Goal: Check status: Check status

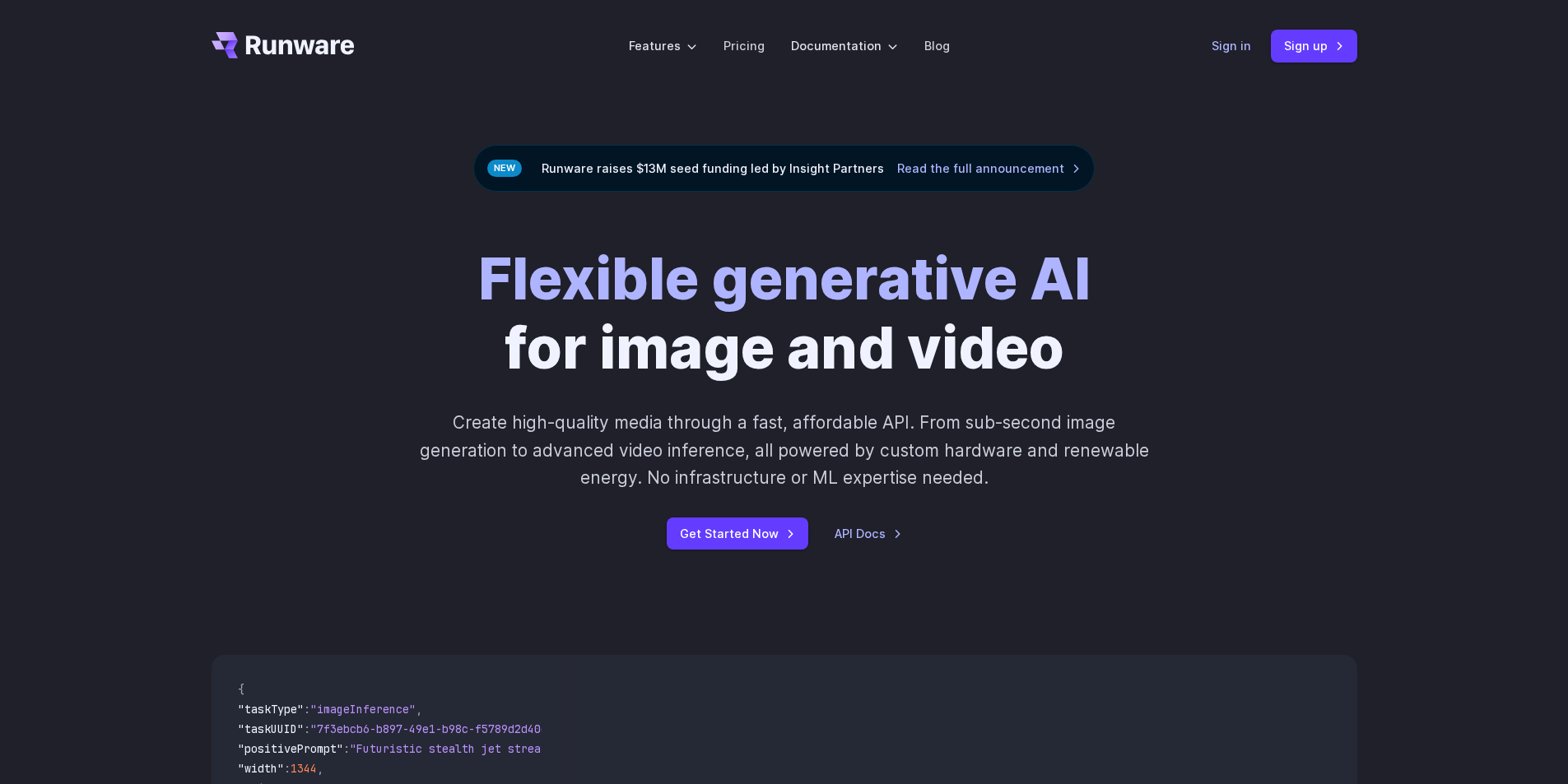
click at [1231, 50] on link "Sign in" at bounding box center [1231, 45] width 39 height 19
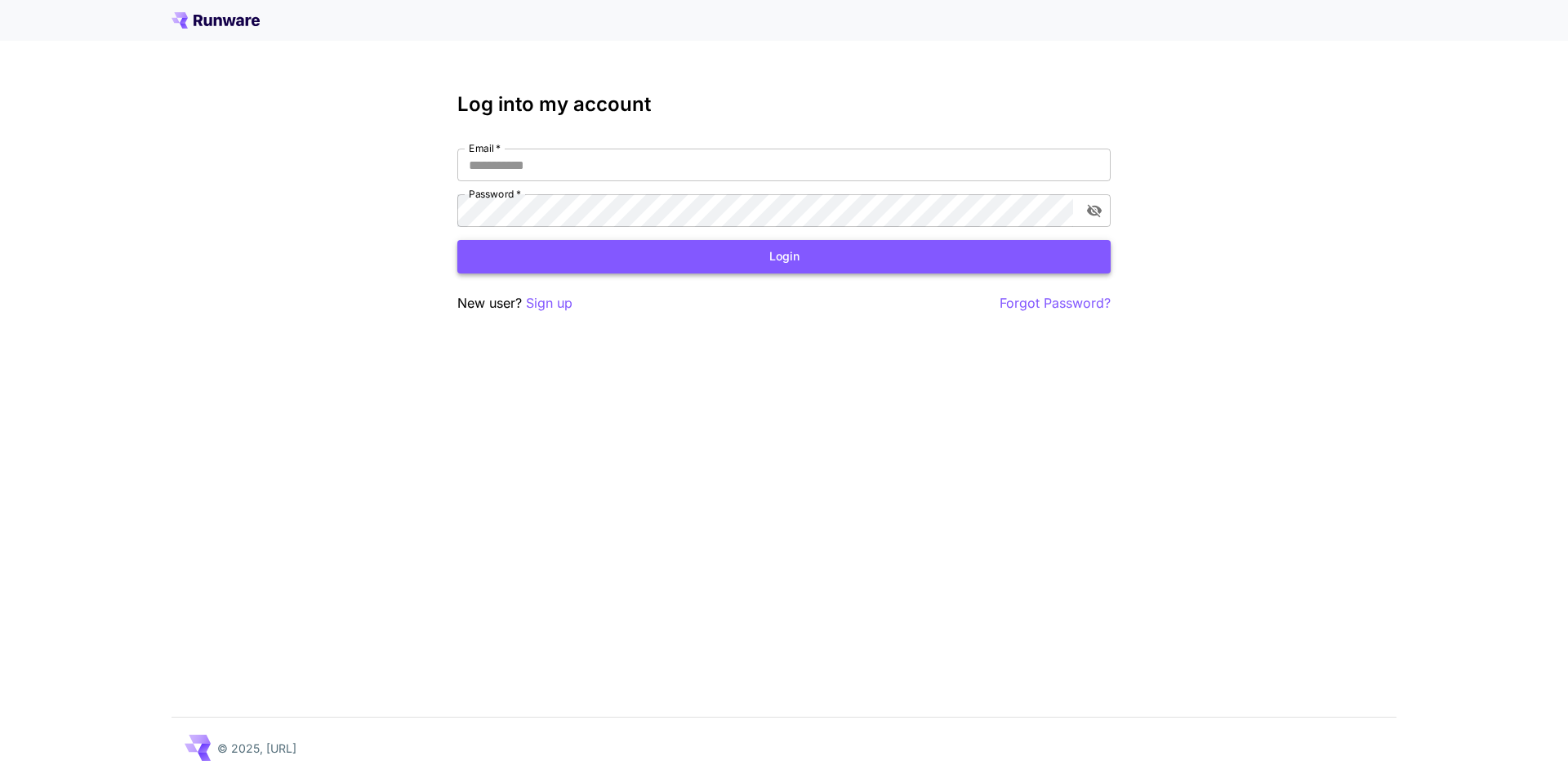
type input "**********"
click at [795, 254] on button "Login" at bounding box center [783, 257] width 653 height 33
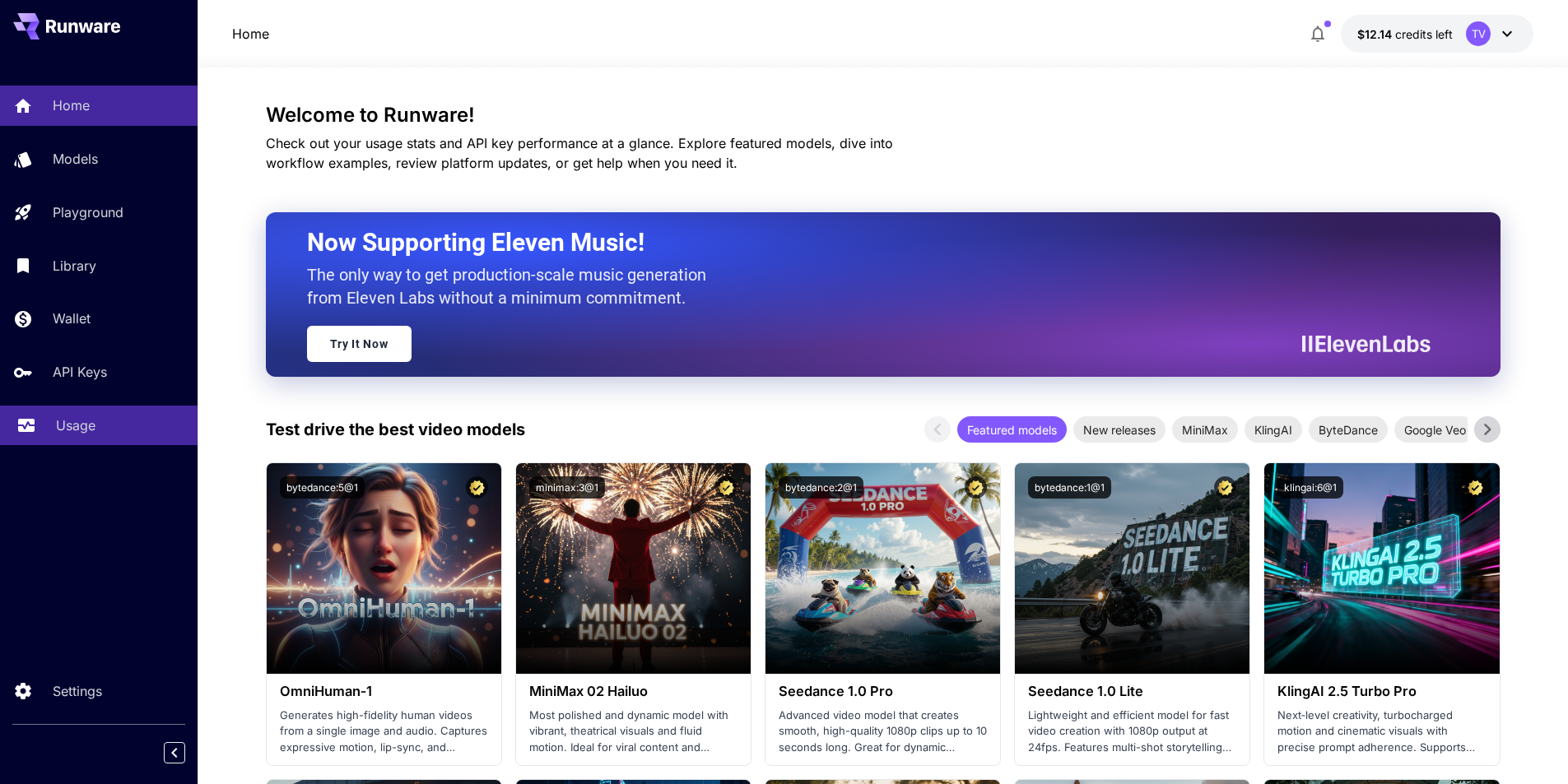
click at [26, 417] on icon at bounding box center [26, 419] width 16 height 9
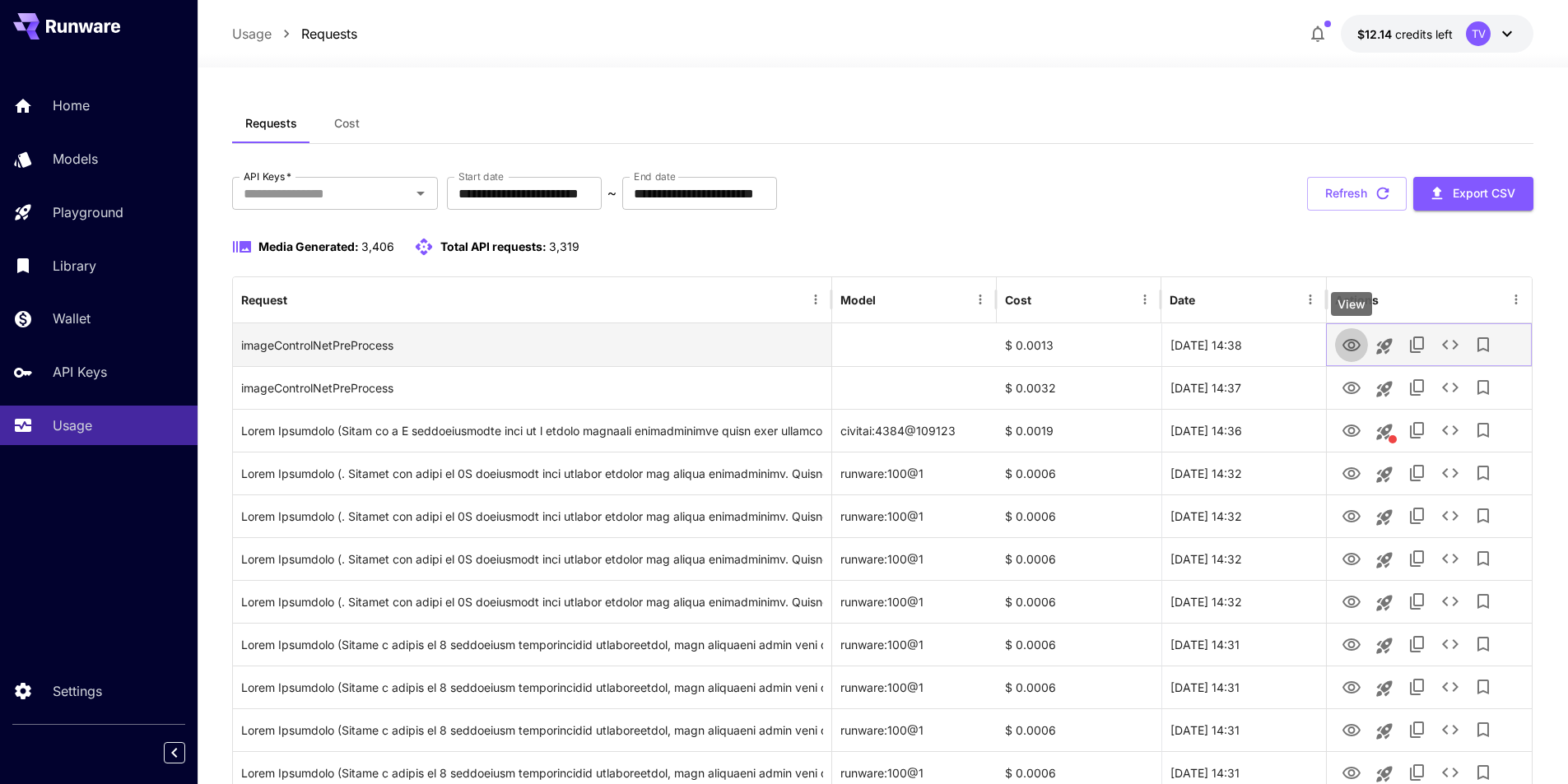
click at [1346, 339] on icon "View" at bounding box center [1351, 345] width 20 height 20
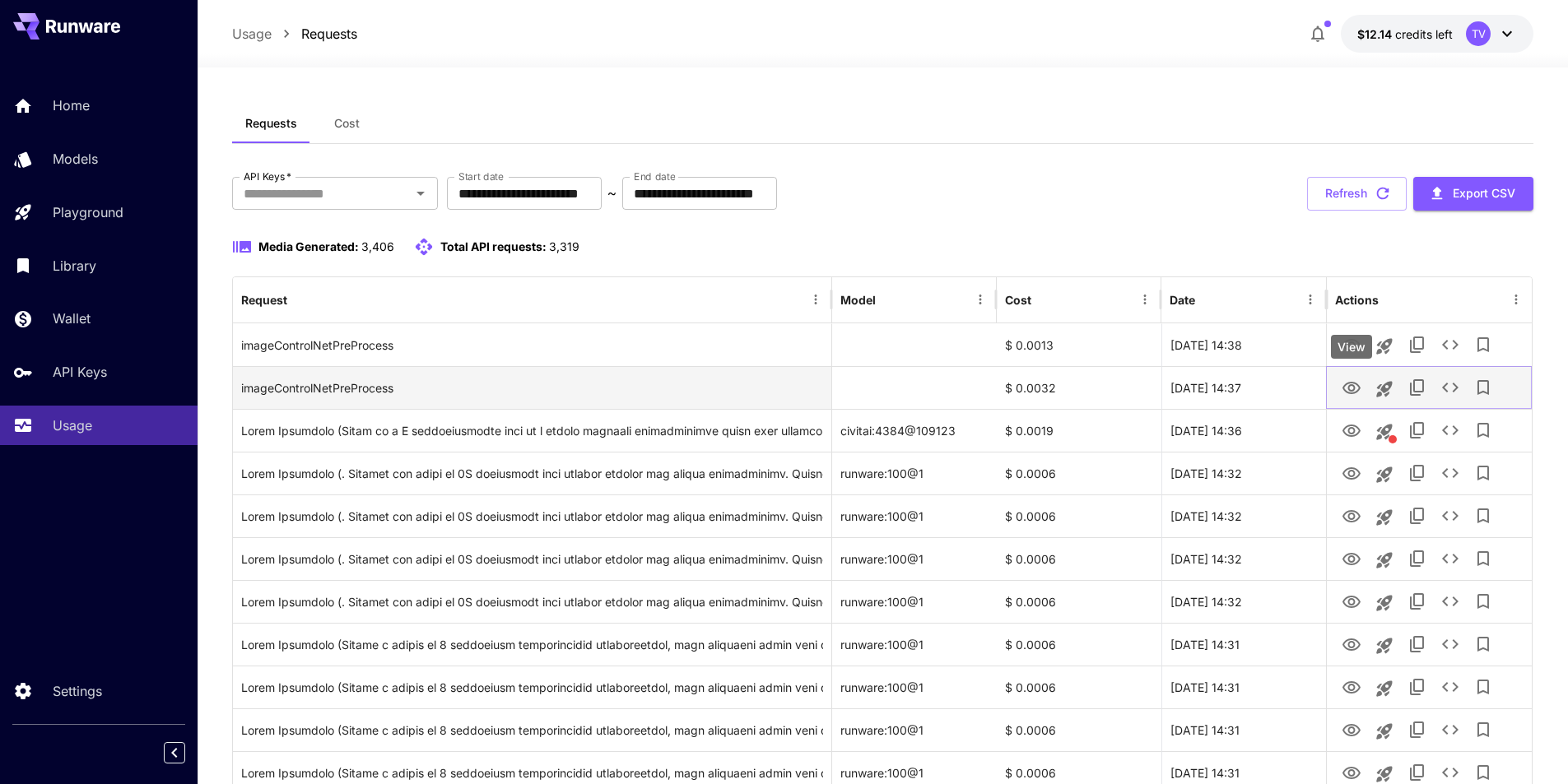
click at [1344, 385] on icon "View" at bounding box center [1351, 388] width 20 height 20
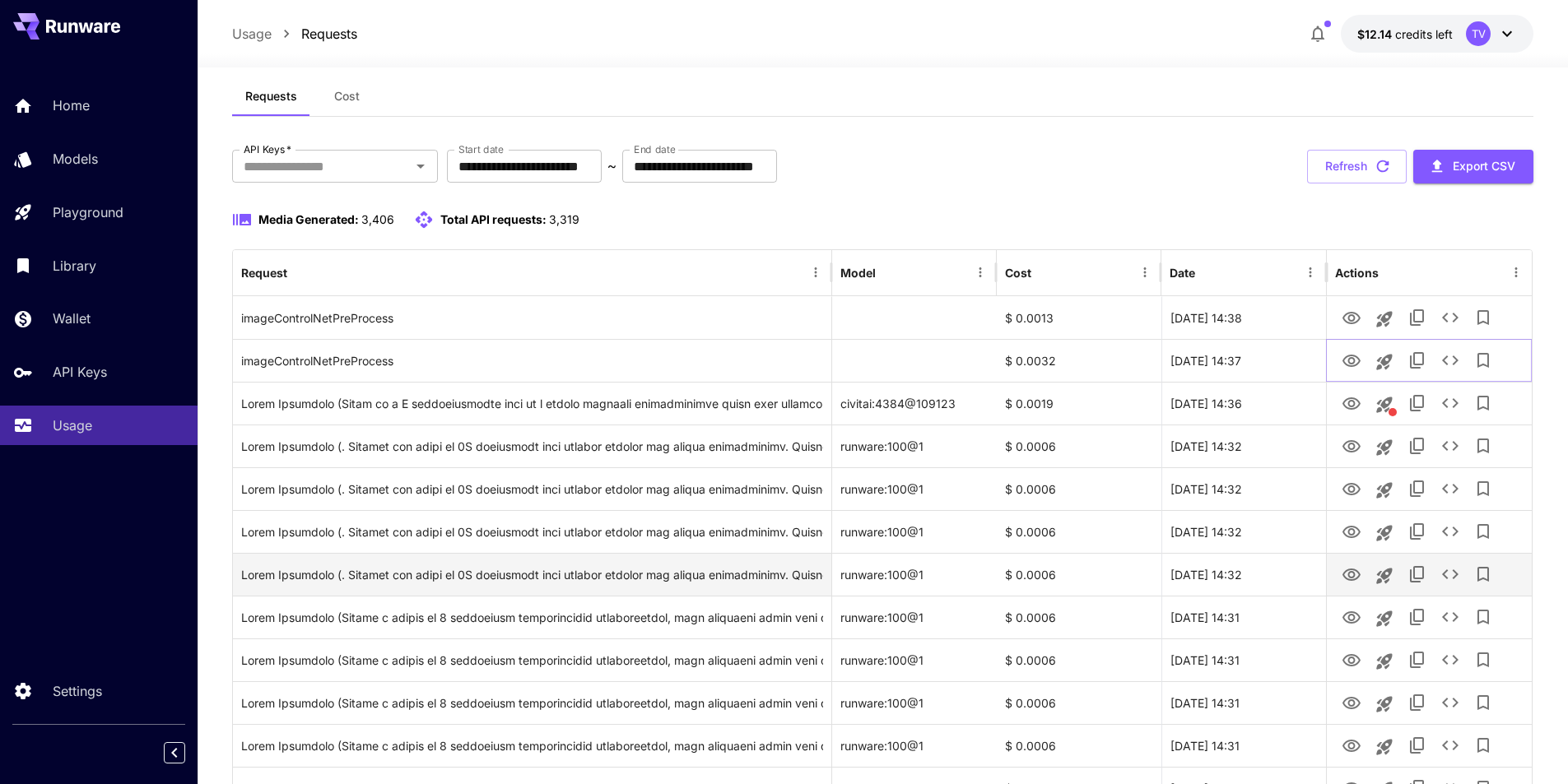
scroll to position [55, 0]
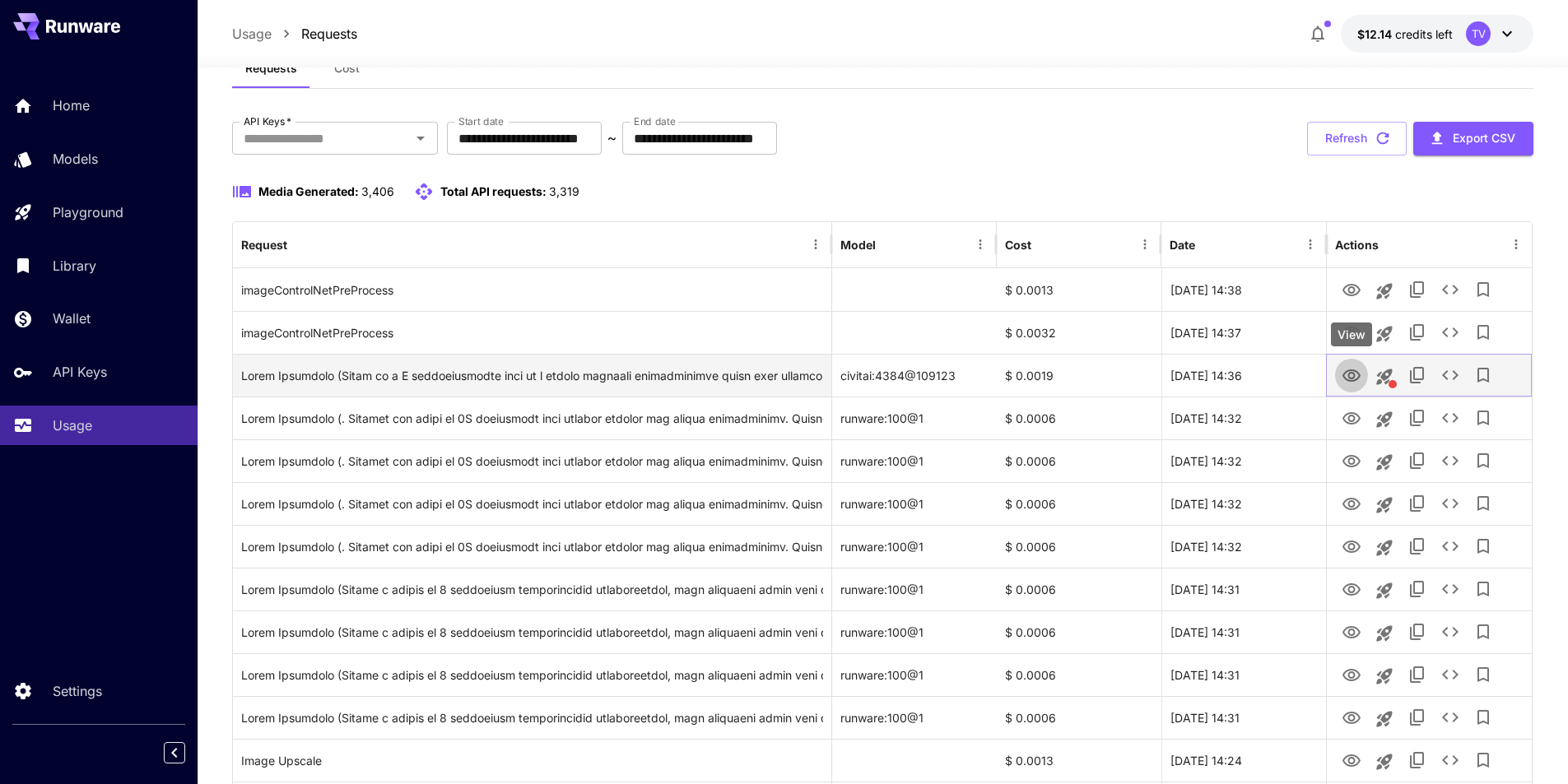
click at [1350, 372] on icon "View" at bounding box center [1351, 376] width 20 height 20
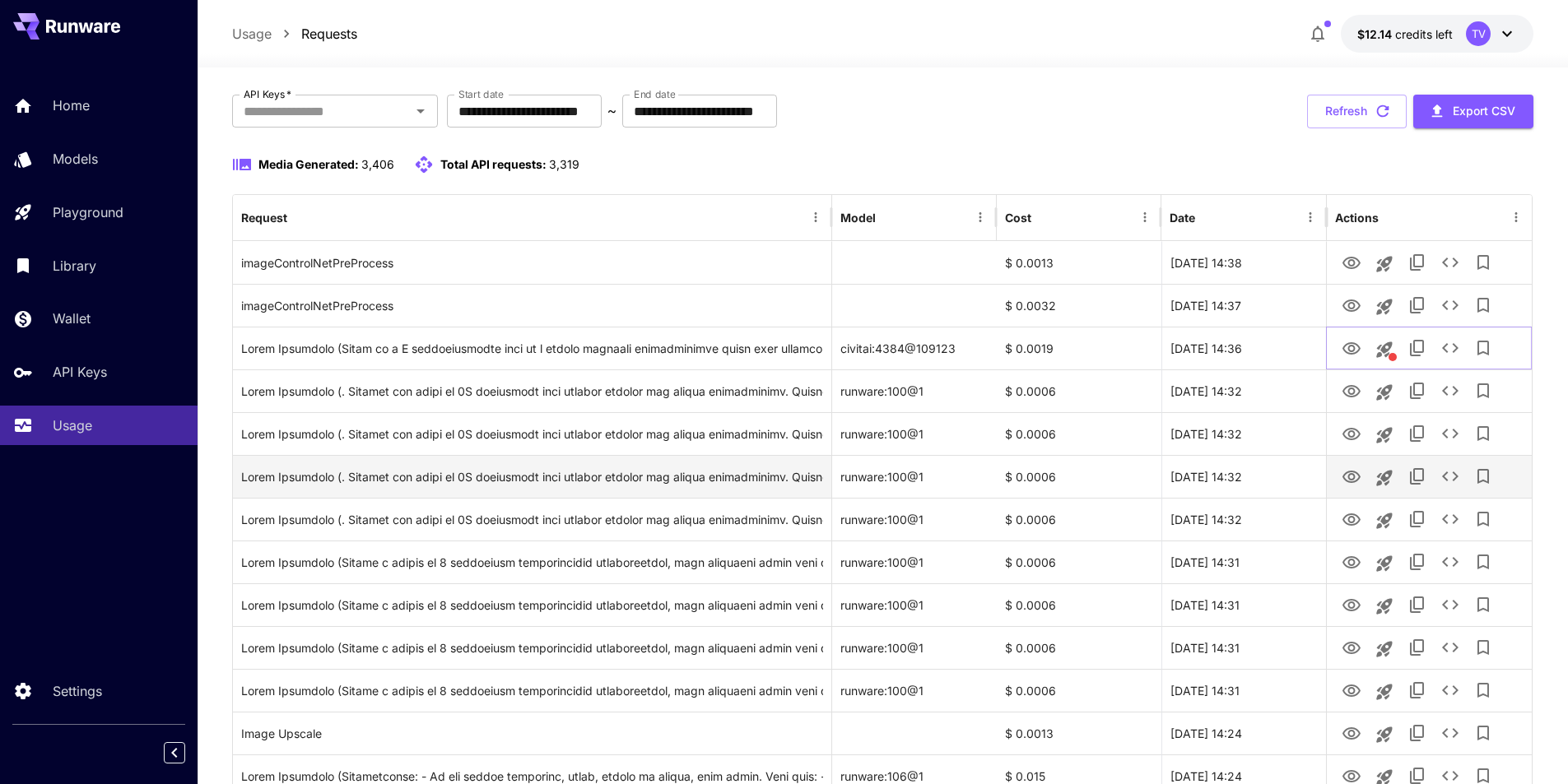
scroll to position [110, 0]
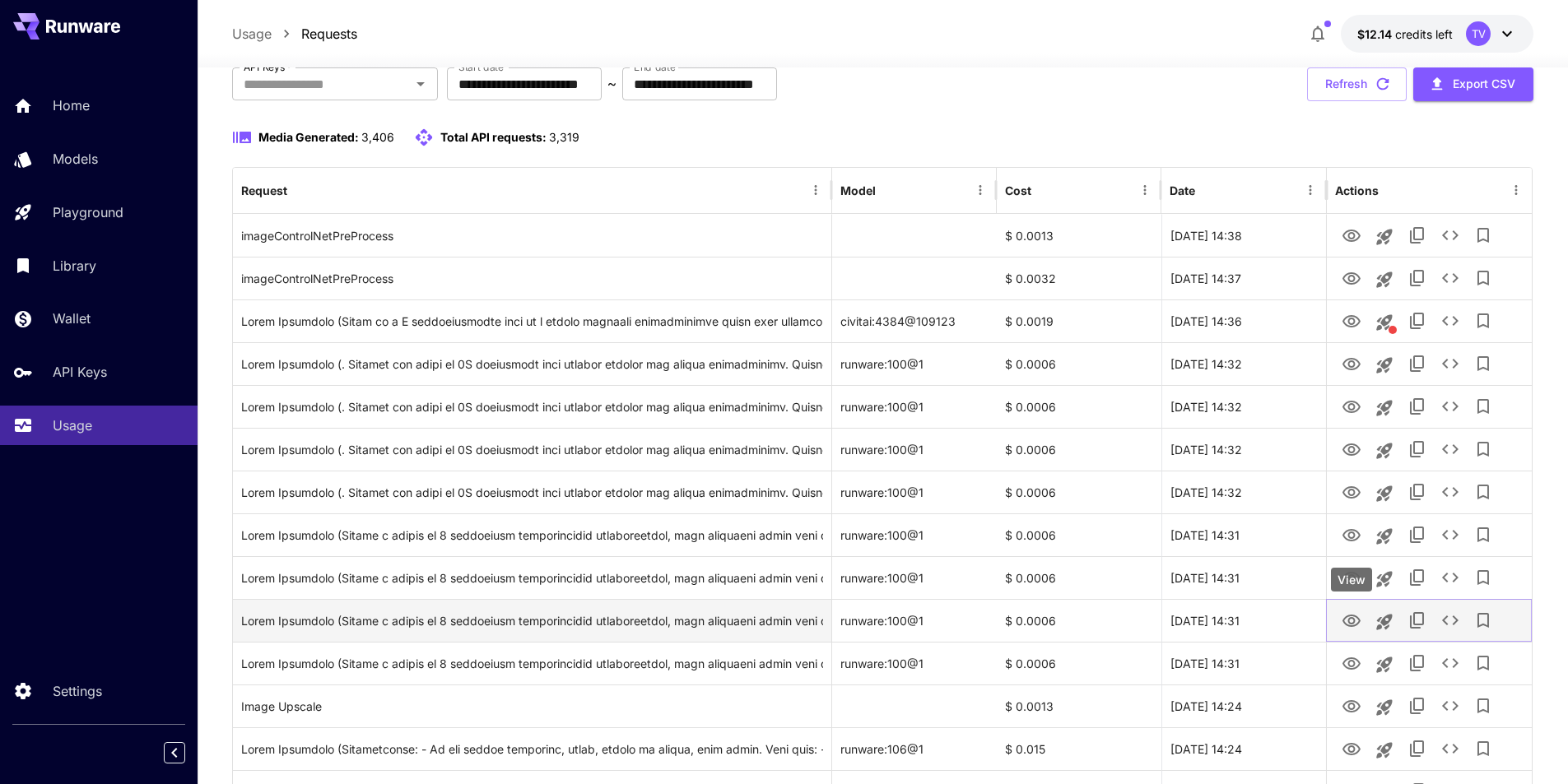
click at [1352, 617] on icon "View" at bounding box center [1351, 621] width 18 height 12
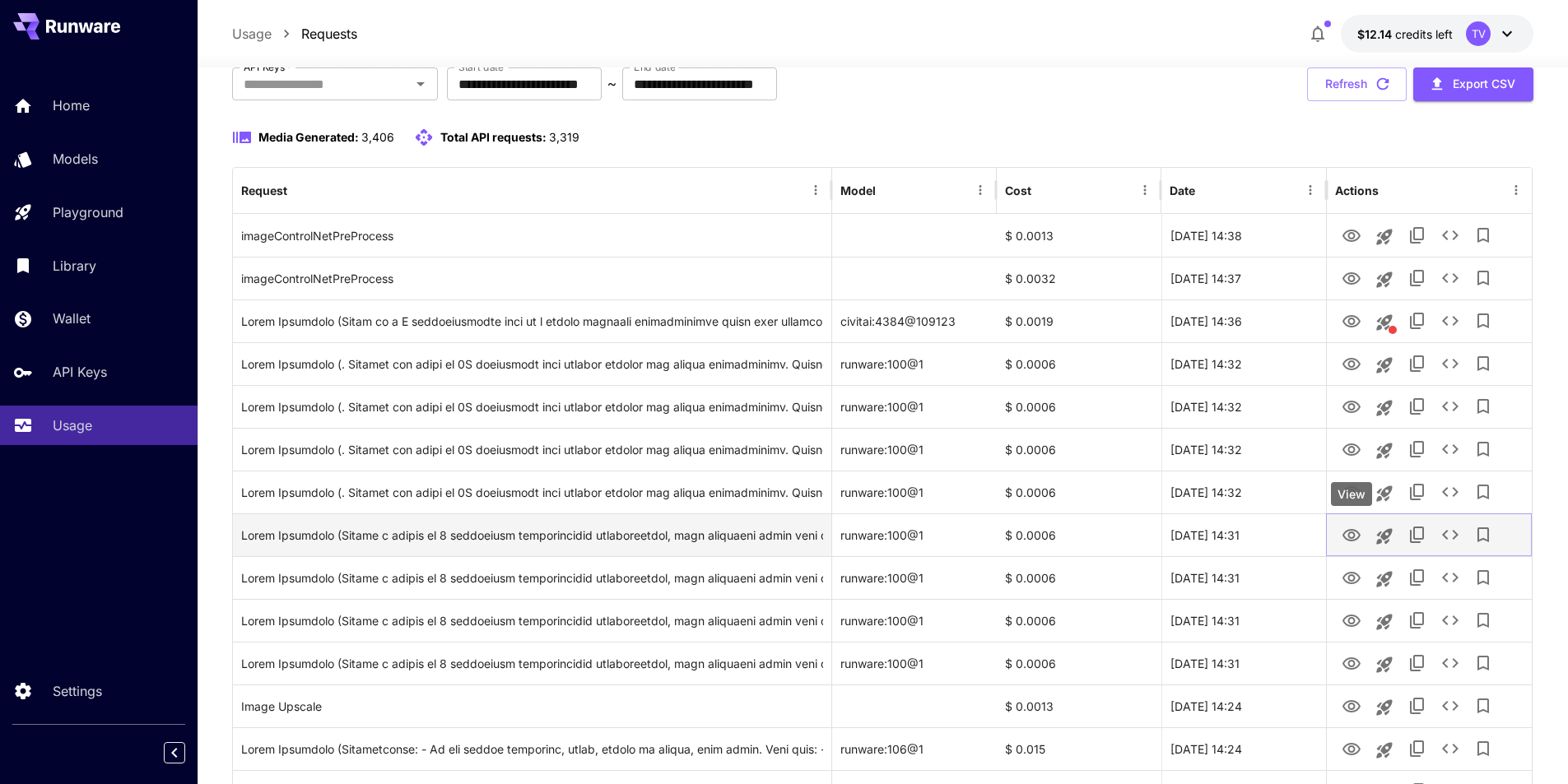
click at [1348, 539] on icon "View" at bounding box center [1351, 535] width 18 height 12
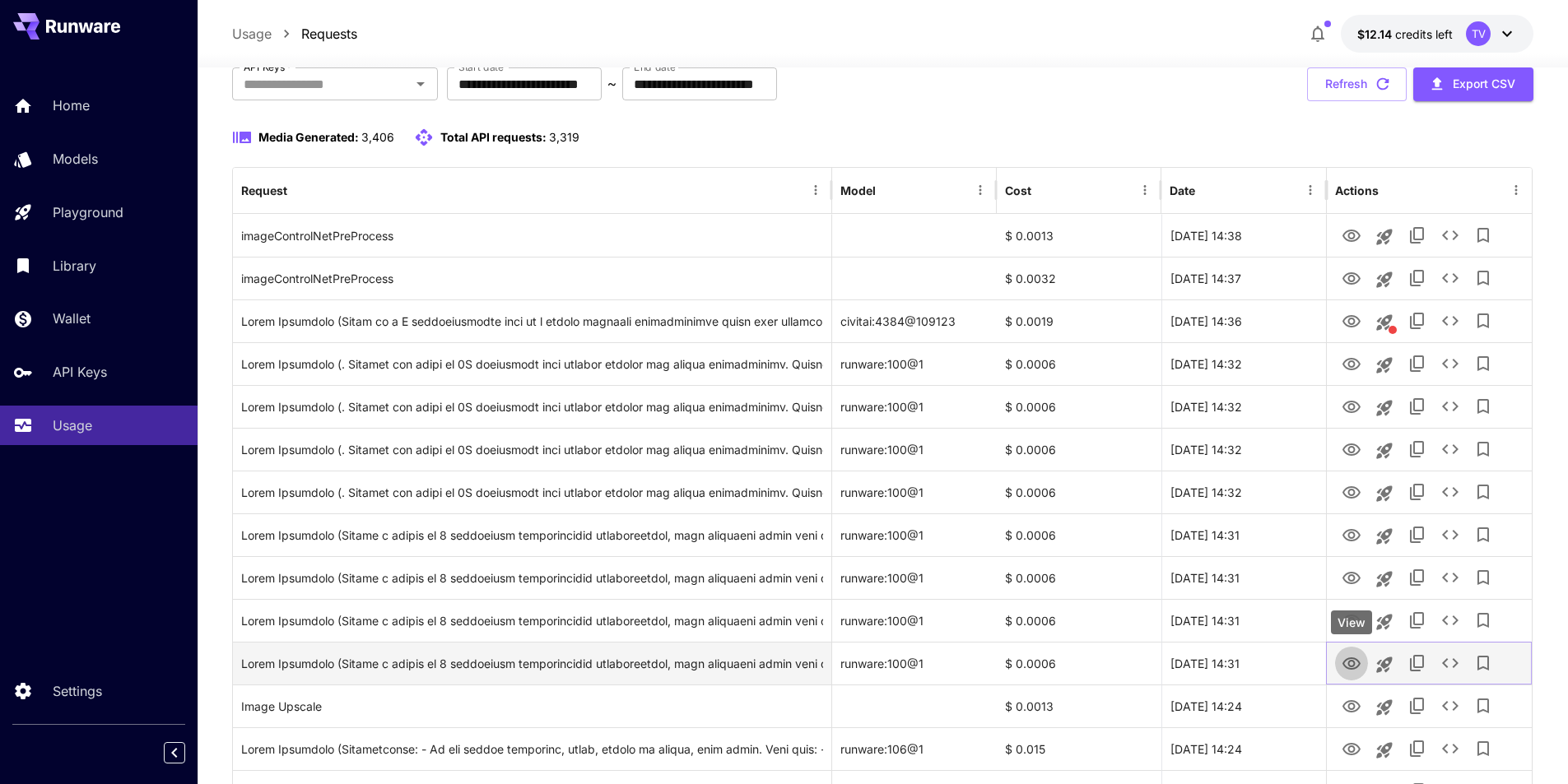
click at [1355, 669] on icon "View" at bounding box center [1351, 663] width 20 height 20
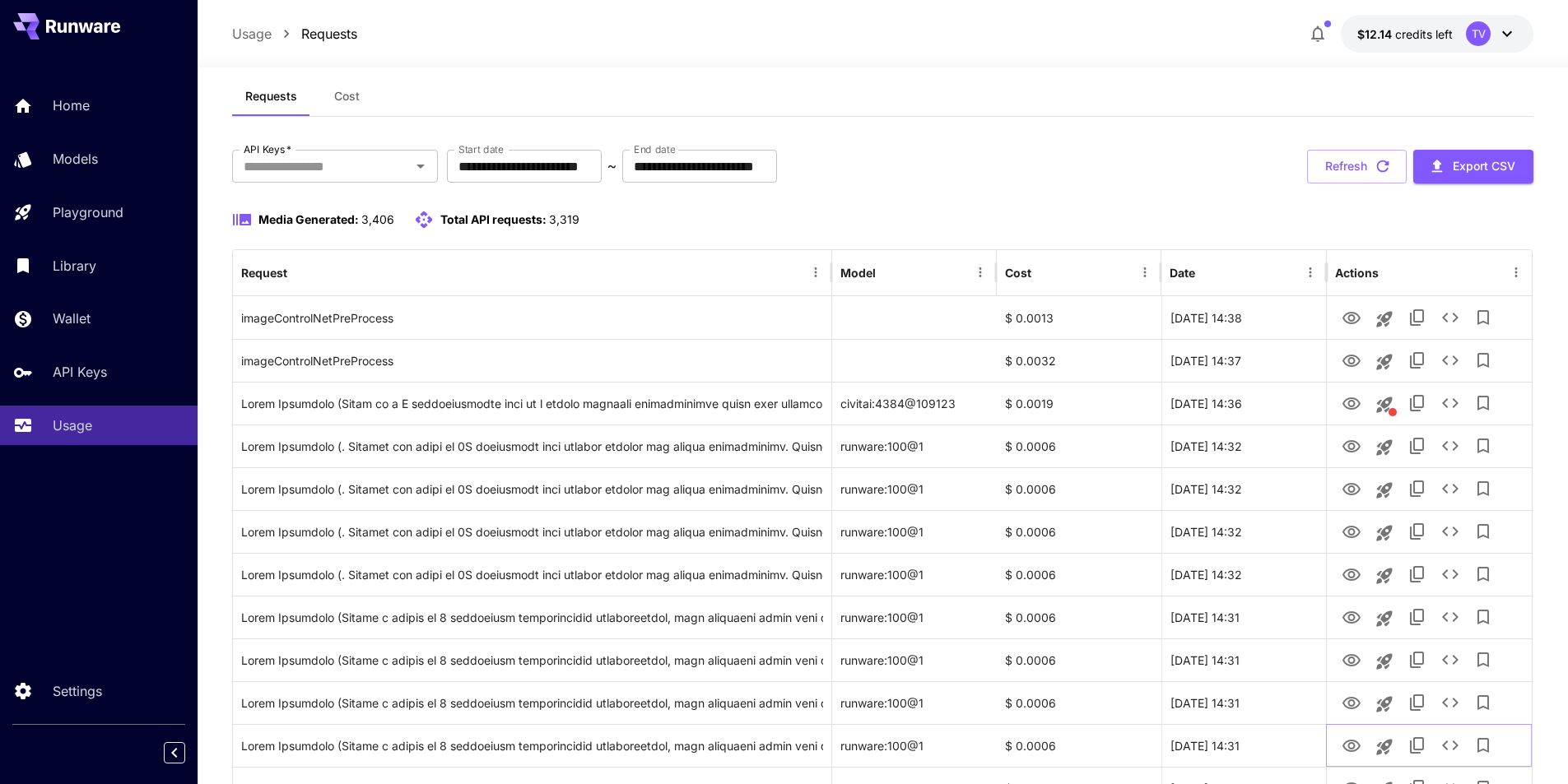
scroll to position [0, 0]
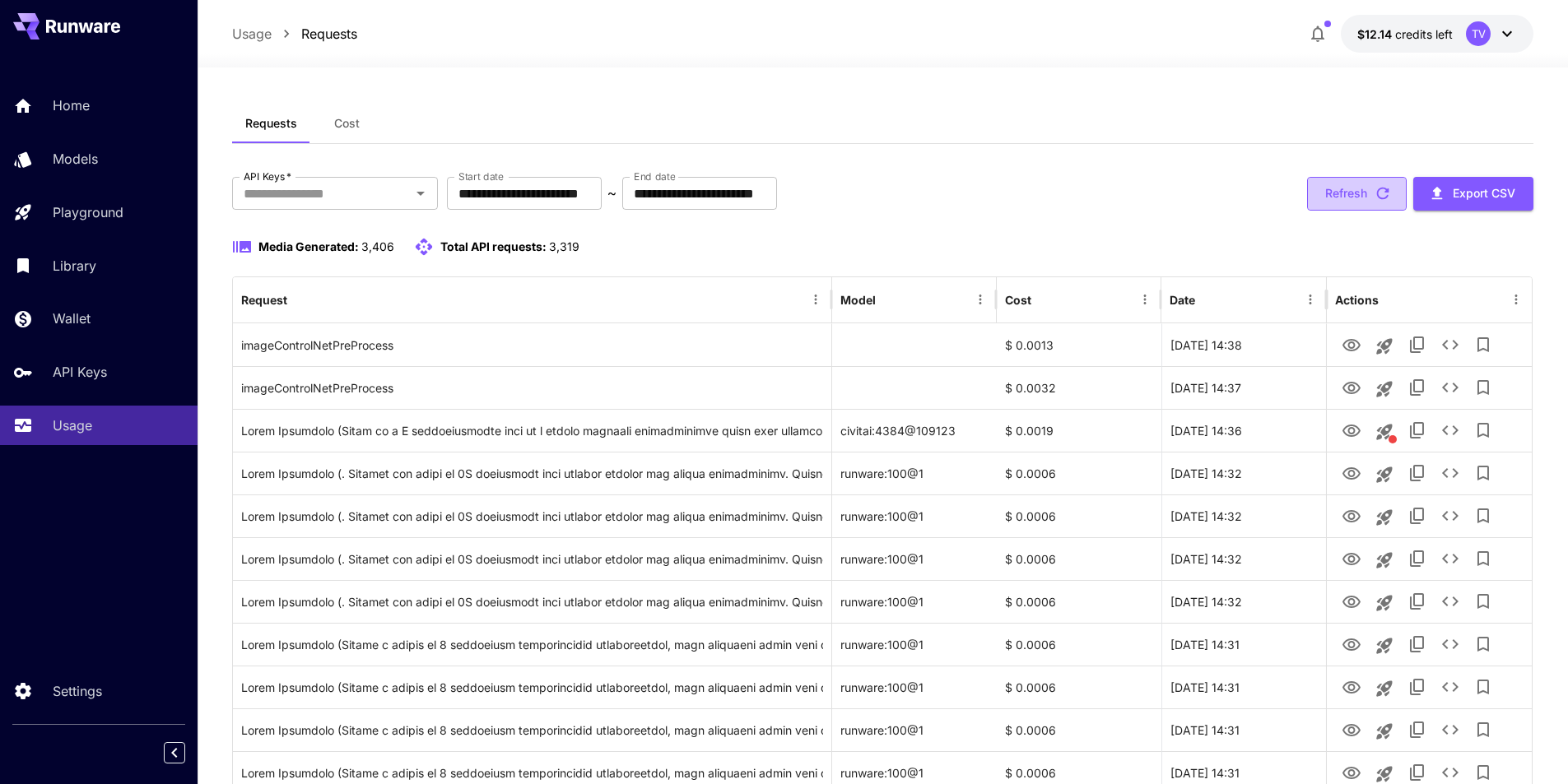
click at [1390, 193] on icon "button" at bounding box center [1382, 193] width 18 height 18
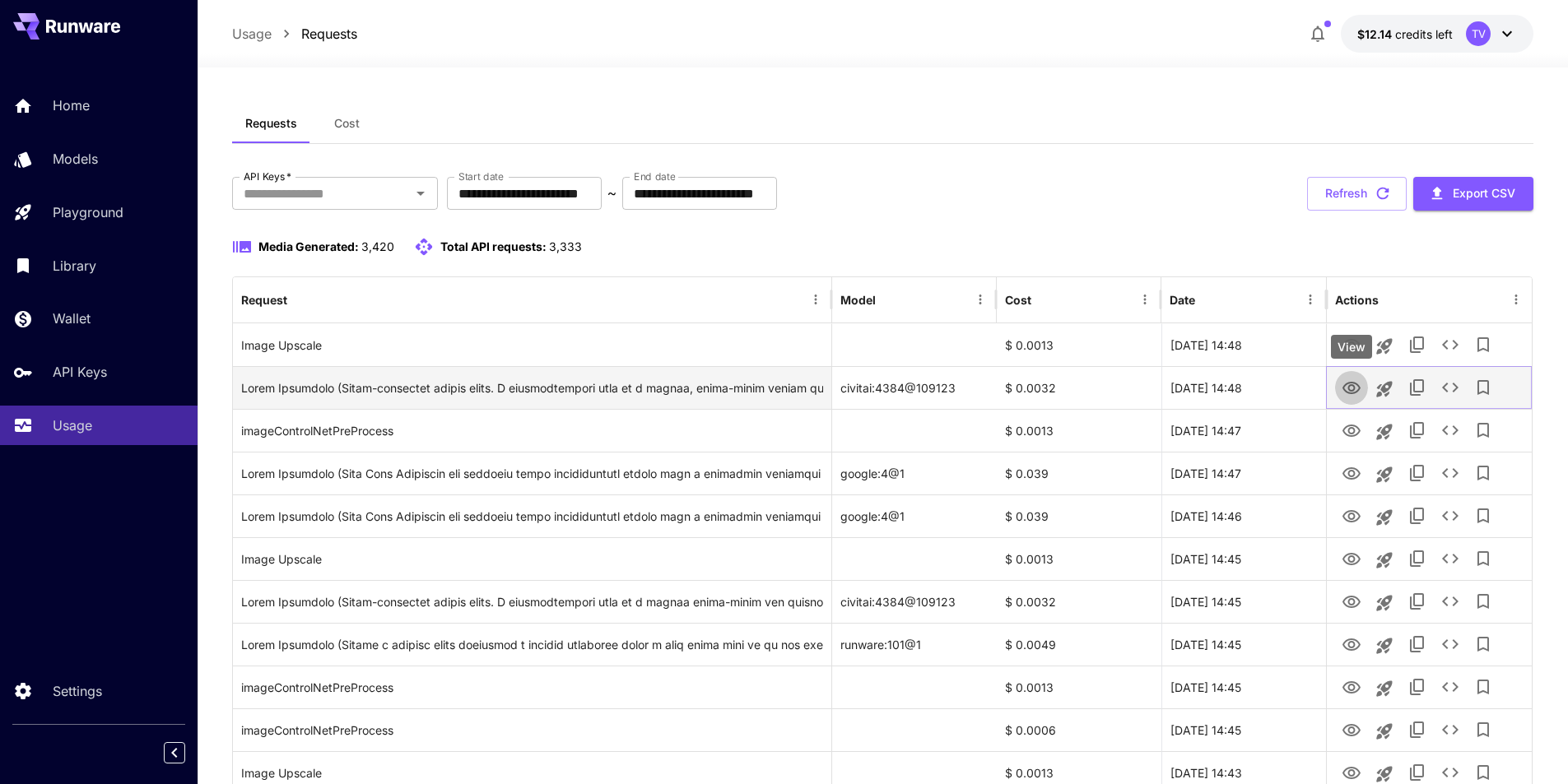
click at [1353, 391] on icon "View" at bounding box center [1351, 388] width 18 height 12
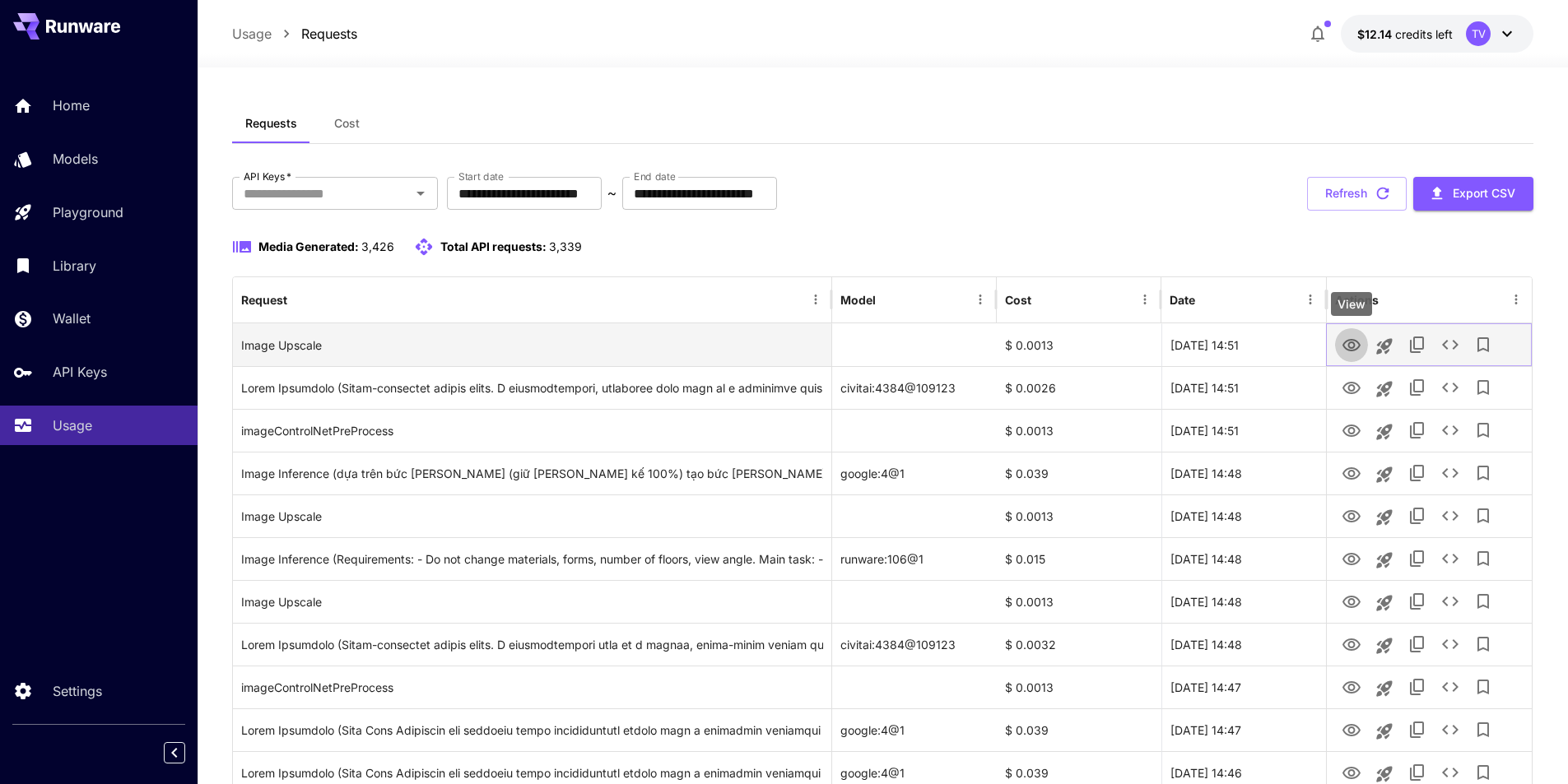
click at [1350, 347] on icon "View" at bounding box center [1351, 345] width 18 height 12
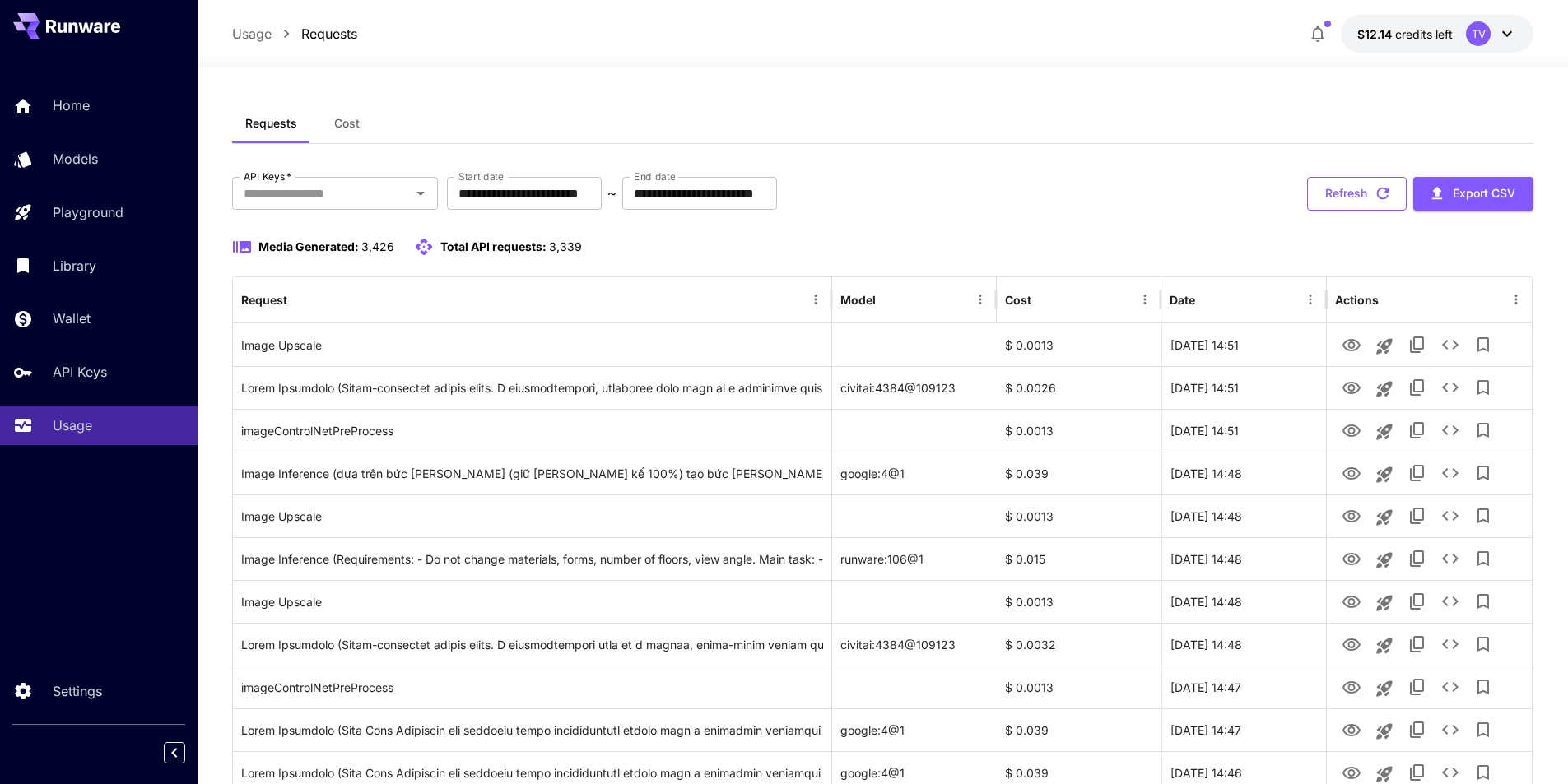
click at [1352, 204] on button "Refresh" at bounding box center [1357, 193] width 99 height 33
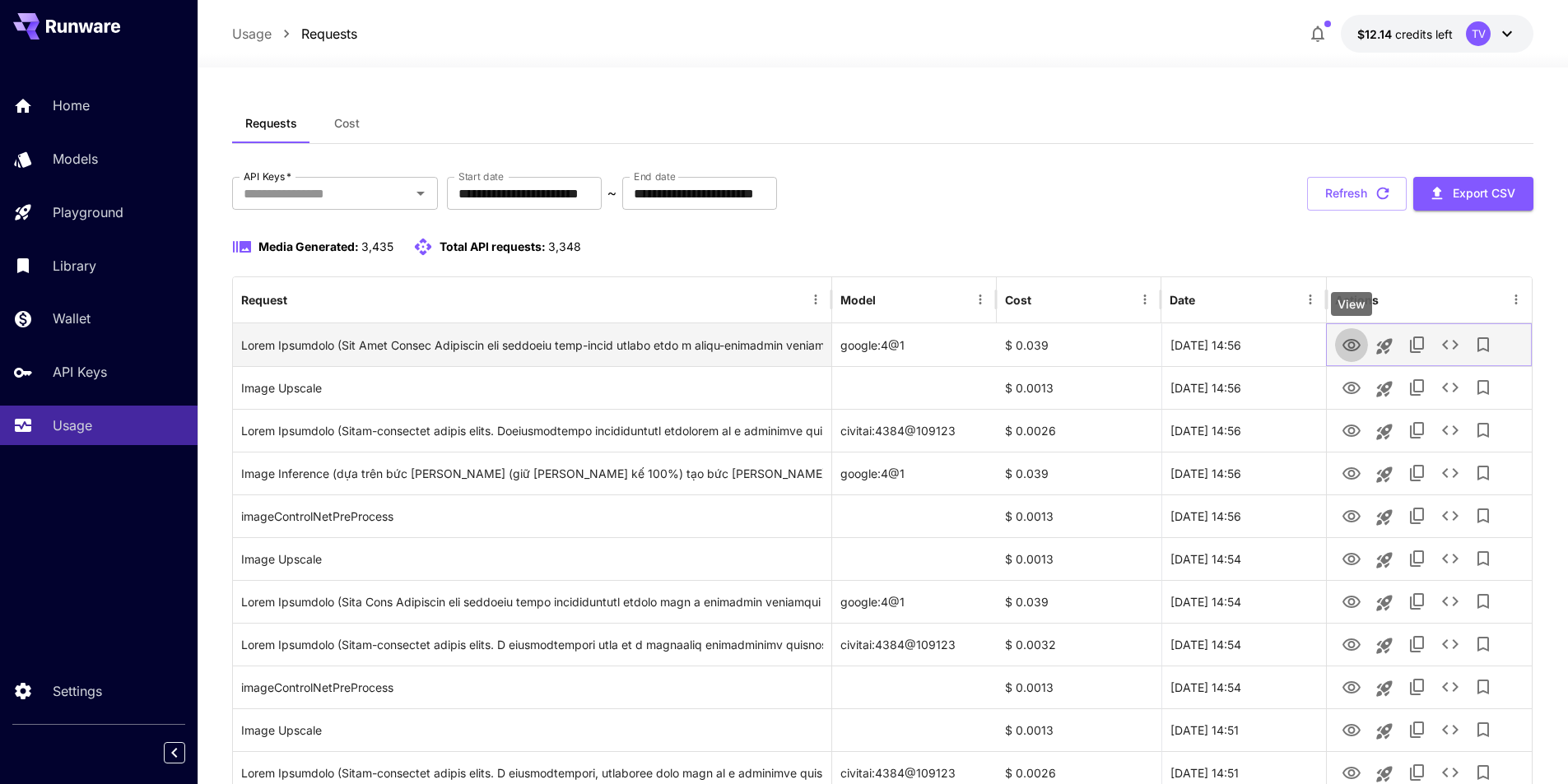
click at [1349, 348] on icon "View" at bounding box center [1351, 345] width 20 height 20
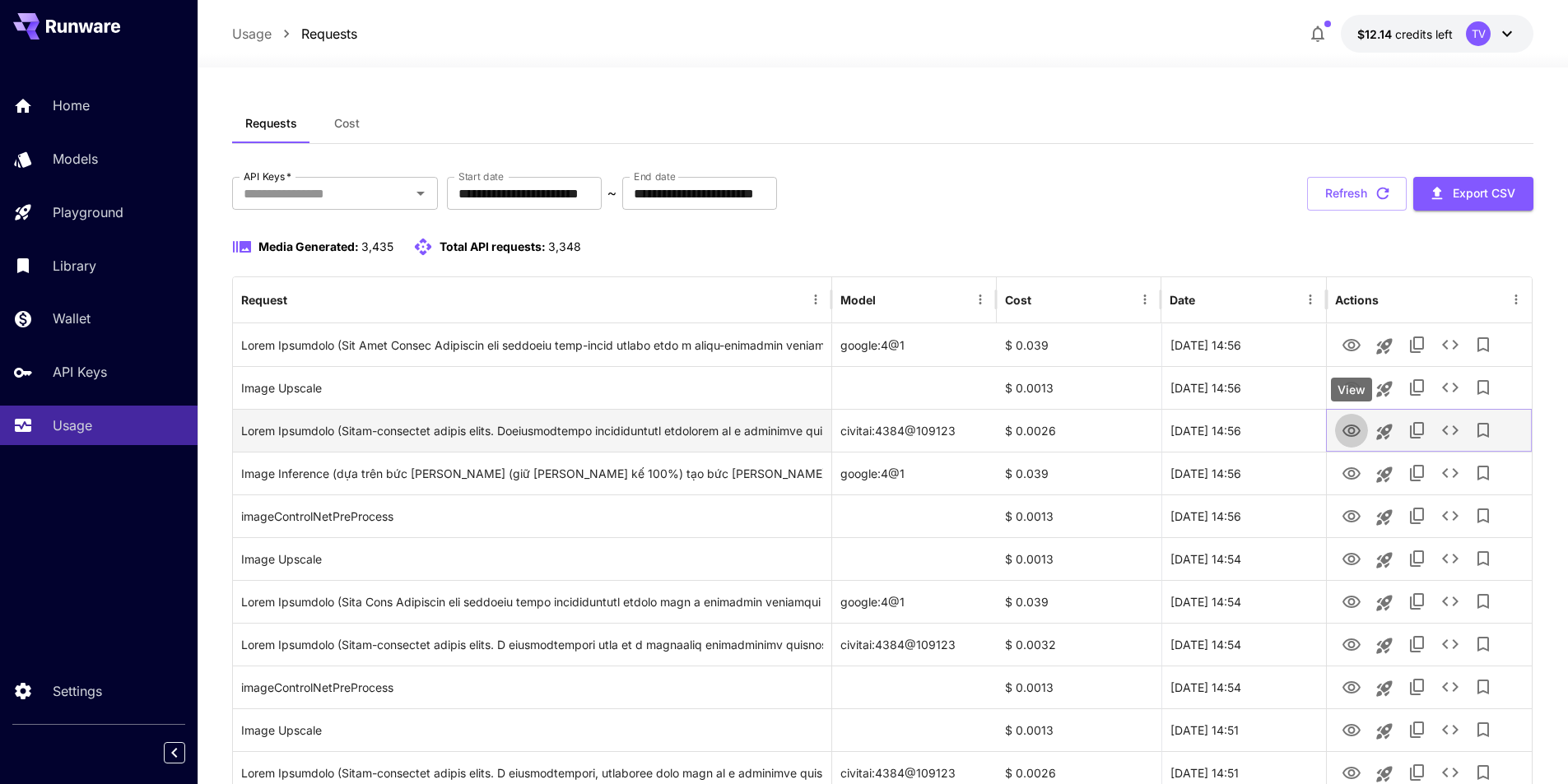
click at [1346, 428] on icon "View" at bounding box center [1351, 431] width 18 height 12
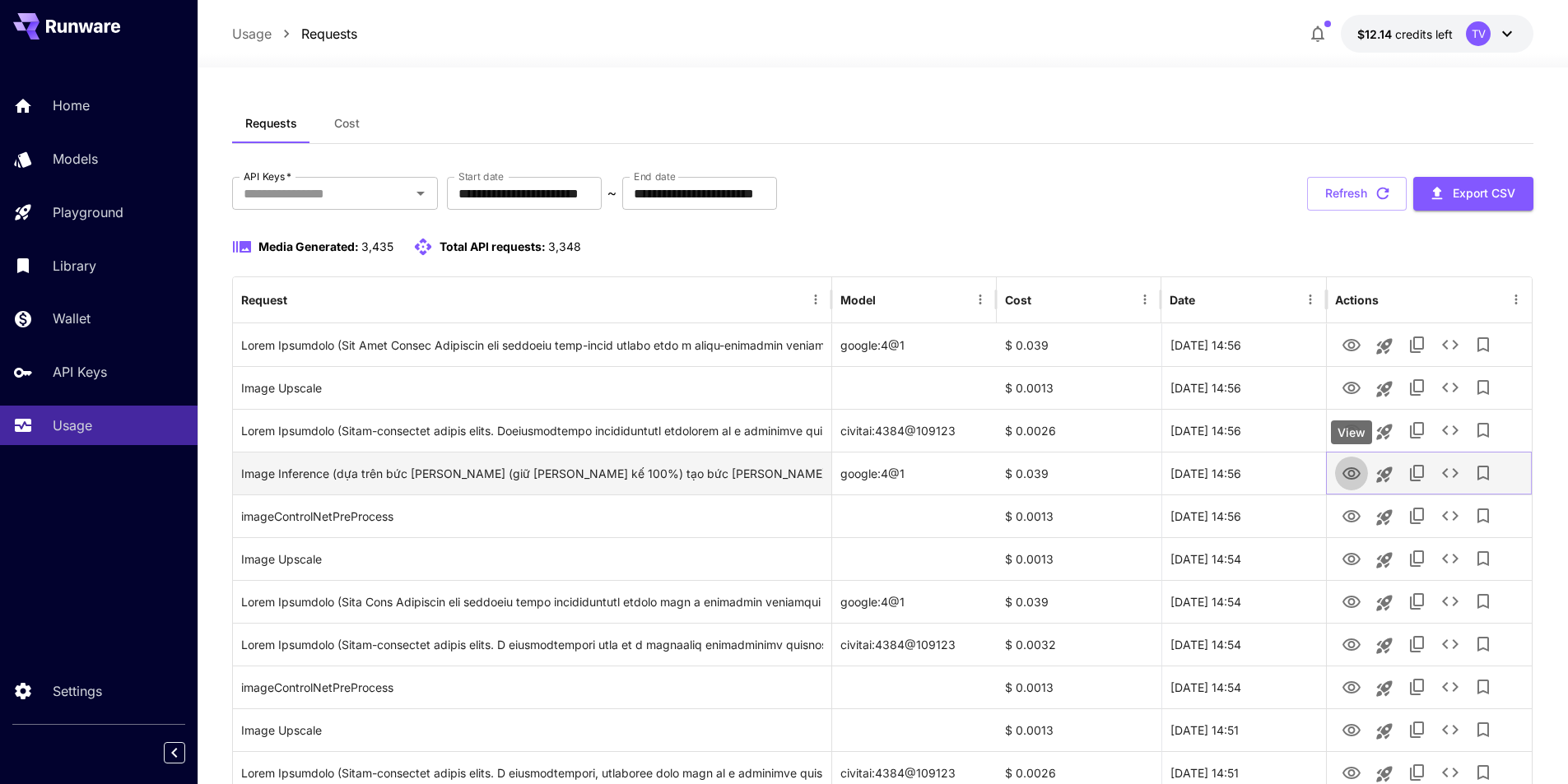
click at [1356, 473] on icon "View" at bounding box center [1351, 473] width 20 height 20
click at [712, 472] on div "Image Inference (dựa trên bức [PERSON_NAME] (giữ [PERSON_NAME] kế 100%) tạo bức…" at bounding box center [533, 473] width 582 height 42
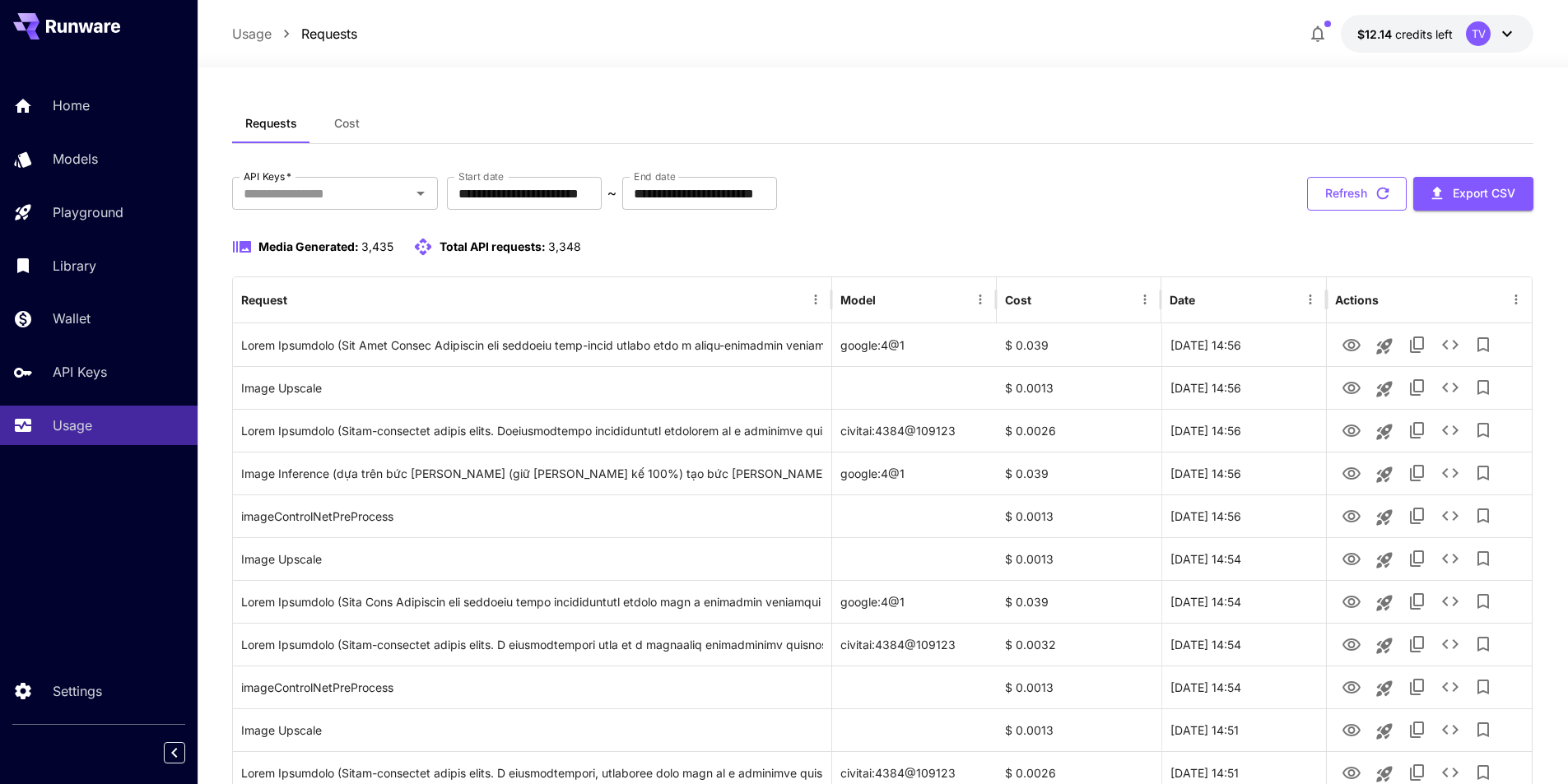
click at [1363, 191] on button "Refresh" at bounding box center [1357, 193] width 99 height 33
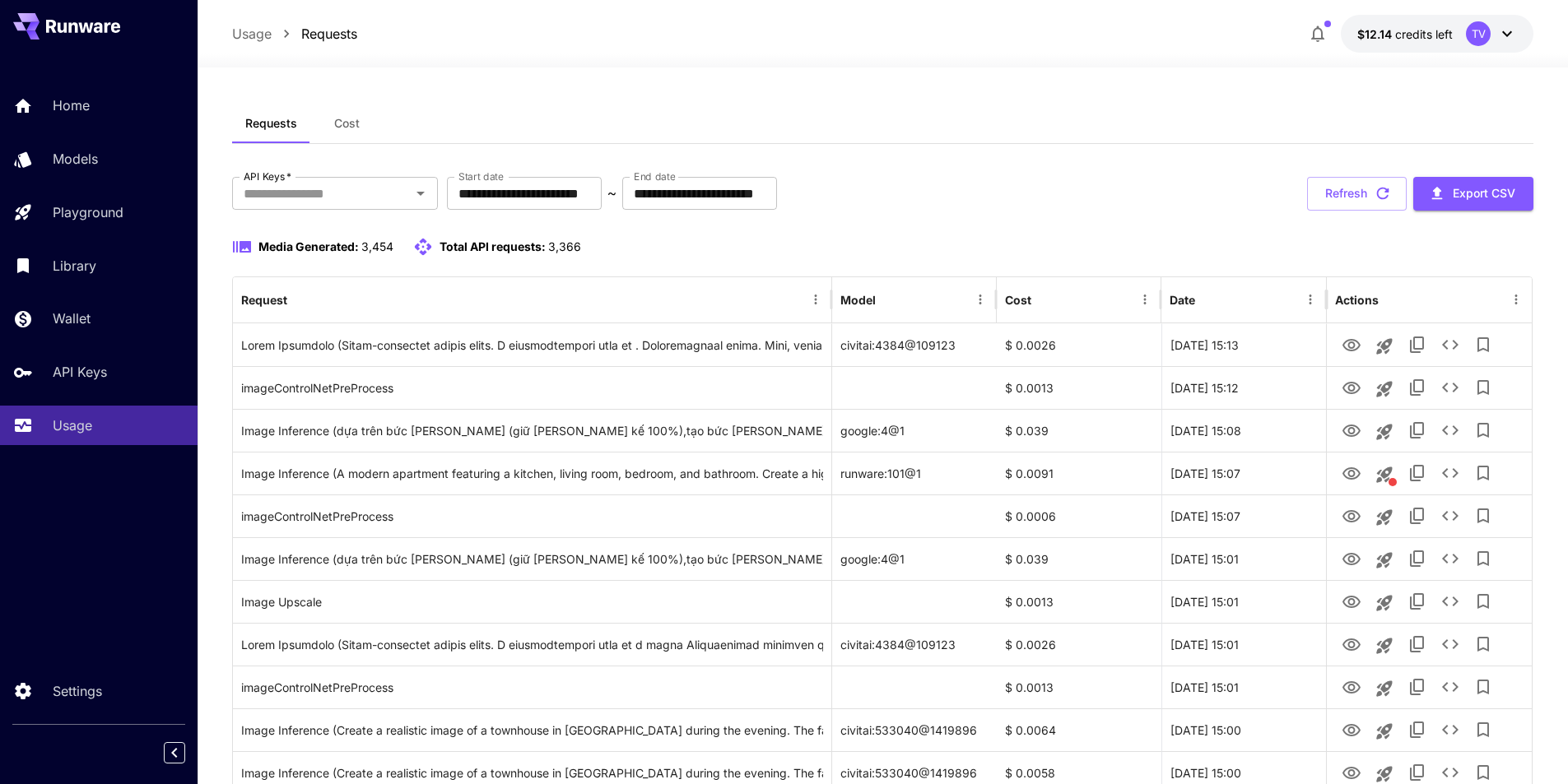
click at [1362, 192] on button "Refresh" at bounding box center [1357, 193] width 99 height 33
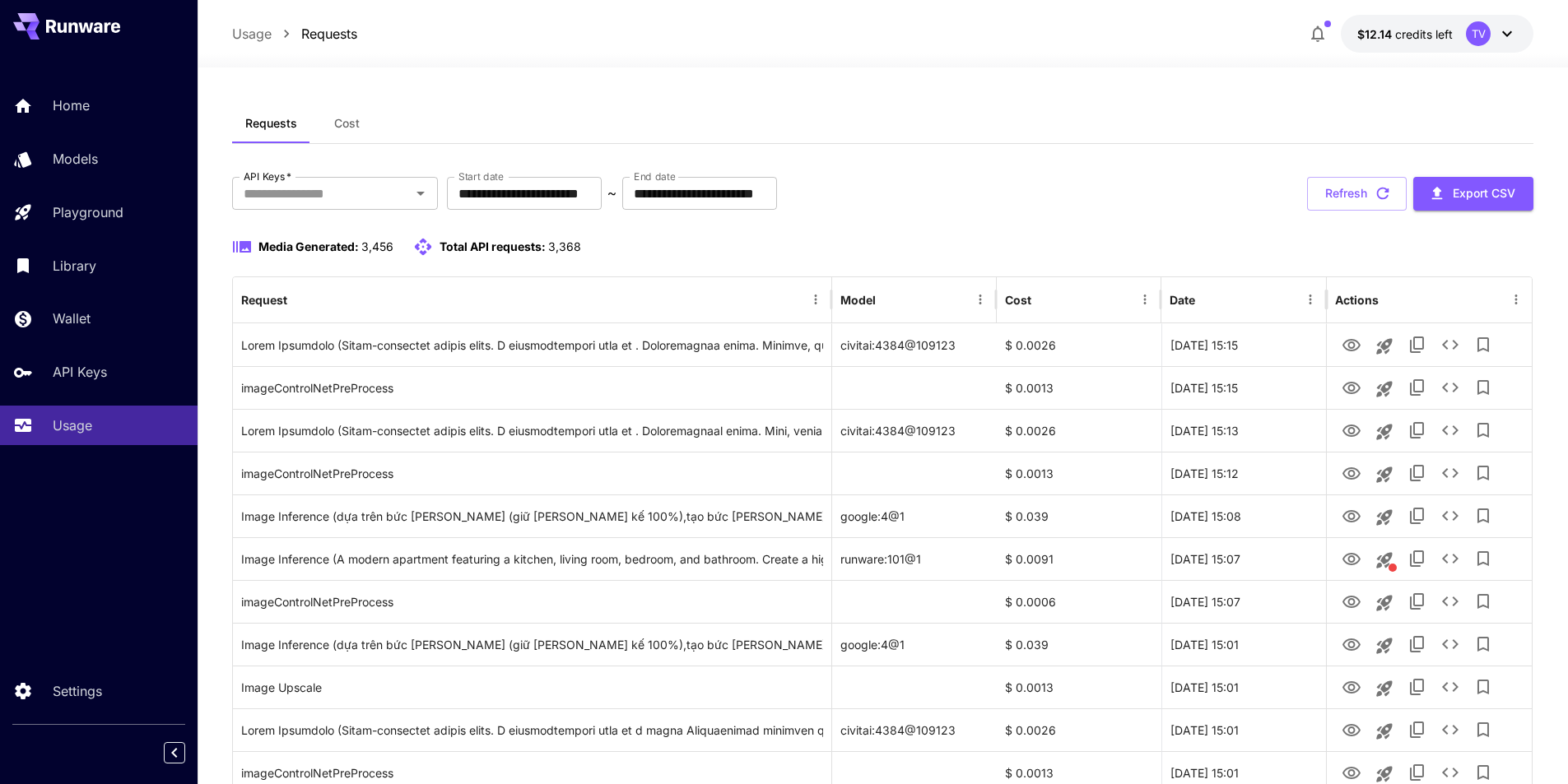
click at [1346, 187] on button "Refresh" at bounding box center [1357, 193] width 99 height 33
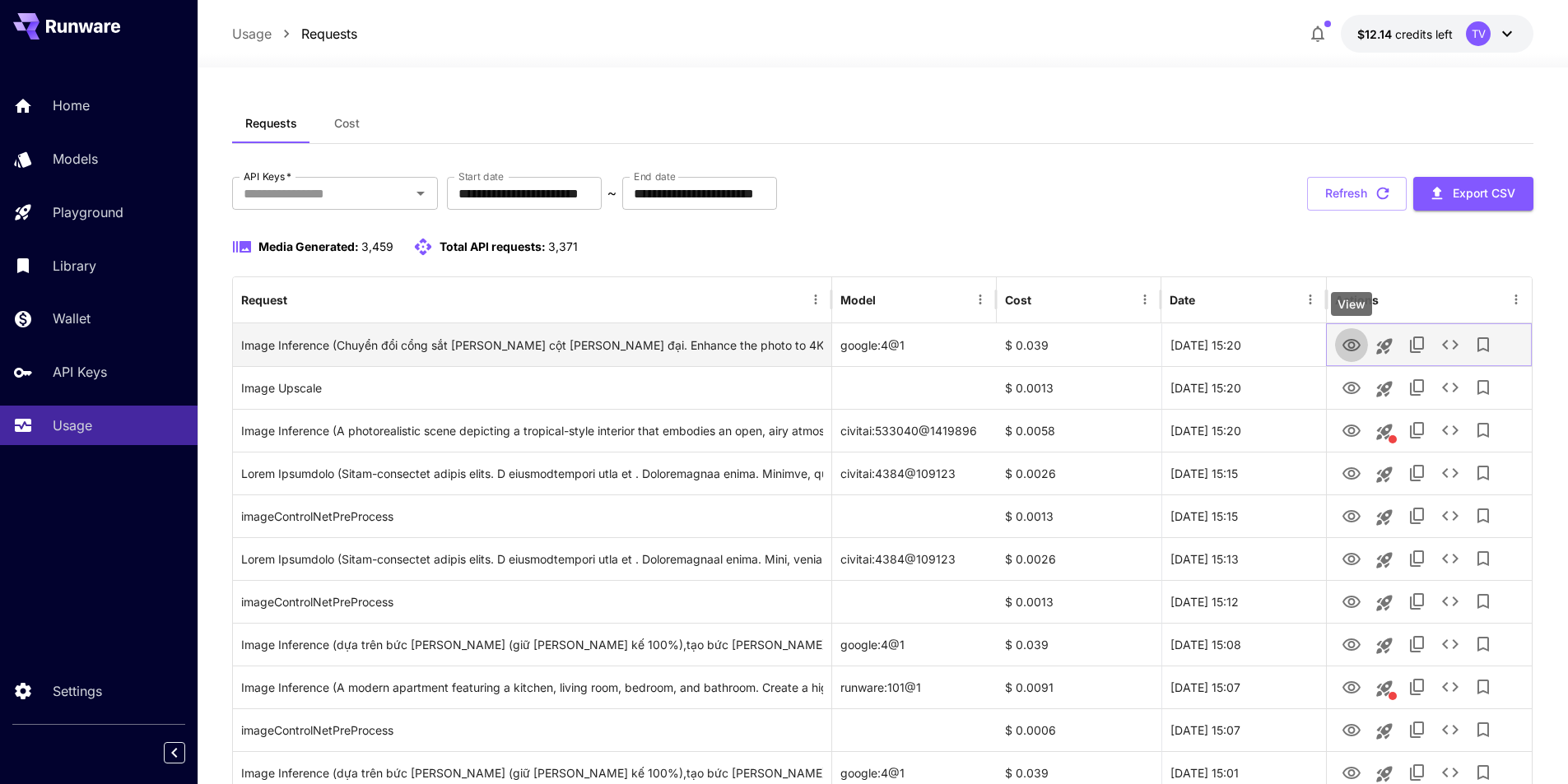
click at [1347, 344] on icon "View" at bounding box center [1351, 345] width 20 height 20
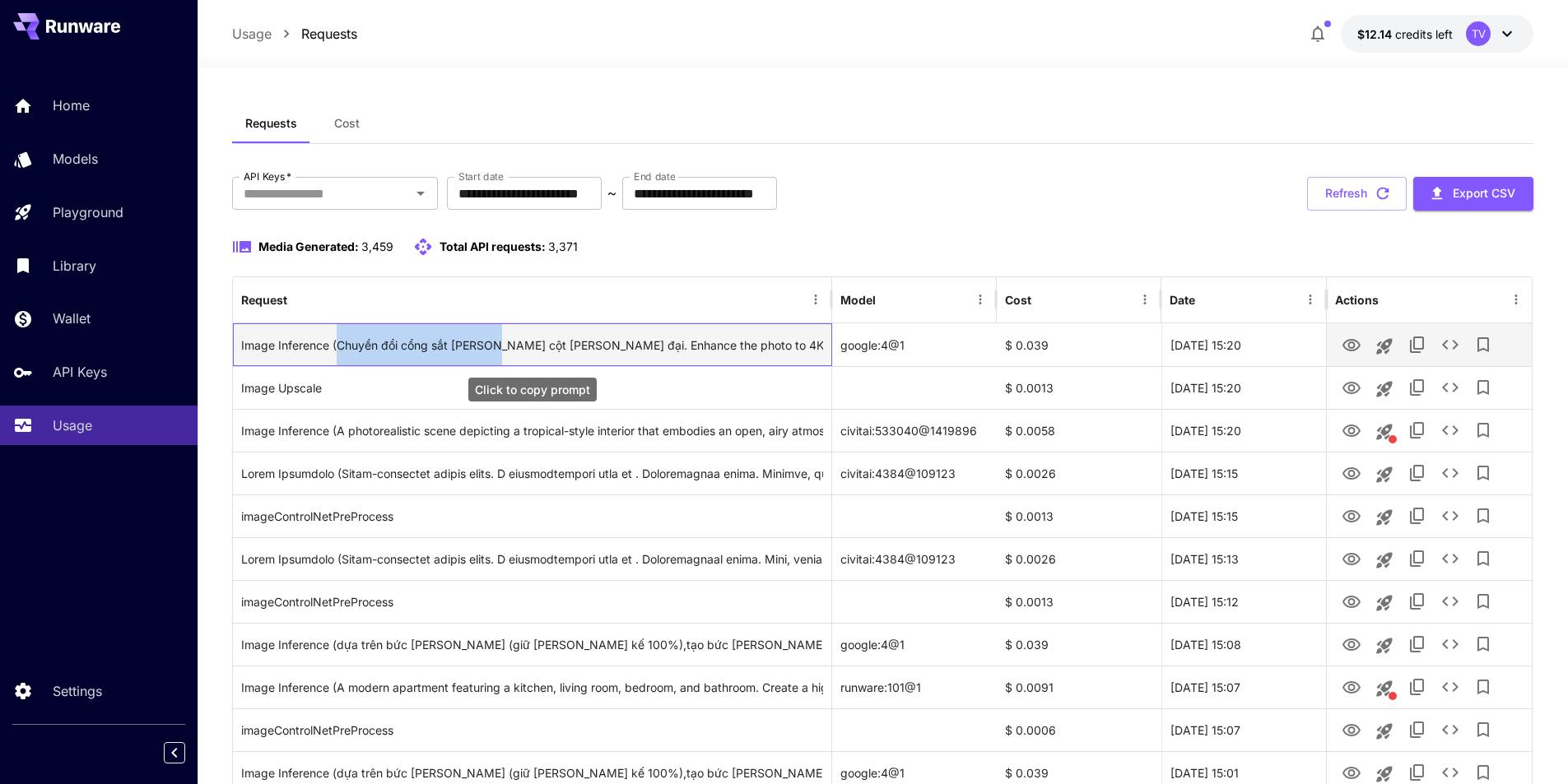
drag, startPoint x: 339, startPoint y: 344, endPoint x: 493, endPoint y: 339, distance: 154.1
click at [493, 339] on div "Image Inference (Chuyển đổi cổng sắt [PERSON_NAME] cột [PERSON_NAME] đại. Enhan…" at bounding box center [533, 345] width 582 height 42
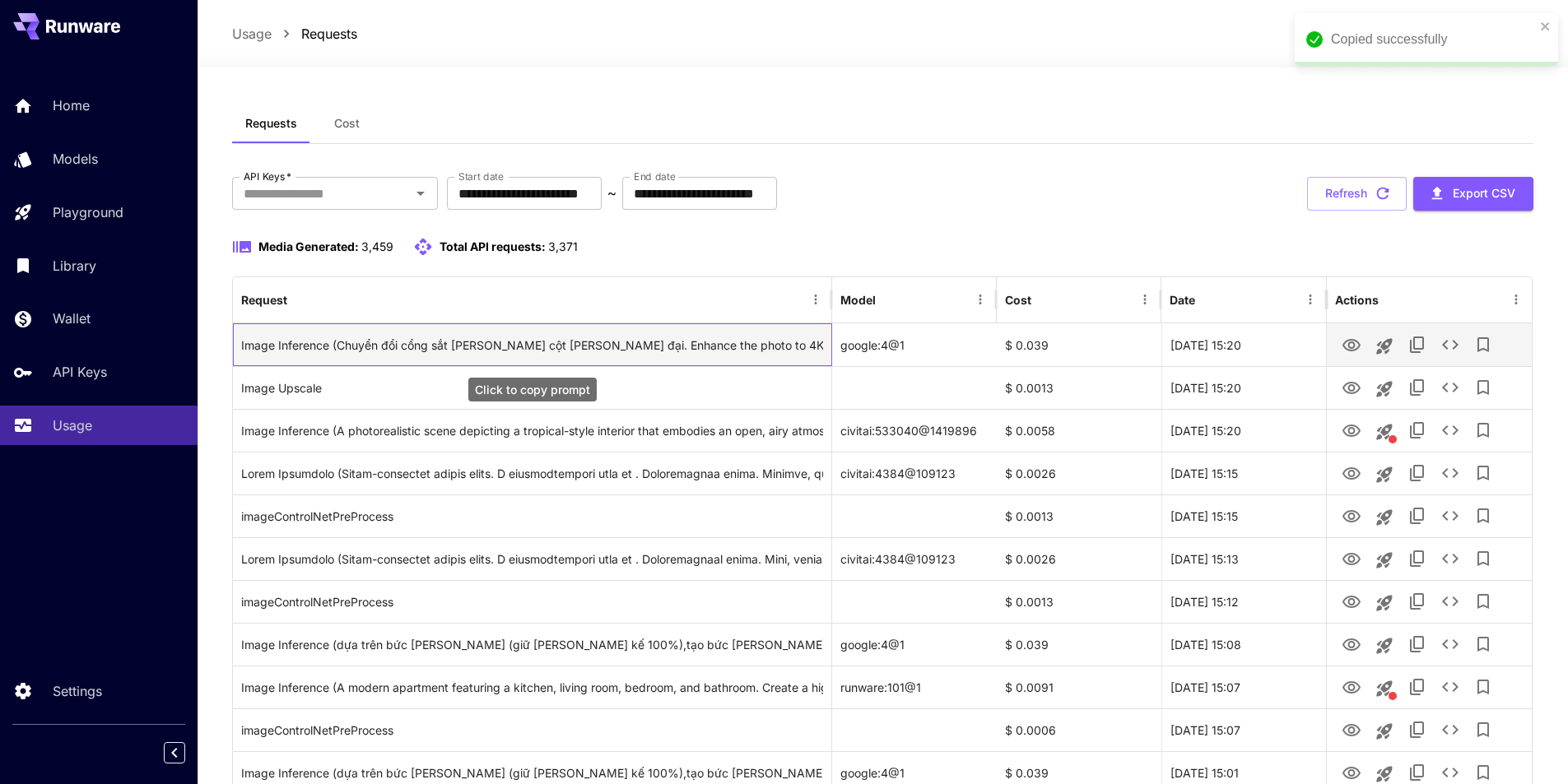
click at [527, 341] on div "Image Inference (Chuyển đổi cổng sắt [PERSON_NAME] cột [PERSON_NAME] đại. Enhan…" at bounding box center [533, 345] width 582 height 42
click at [745, 345] on div "Image Inference (Chuyển đổi cổng sắt [PERSON_NAME] cột [PERSON_NAME] đại. Enhan…" at bounding box center [533, 345] width 582 height 42
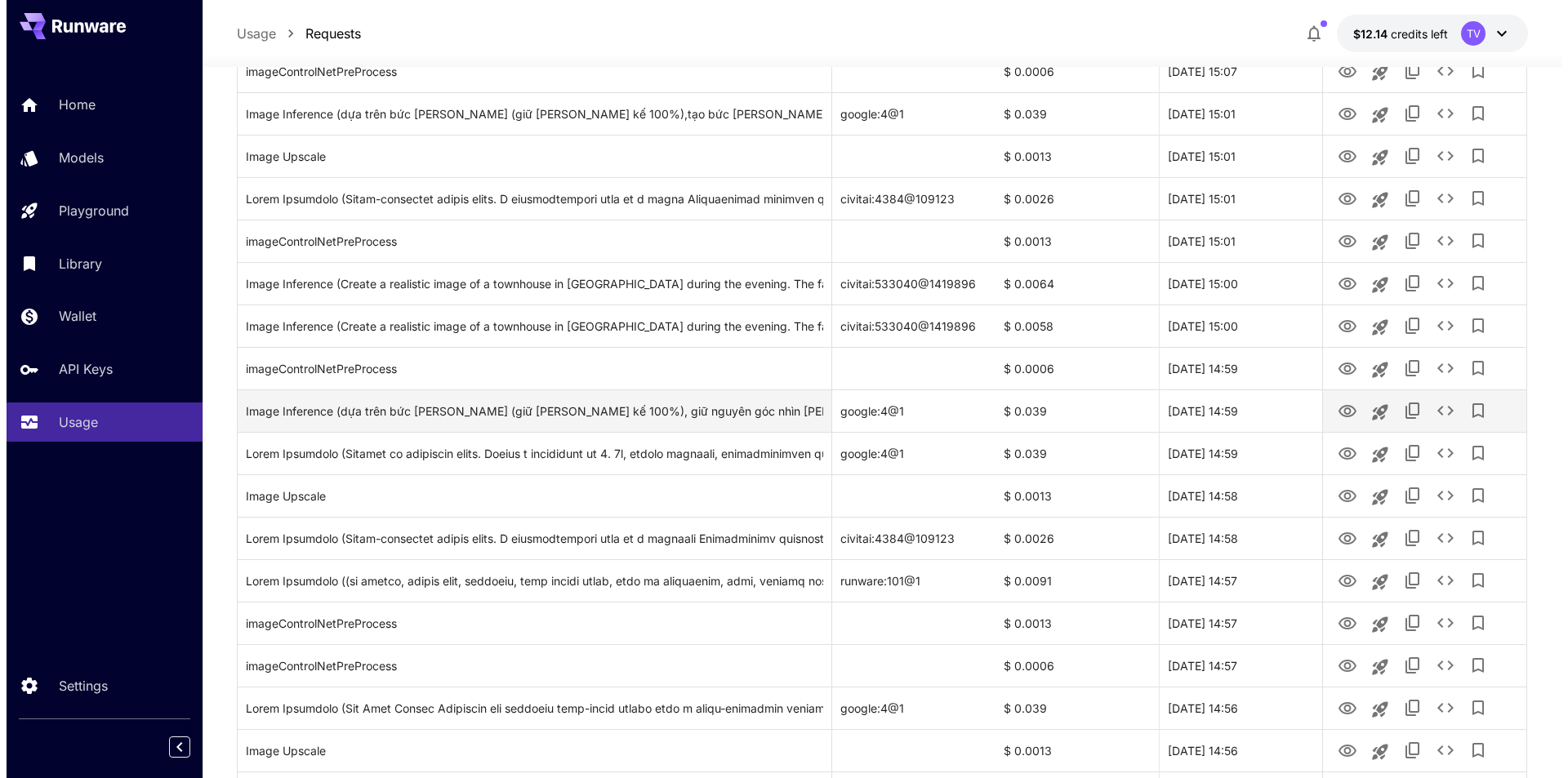
scroll to position [544, 0]
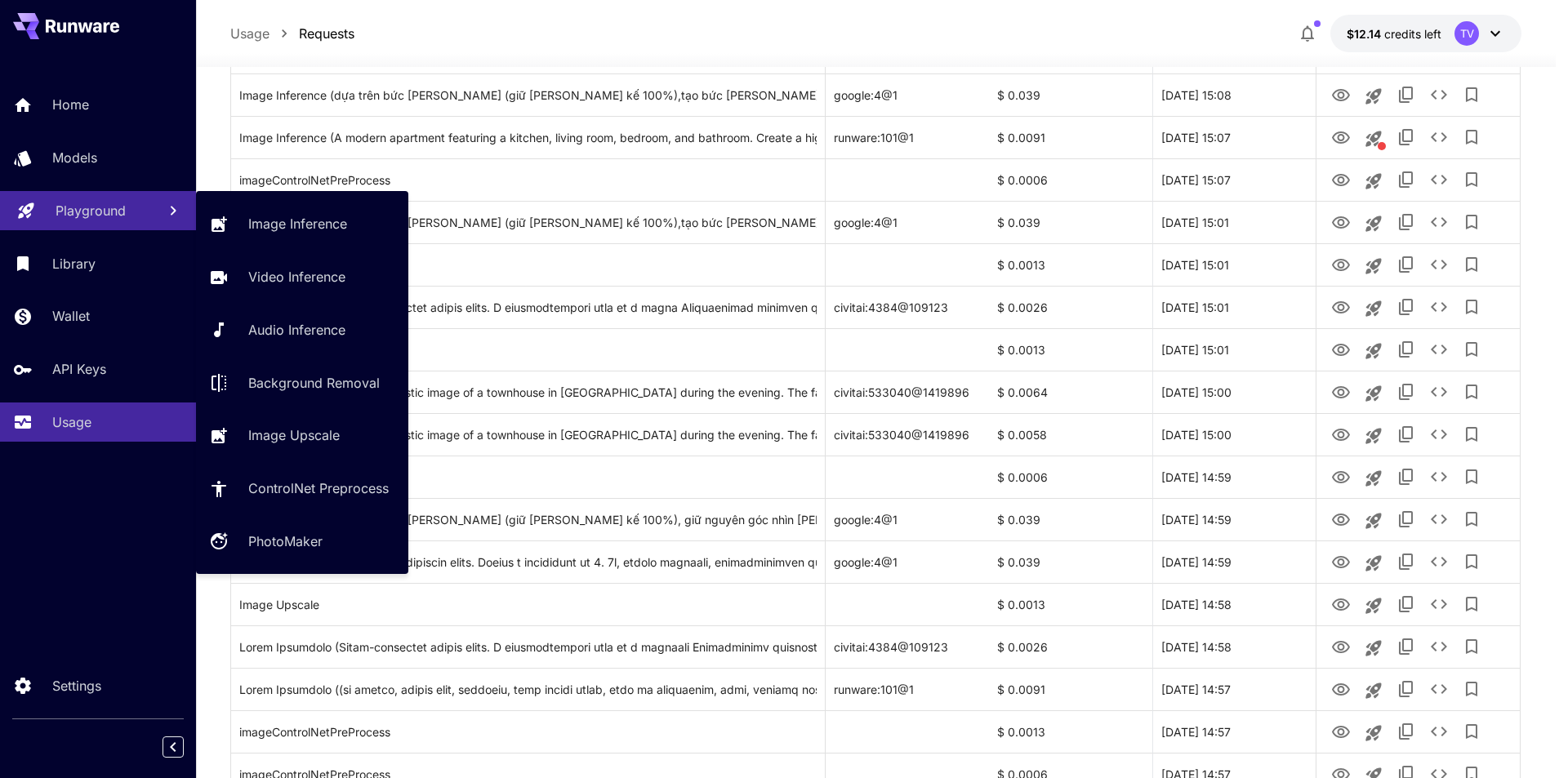
click at [41, 201] on link "Playground" at bounding box center [98, 211] width 196 height 40
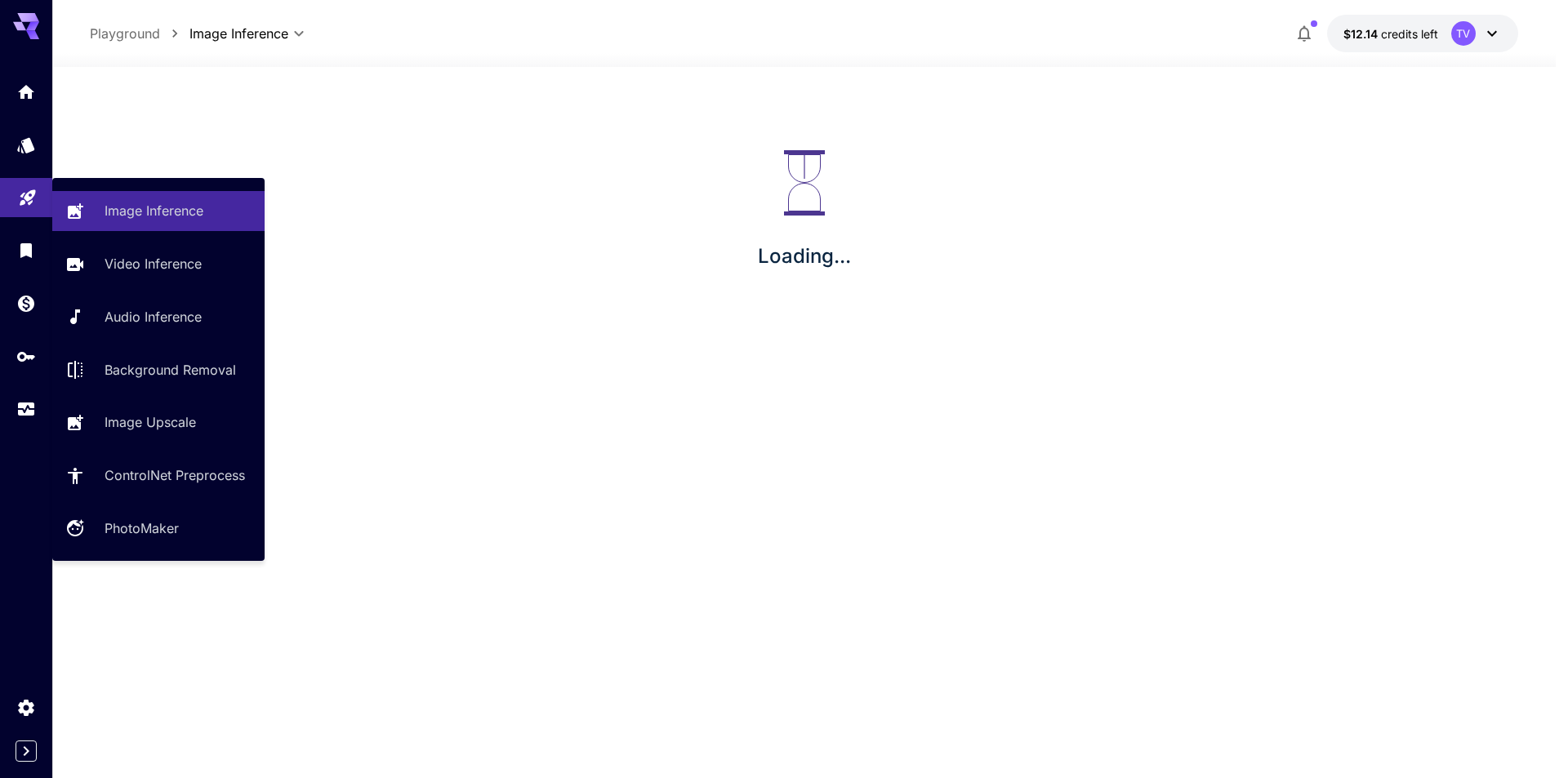
click at [41, 201] on link at bounding box center [26, 198] width 53 height 40
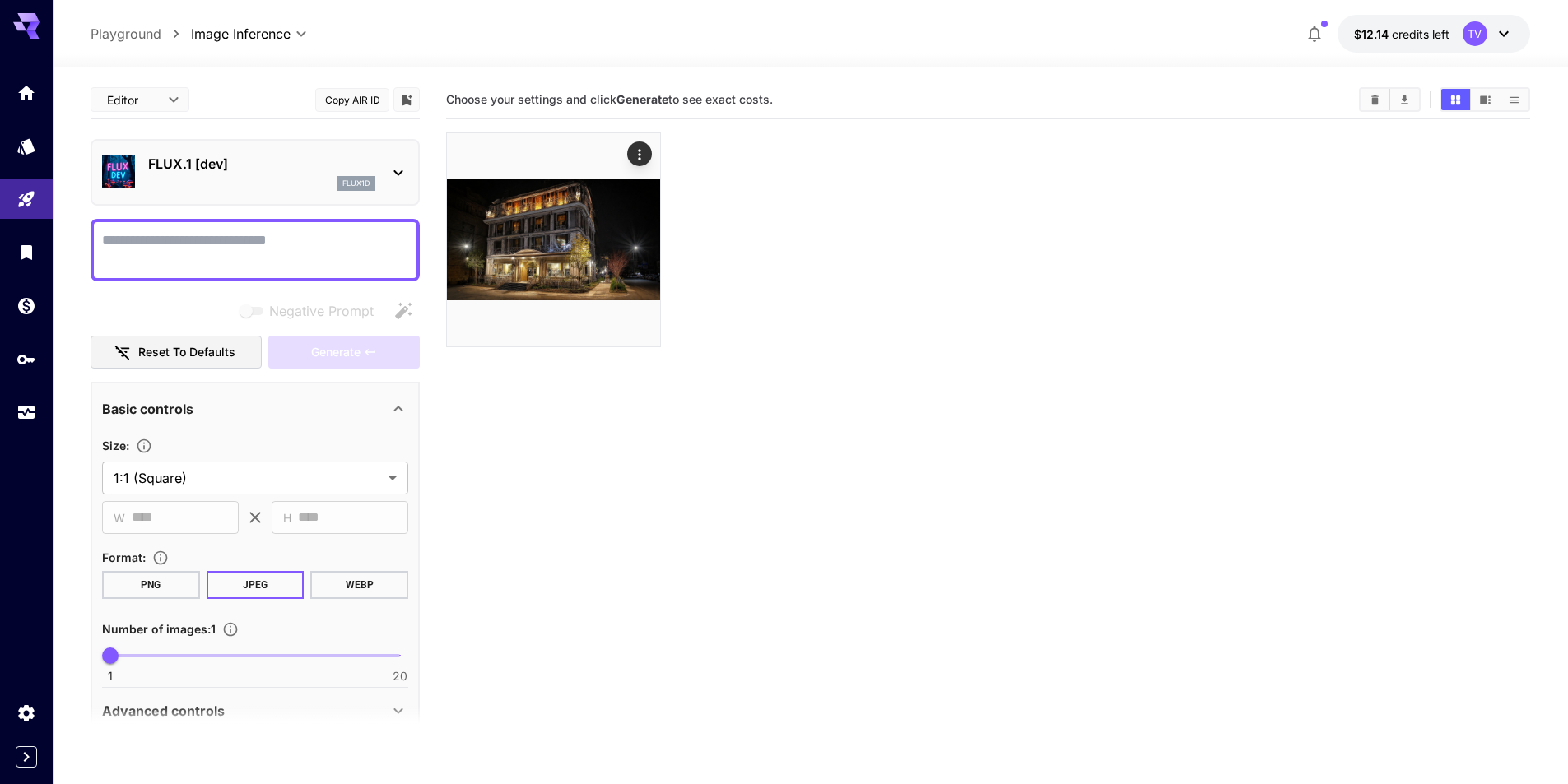
click at [394, 164] on icon at bounding box center [398, 172] width 20 height 20
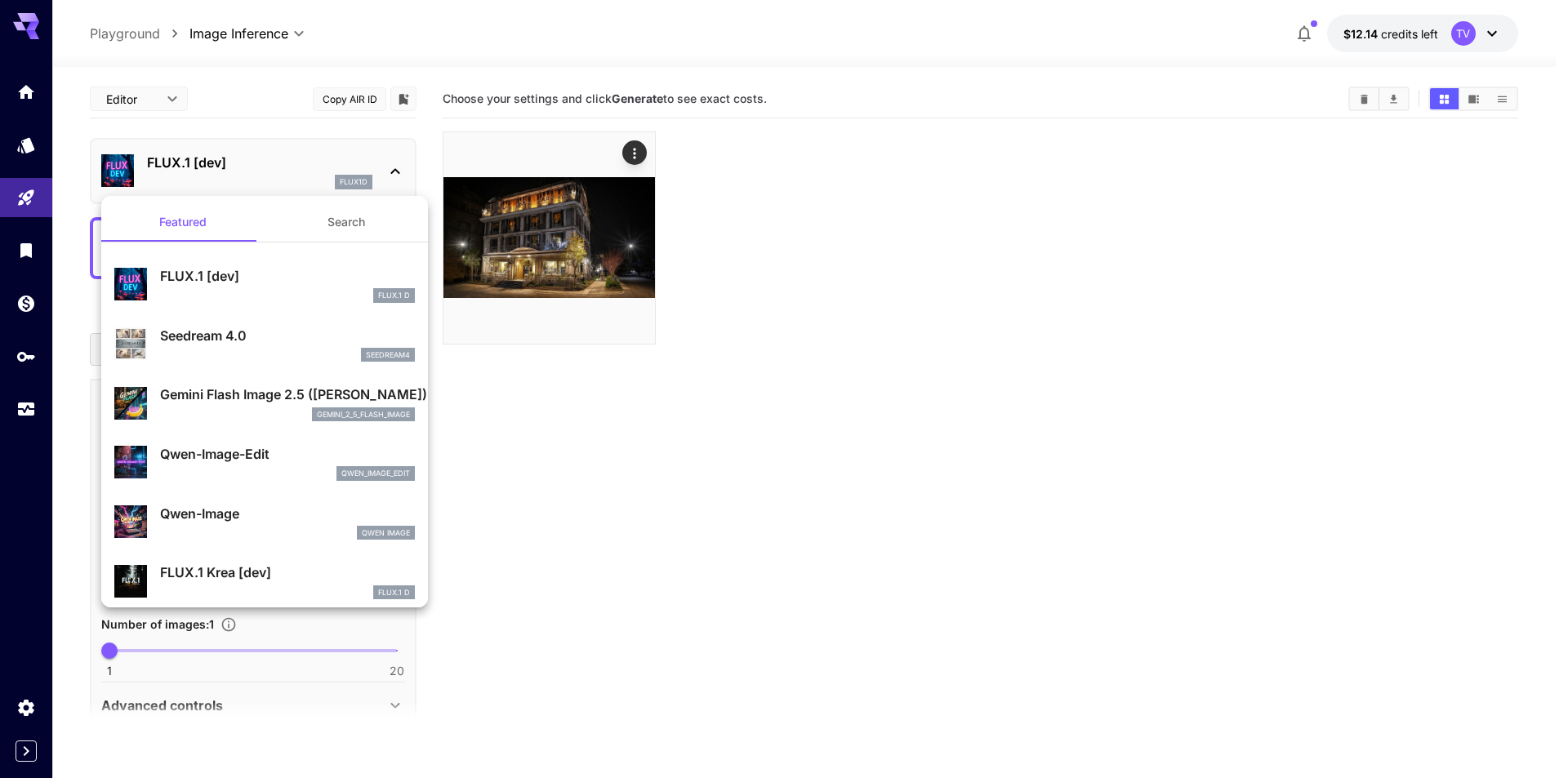
click at [285, 384] on div "Gemini Flash Image 2.5 ([PERSON_NAME]) gemini_2_5_flash_image" at bounding box center [265, 403] width 301 height 50
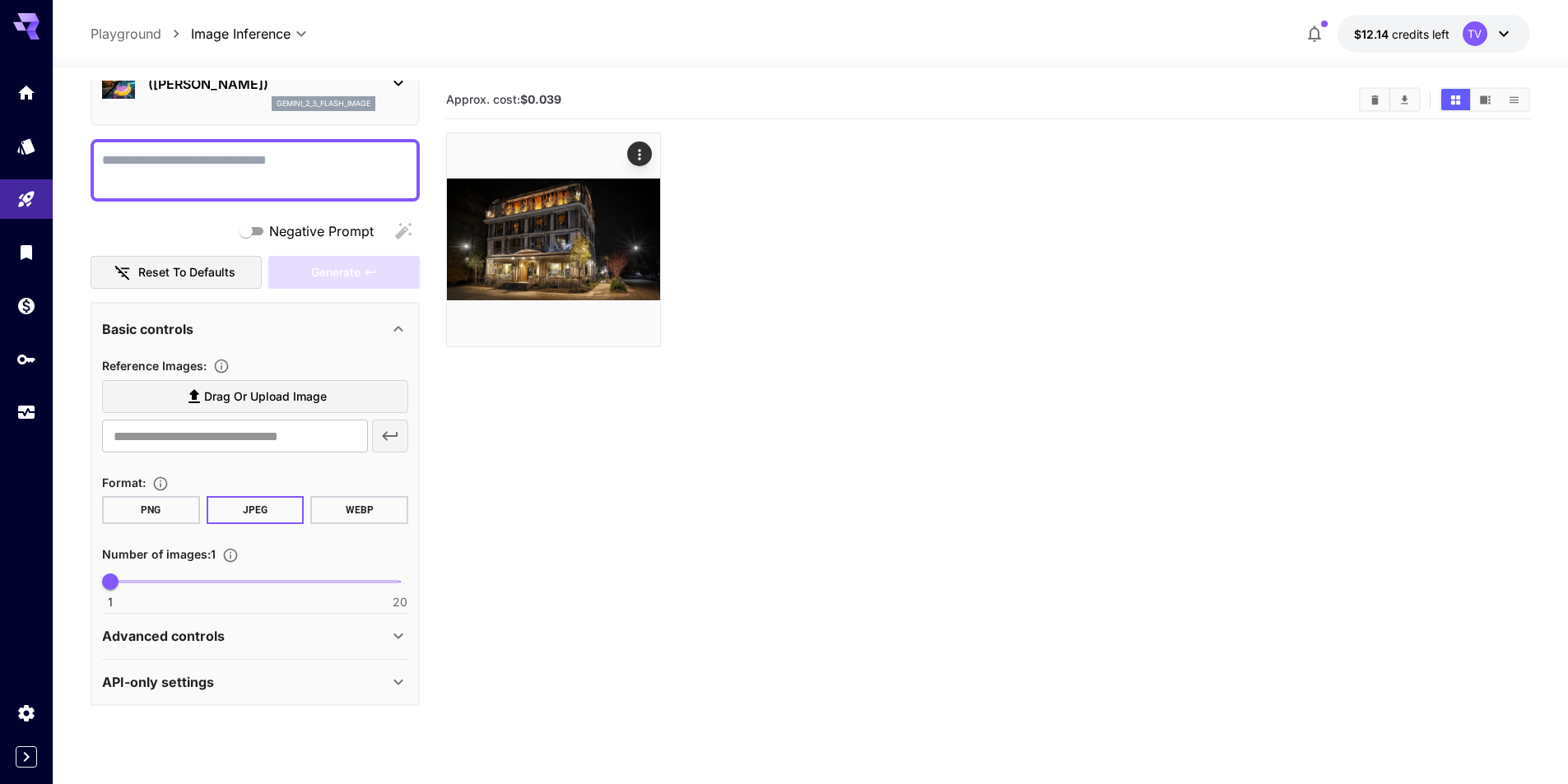
scroll to position [130, 0]
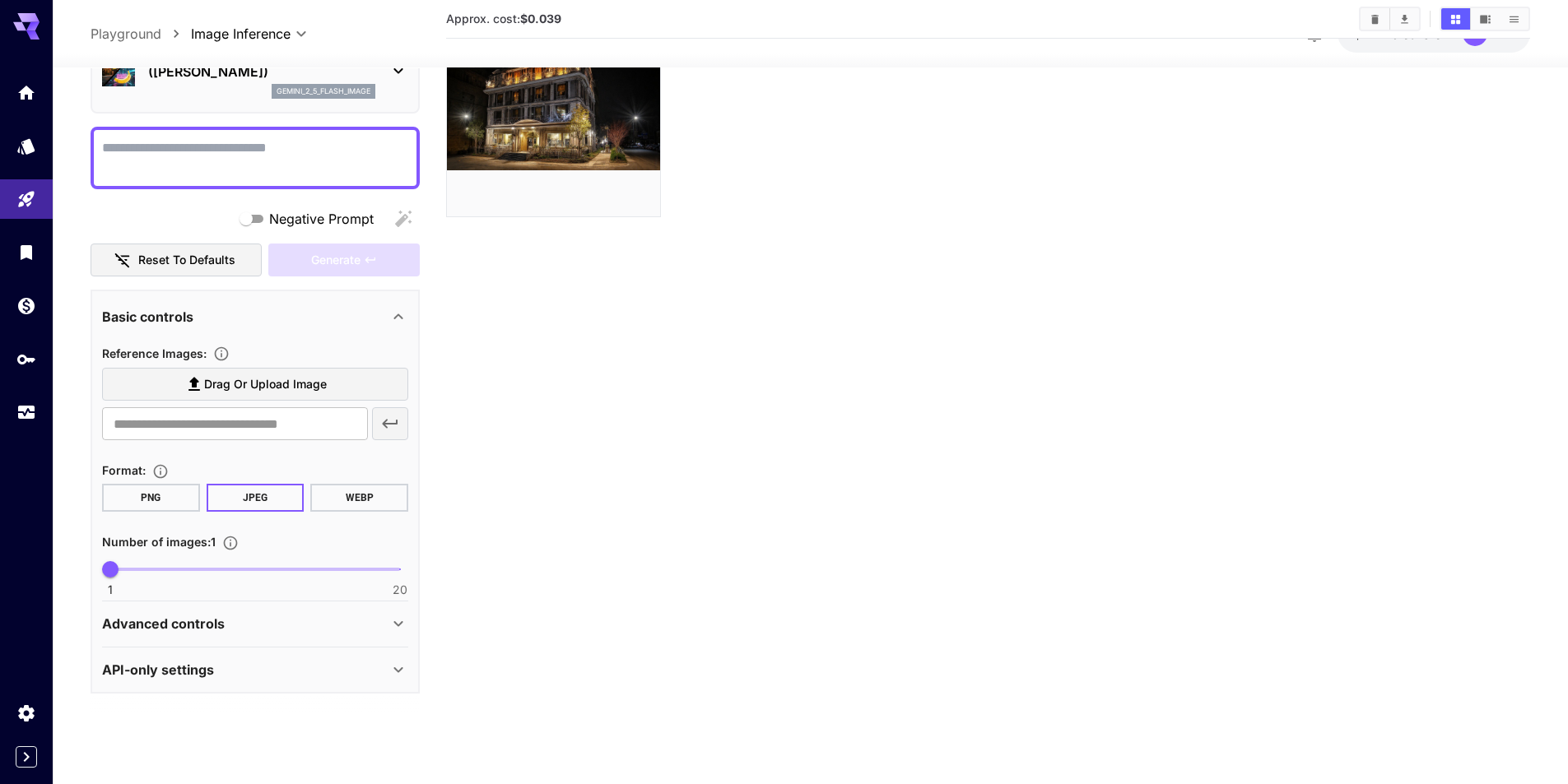
click at [394, 676] on icon at bounding box center [398, 669] width 20 height 20
click at [396, 618] on icon at bounding box center [398, 623] width 20 height 20
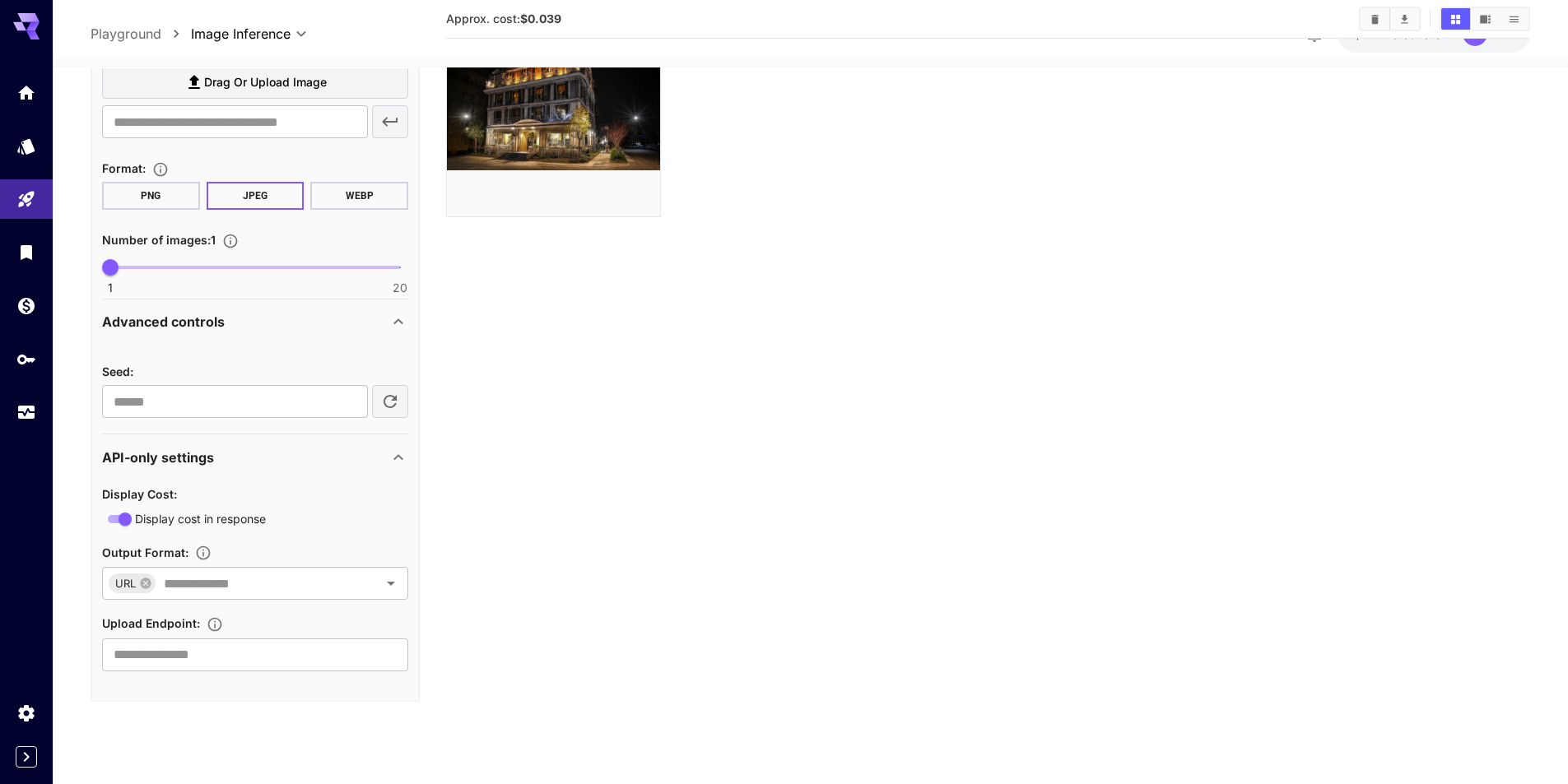
scroll to position [410, 0]
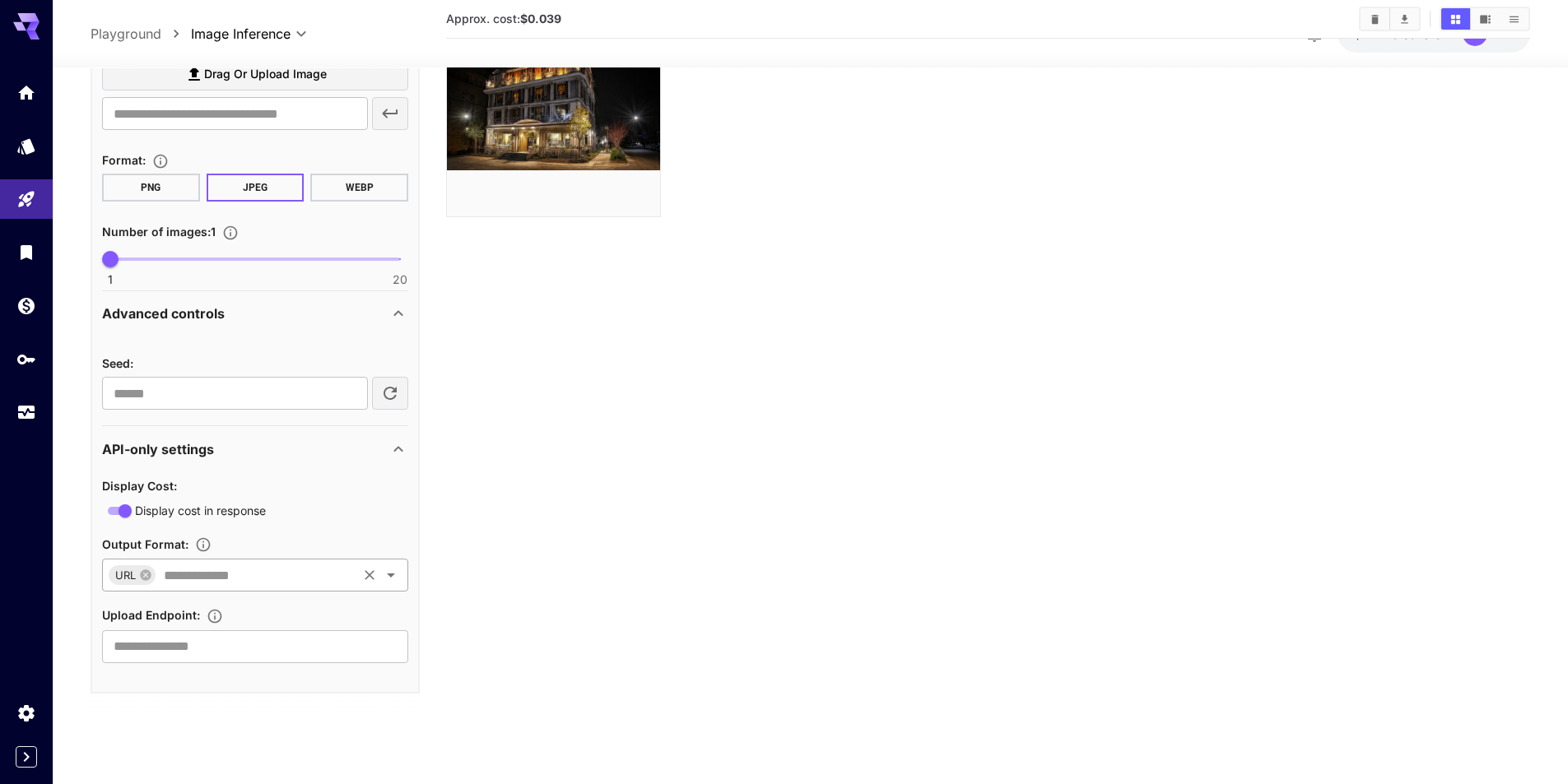
click at [355, 573] on div "URL ​" at bounding box center [255, 575] width 307 height 33
click at [468, 500] on section "Approx. cost: $0.039" at bounding box center [988, 342] width 1084 height 784
click at [372, 643] on input "text" at bounding box center [255, 646] width 307 height 33
click at [24, 412] on icon "Usage" at bounding box center [27, 411] width 16 height 9
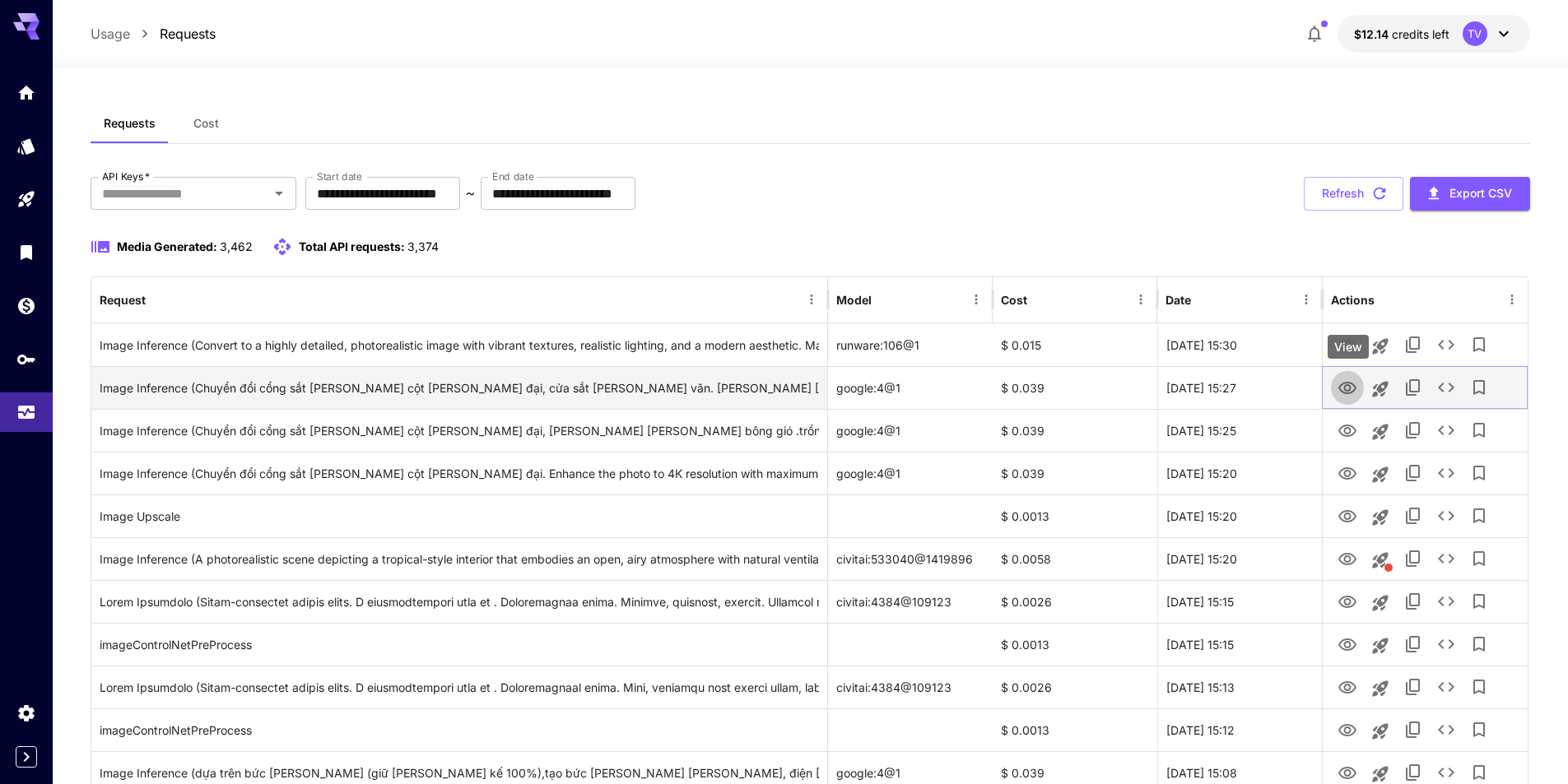
click at [1348, 387] on icon "View" at bounding box center [1347, 388] width 20 height 20
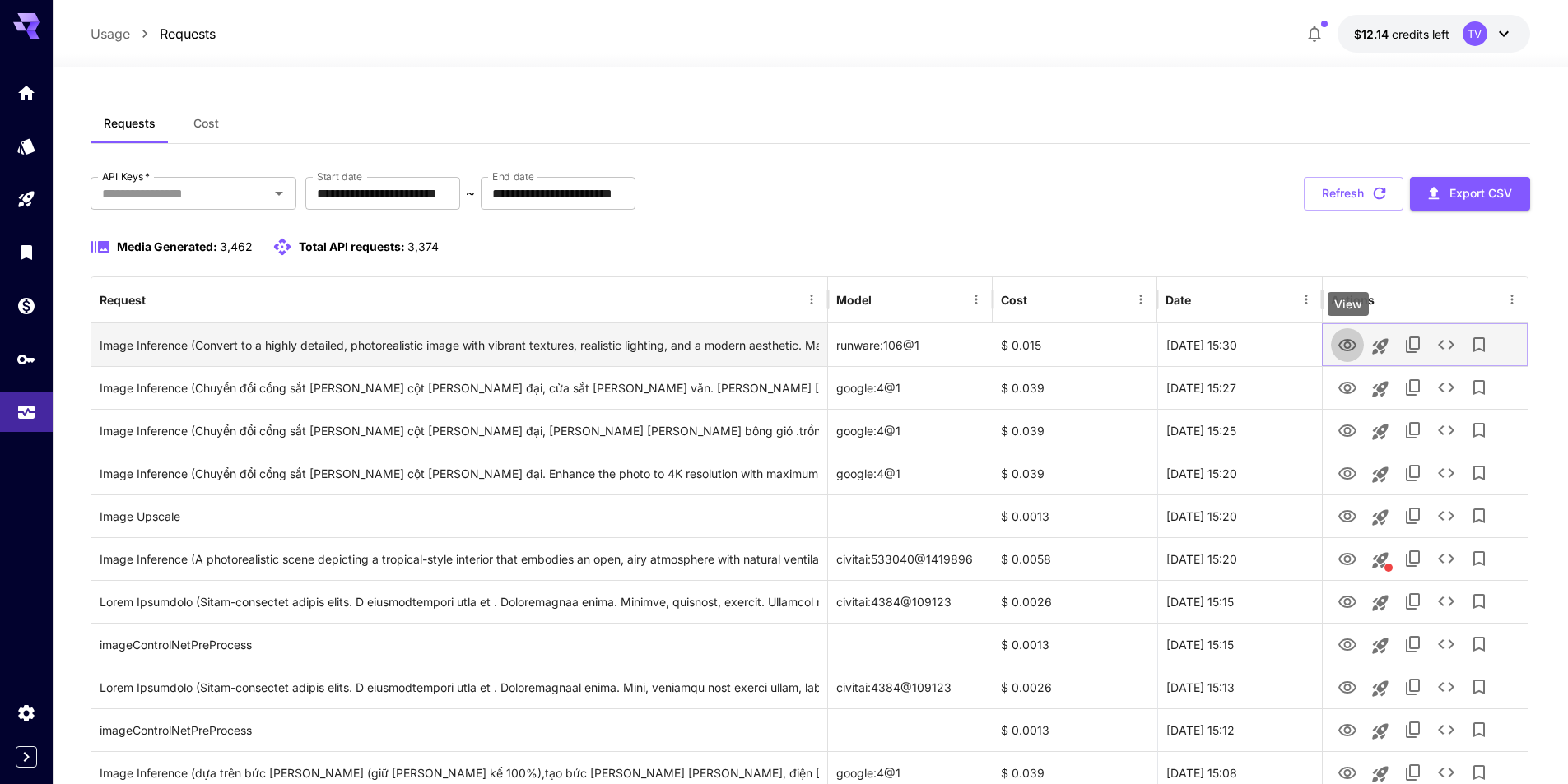
click at [1344, 342] on icon "View" at bounding box center [1347, 345] width 18 height 12
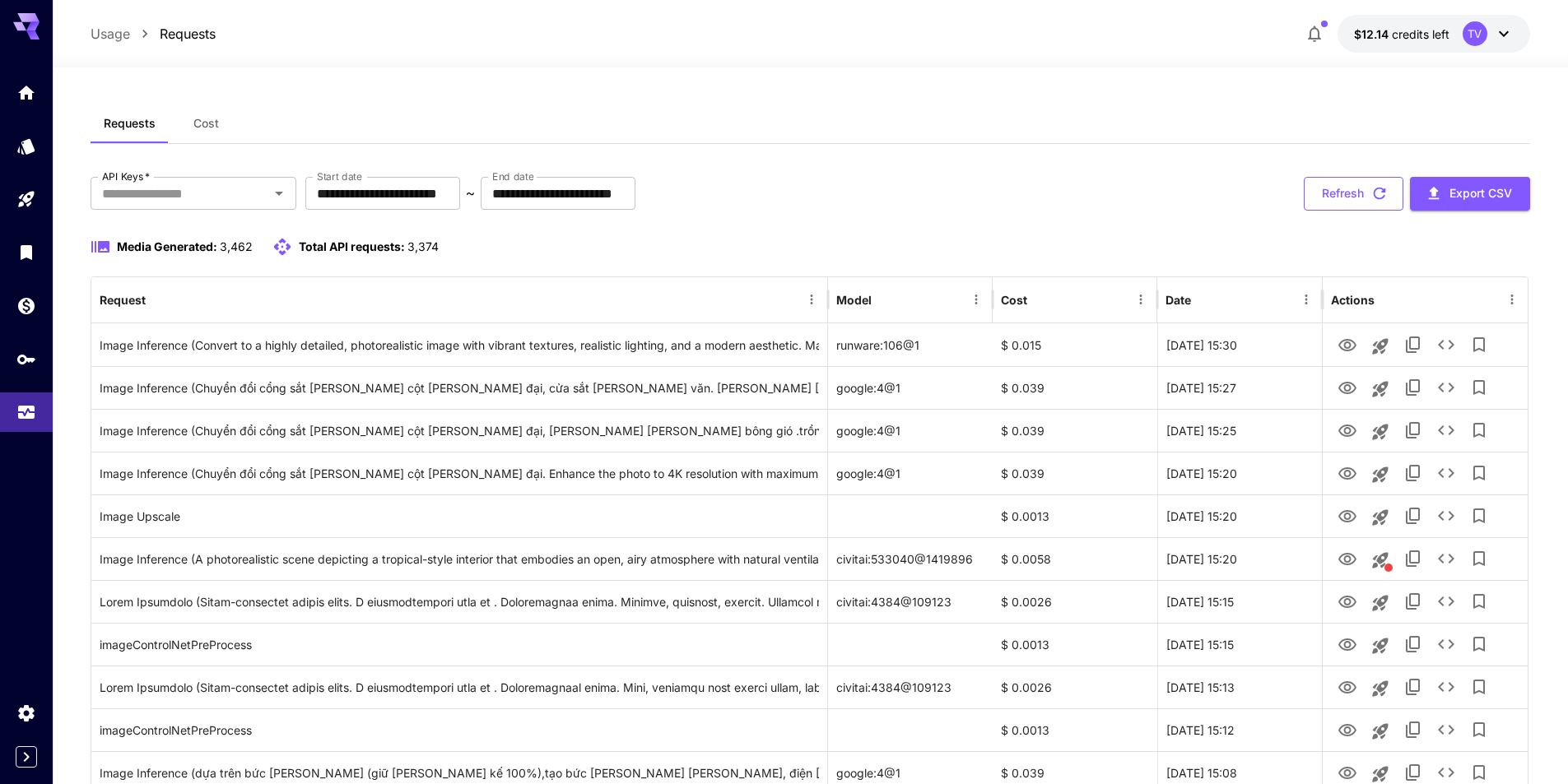
click at [1336, 186] on button "Refresh" at bounding box center [1354, 193] width 99 height 33
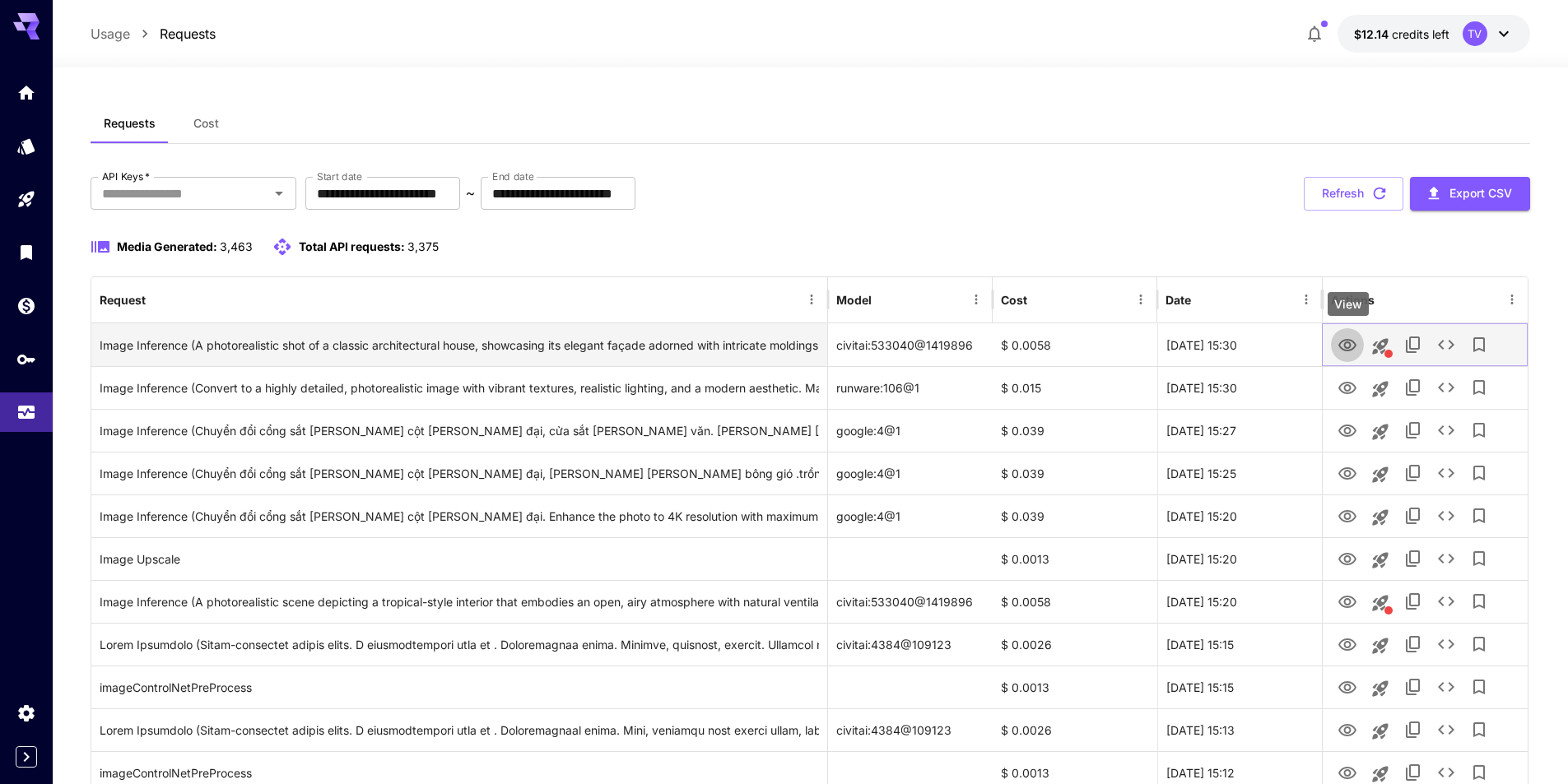
click at [1341, 345] on icon "View" at bounding box center [1347, 345] width 20 height 20
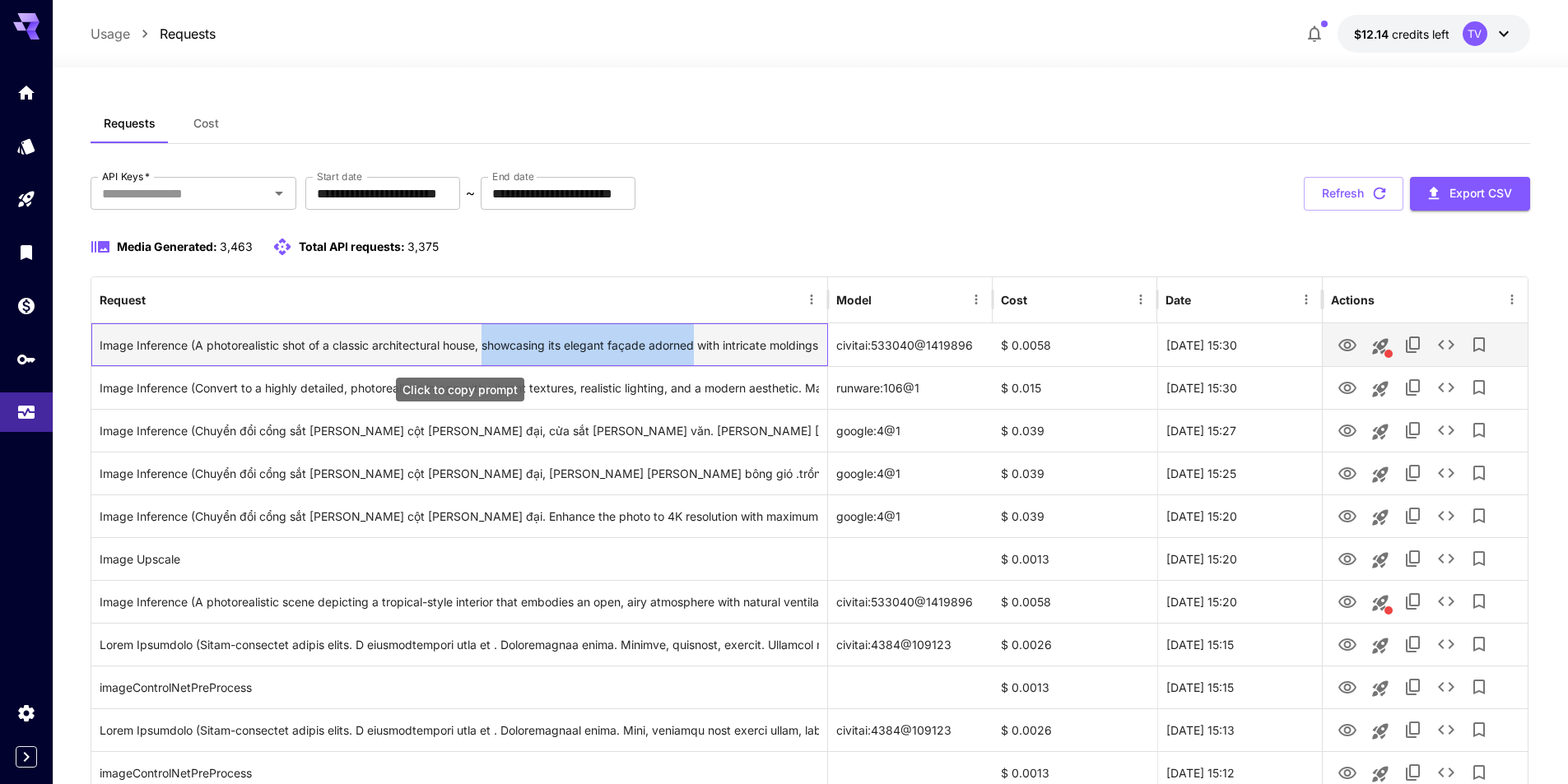
drag, startPoint x: 486, startPoint y: 347, endPoint x: 739, endPoint y: 348, distance: 253.0
click at [698, 347] on div "Image Inference (A photorealistic shot of a classic architectural house, showca…" at bounding box center [459, 345] width 719 height 42
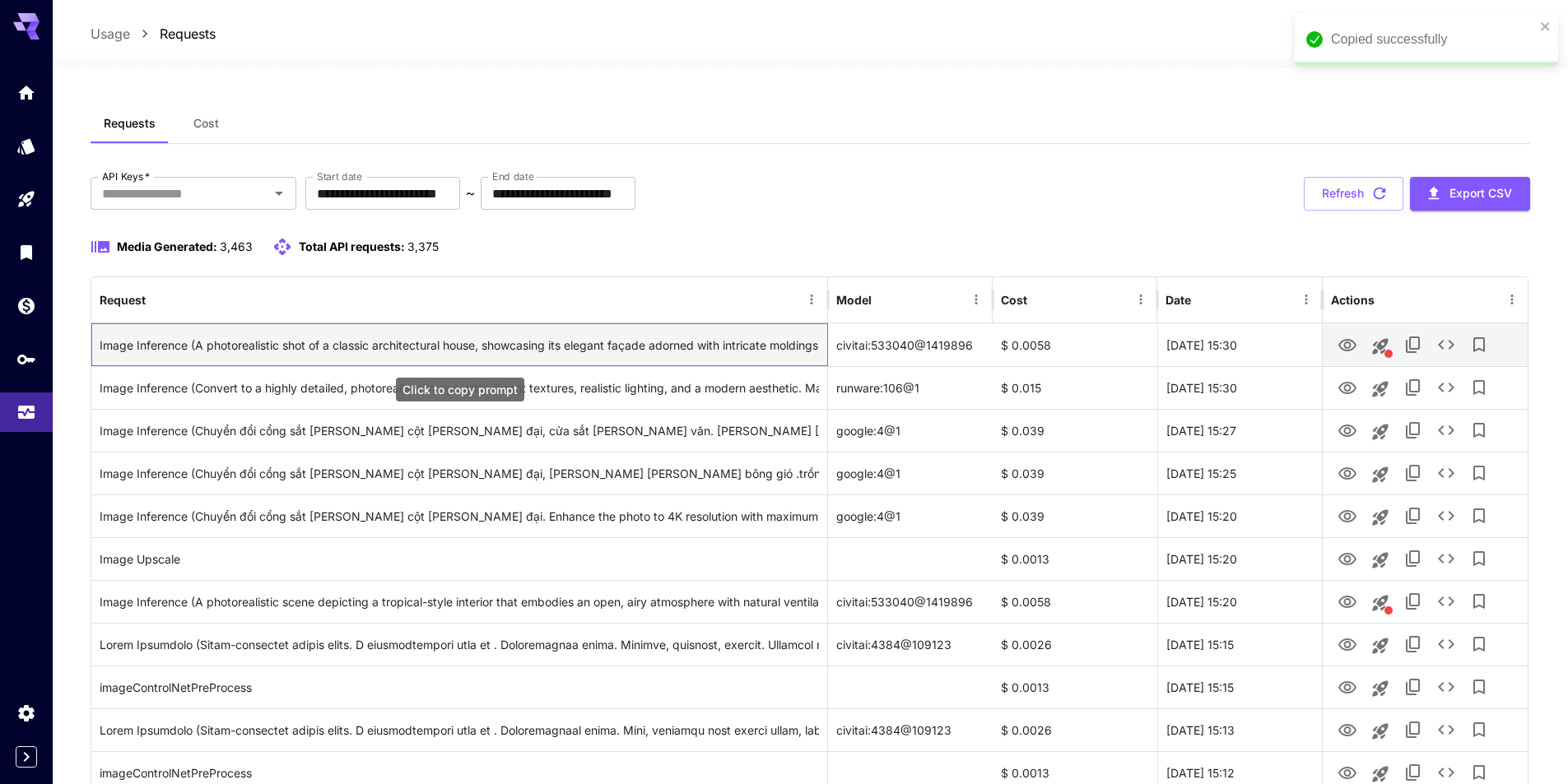
click at [739, 348] on div "Image Inference (A photorealistic shot of a classic architectural house, showca…" at bounding box center [459, 345] width 719 height 42
click at [1349, 347] on icon "View" at bounding box center [1347, 345] width 20 height 20
click at [742, 343] on div "Image Inference (A photorealistic shot of a classic architectural house, showca…" at bounding box center [459, 345] width 719 height 42
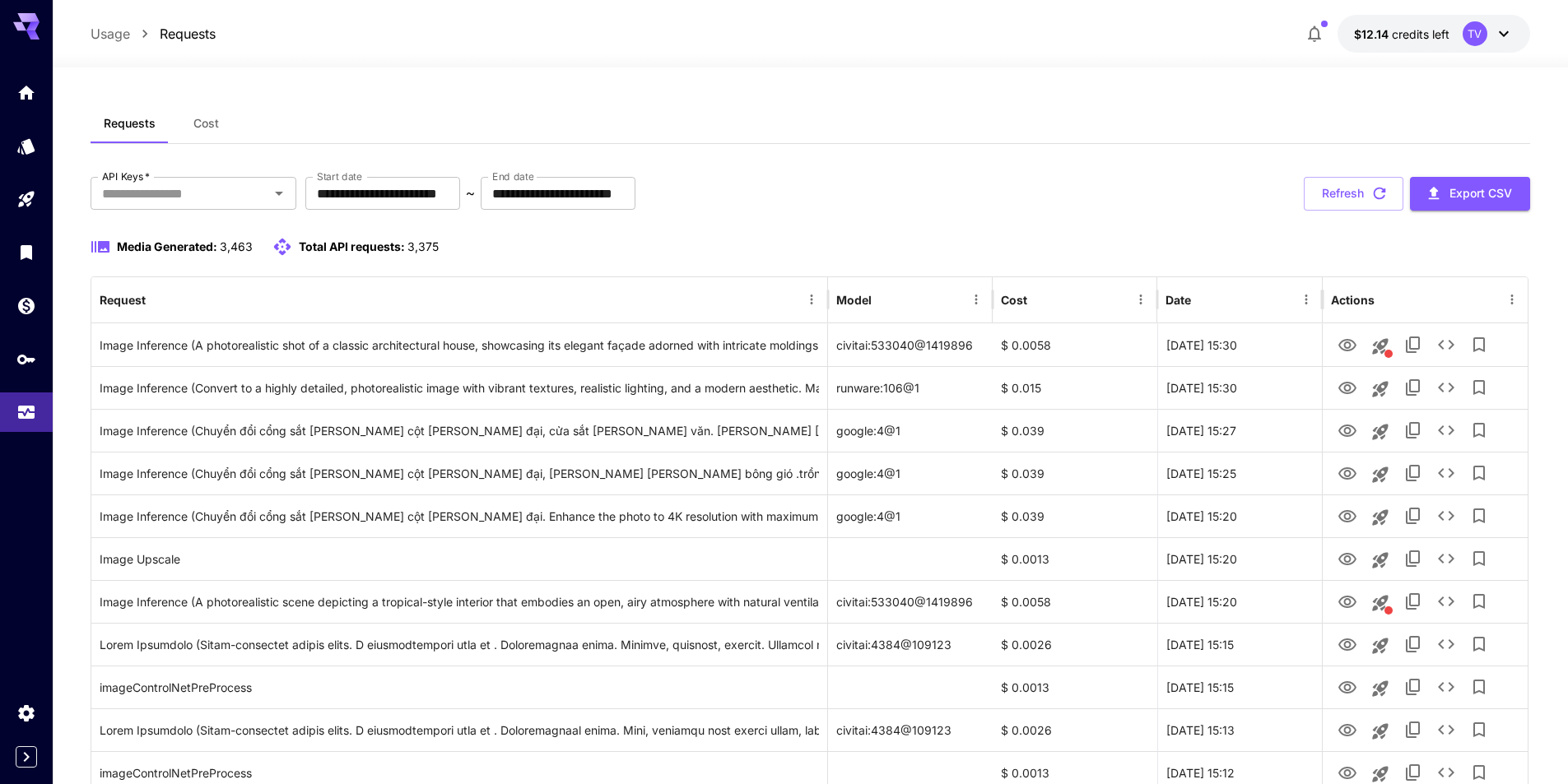
click at [1327, 194] on button "Refresh" at bounding box center [1354, 193] width 99 height 33
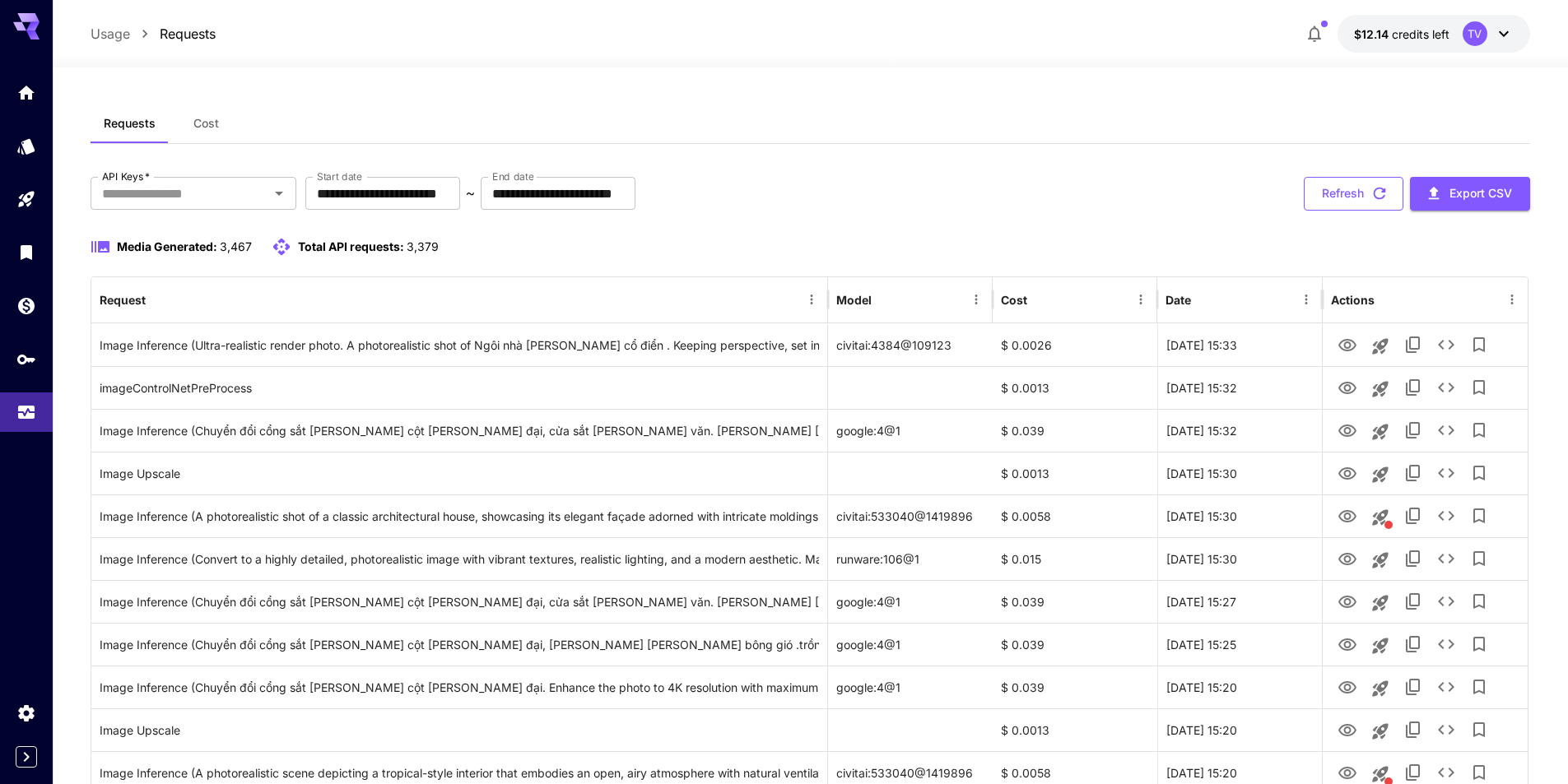
click at [1374, 198] on icon "button" at bounding box center [1380, 193] width 12 height 12
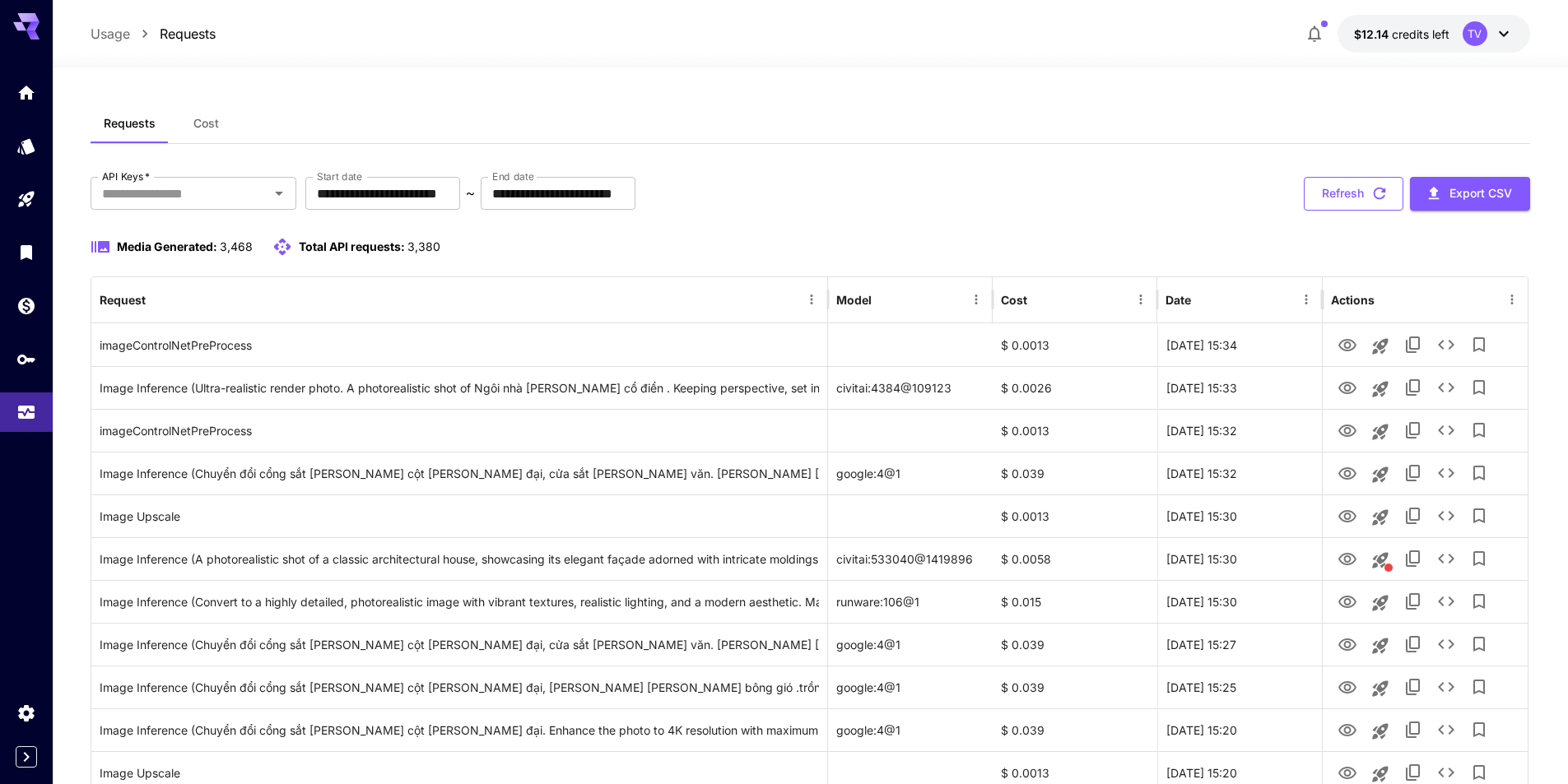
click at [1354, 198] on button "Refresh" at bounding box center [1354, 193] width 99 height 33
click at [1356, 196] on button "Refresh" at bounding box center [1354, 193] width 99 height 33
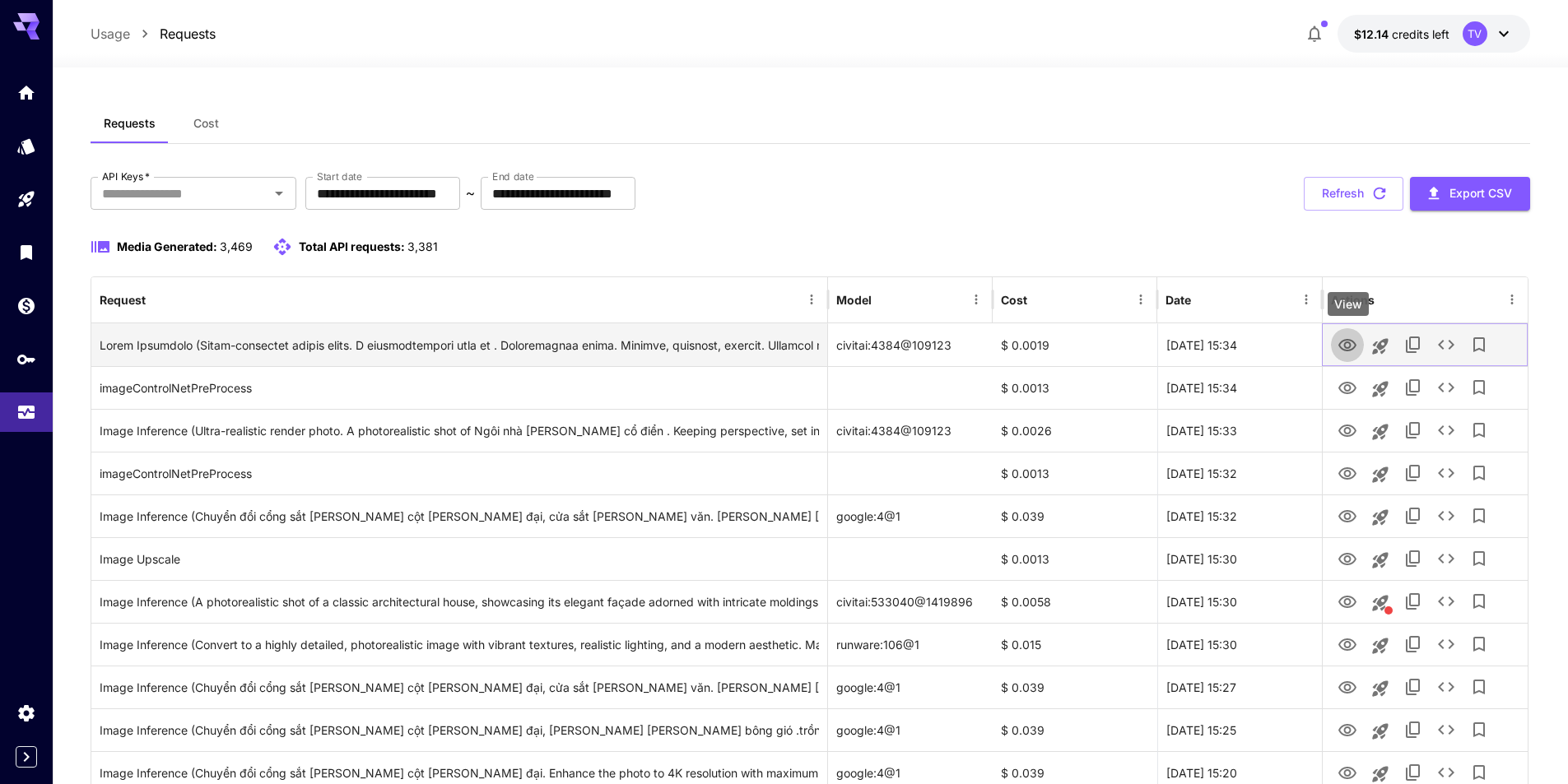
click at [1346, 347] on icon "View" at bounding box center [1347, 345] width 18 height 12
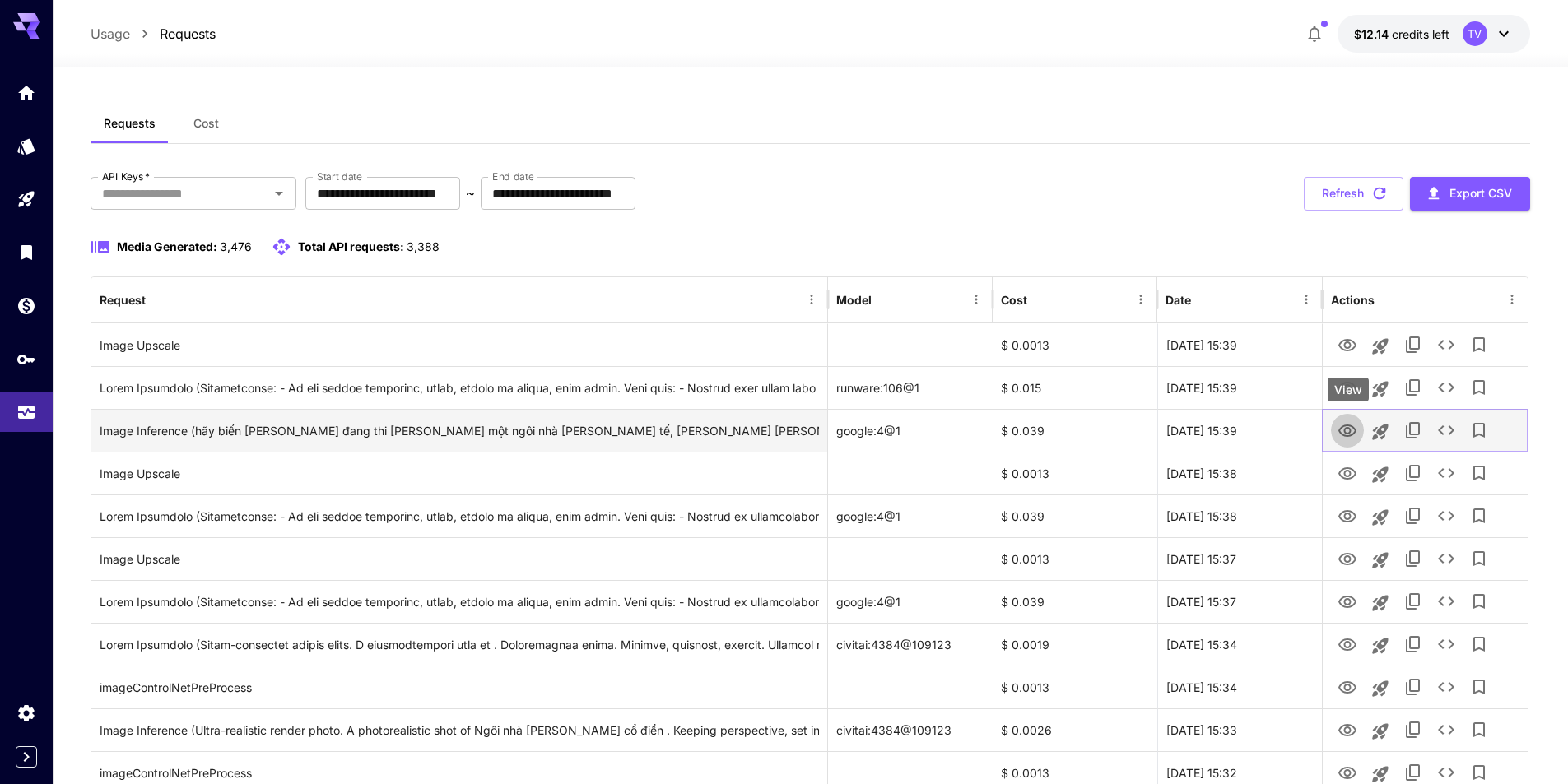
click at [1348, 425] on icon "View" at bounding box center [1347, 431] width 18 height 12
click at [790, 436] on div "Image Inference (hãy biến [PERSON_NAME] đang thi [PERSON_NAME] một ngôi nhà [PE…" at bounding box center [459, 431] width 719 height 42
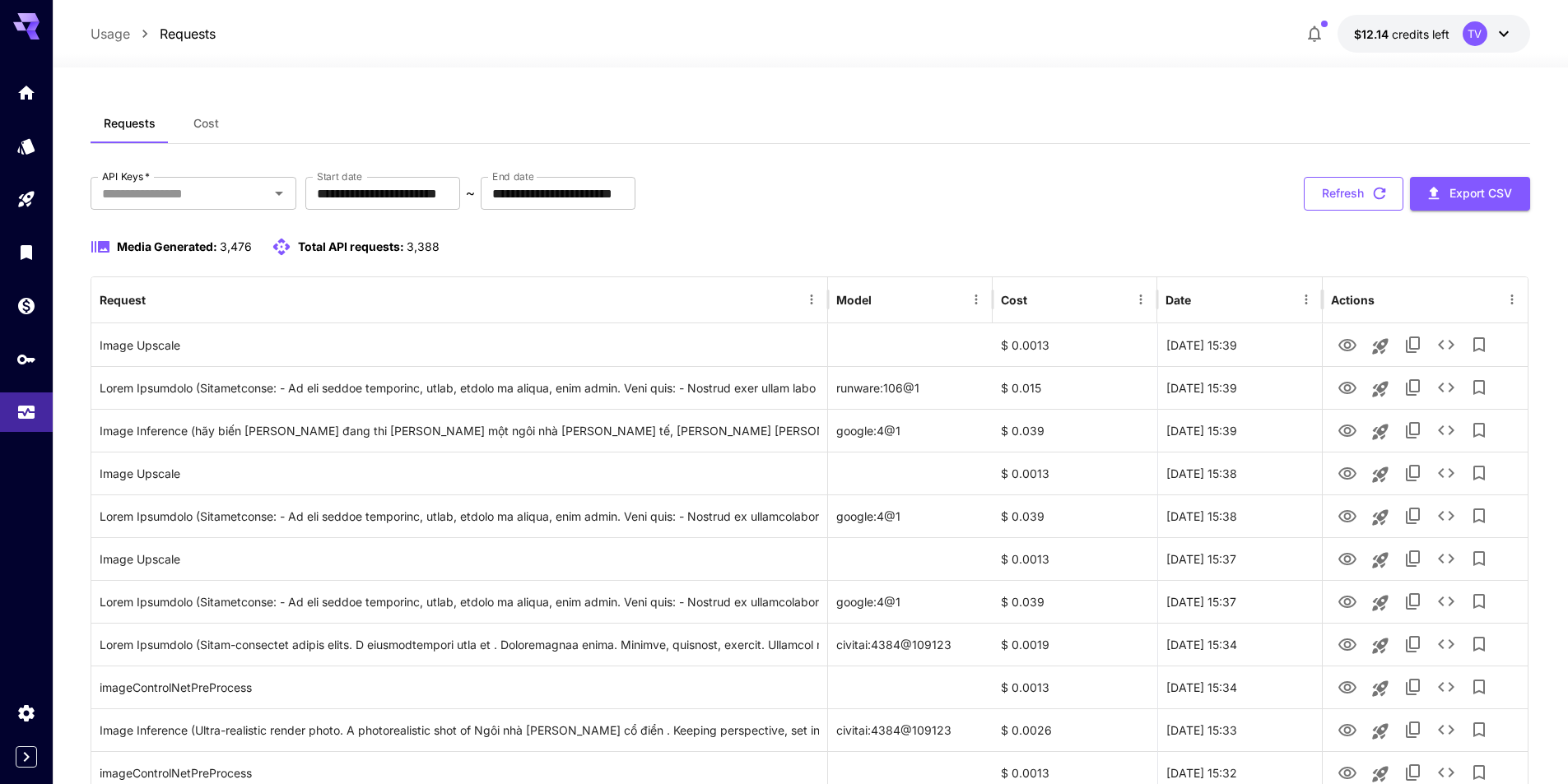
click at [1336, 189] on button "Refresh" at bounding box center [1354, 193] width 99 height 33
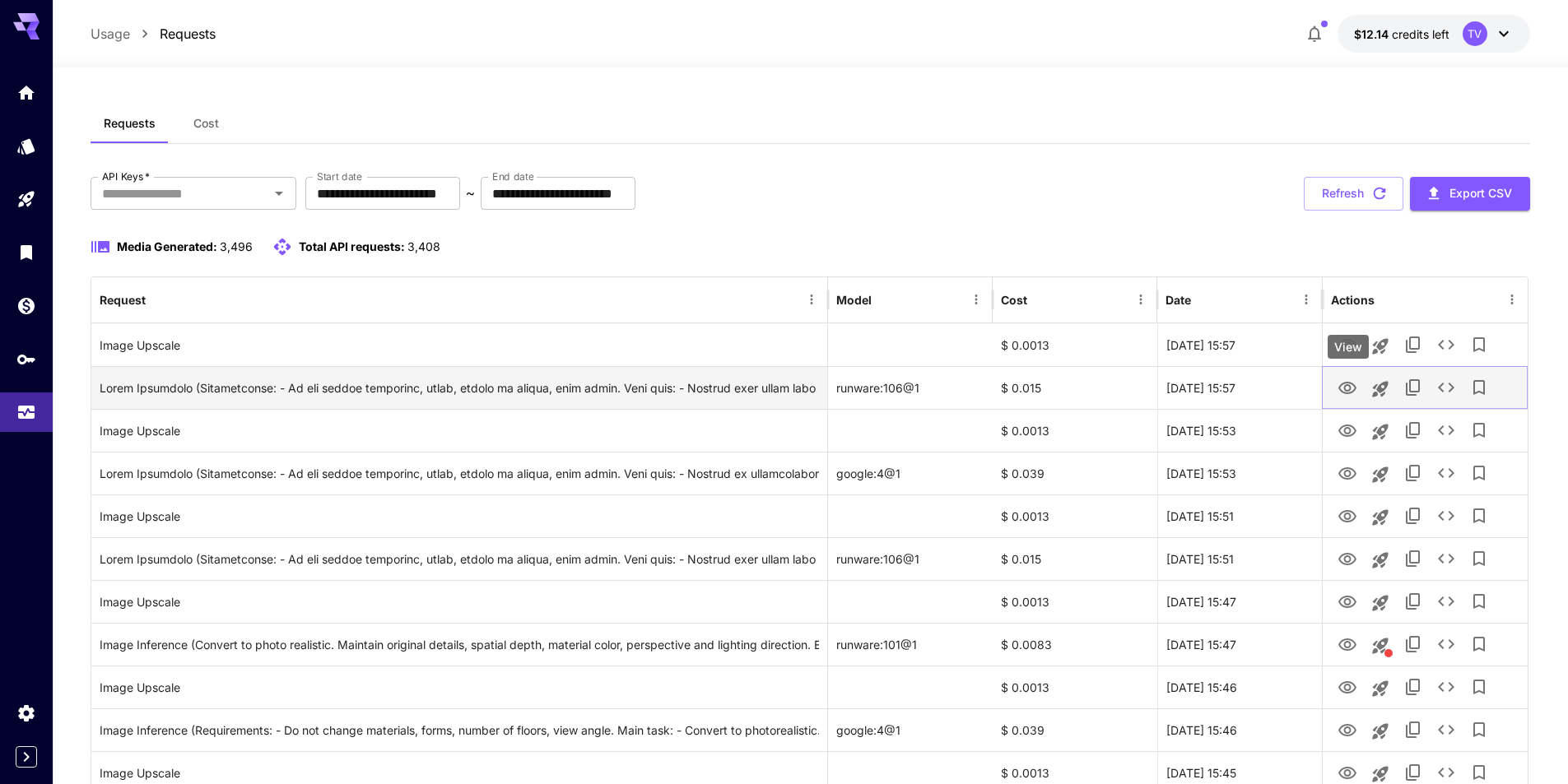
click at [1349, 383] on icon "View" at bounding box center [1347, 388] width 20 height 20
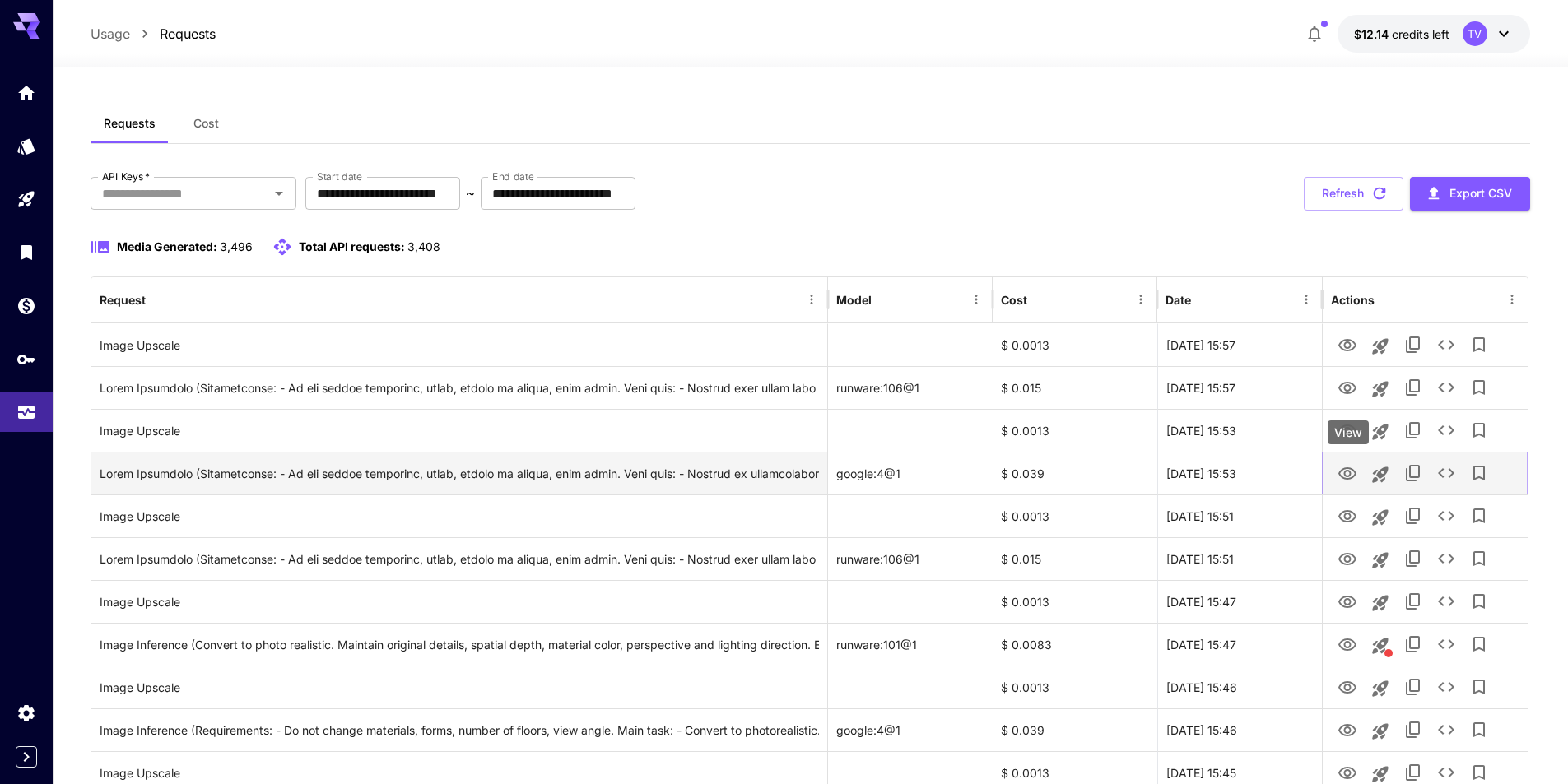
click at [1351, 466] on icon "View" at bounding box center [1347, 473] width 20 height 20
click at [754, 475] on div "Click to copy prompt" at bounding box center [459, 473] width 719 height 42
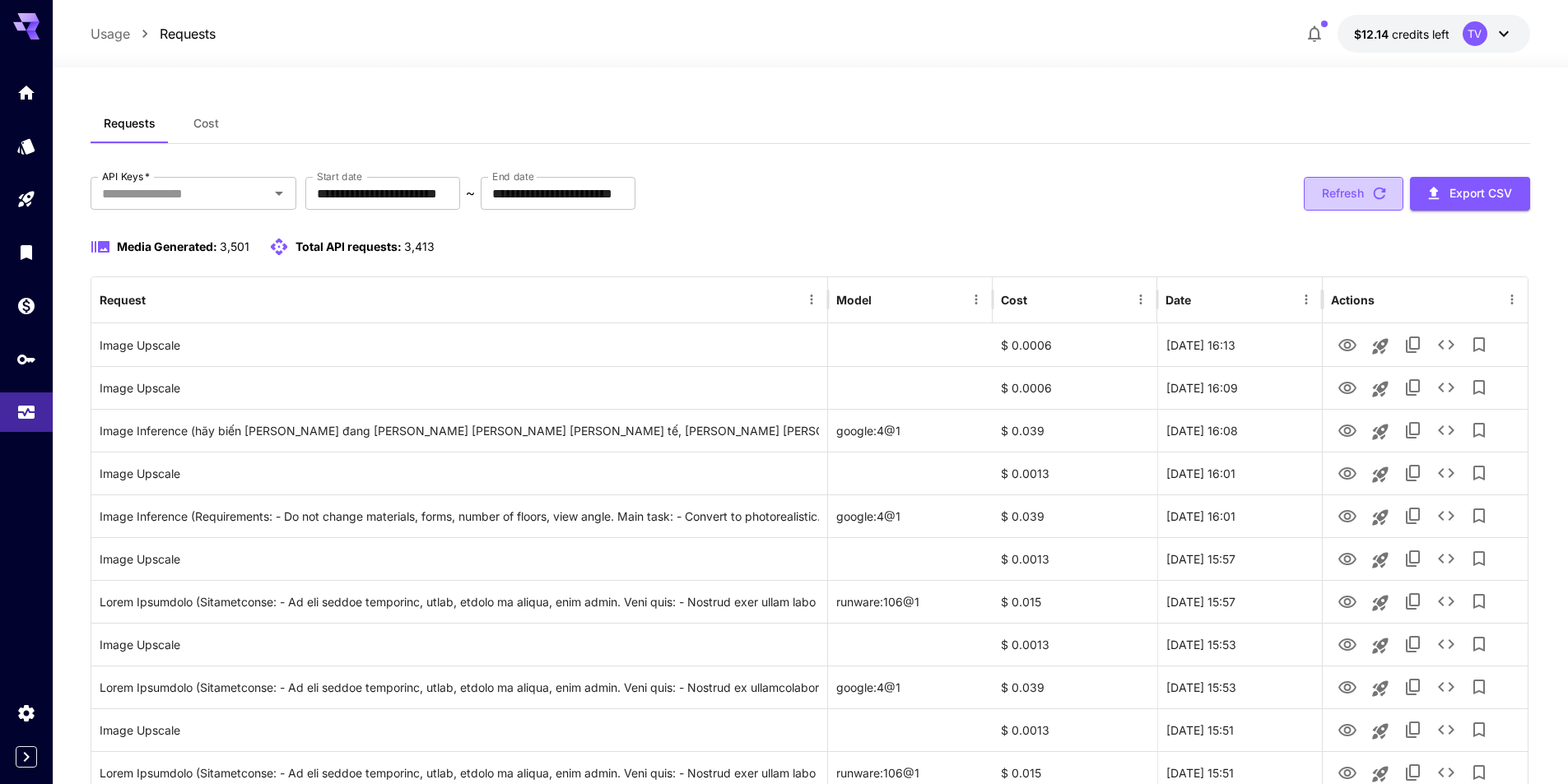
click at [1351, 193] on button "Refresh" at bounding box center [1354, 193] width 99 height 33
click at [12, 401] on link at bounding box center [27, 413] width 53 height 40
click at [1356, 188] on button "Refresh" at bounding box center [1354, 193] width 99 height 33
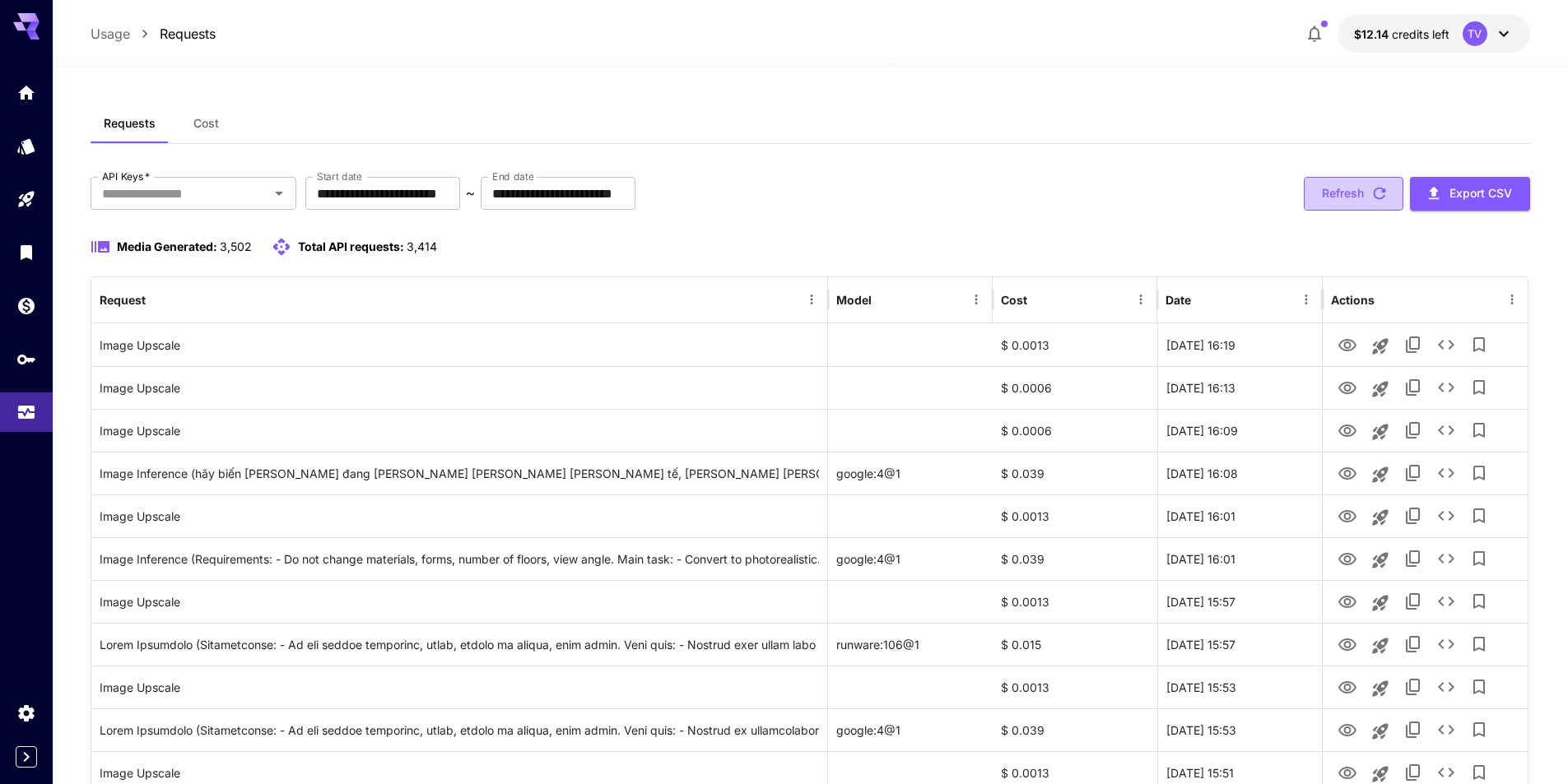
click at [1329, 191] on button "Refresh" at bounding box center [1354, 193] width 99 height 33
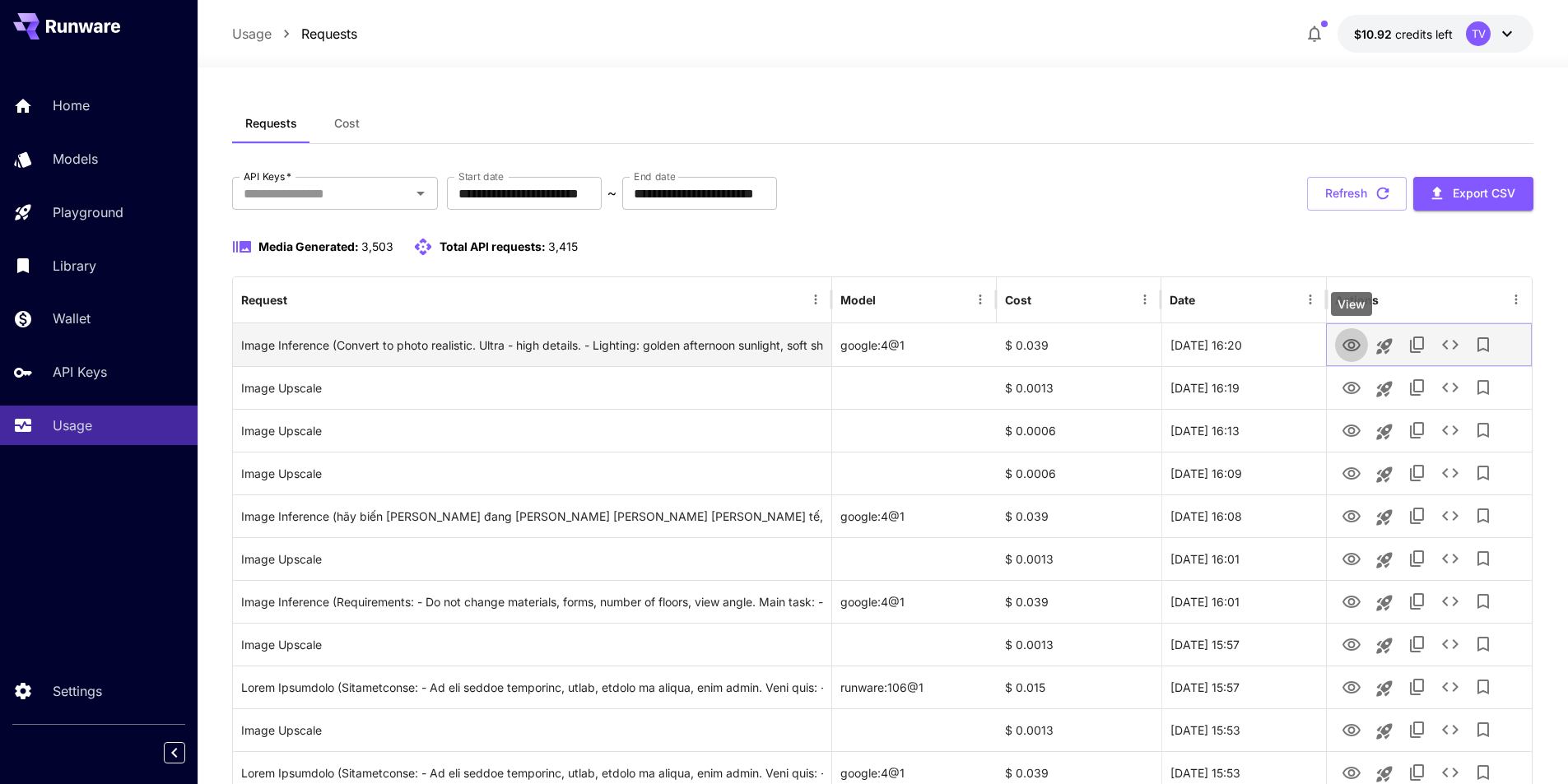
click at [1350, 341] on icon "View" at bounding box center [1351, 345] width 20 height 20
click at [700, 346] on div "Image Inference (Convert to photo realistic. Ultra - high details. - Lighting: …" at bounding box center [533, 345] width 582 height 42
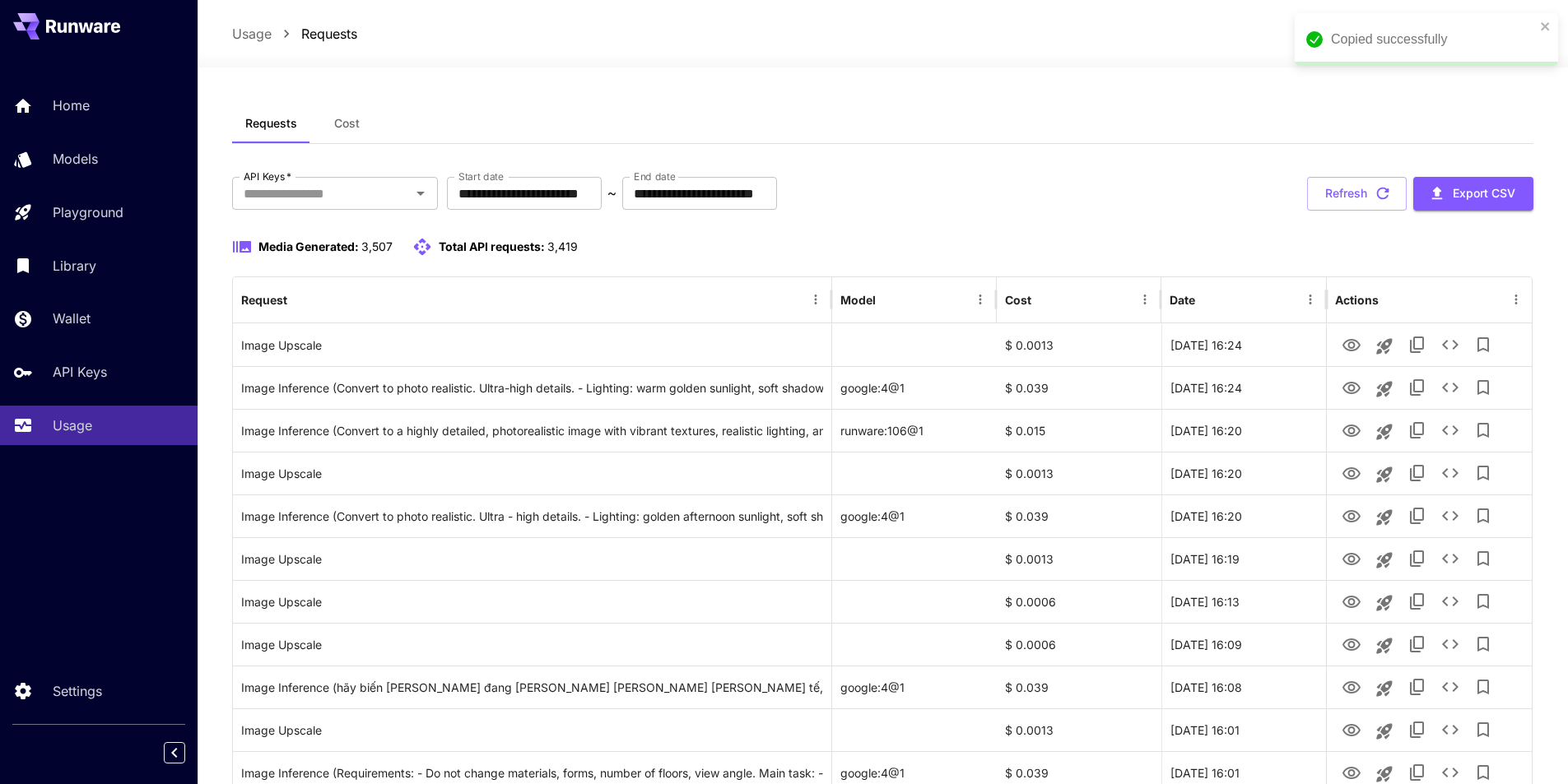
click at [107, 492] on div "Home Models Playground Library Wallet API Keys Usage Settings" at bounding box center [98, 392] width 198 height 784
click at [1372, 199] on button "Refresh" at bounding box center [1357, 193] width 99 height 33
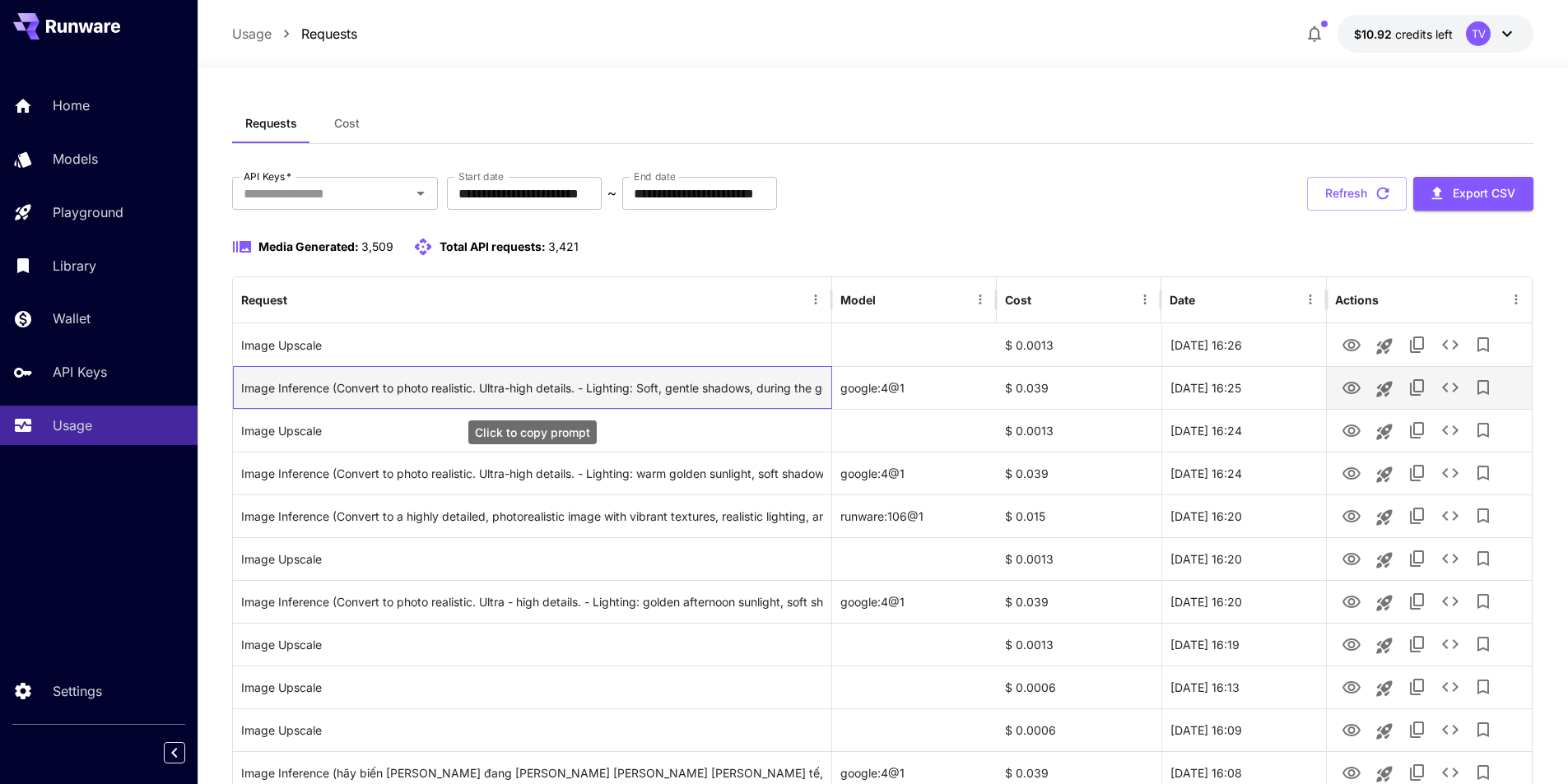
click at [746, 385] on div "Image Inference (Convert to photo realistic. Ultra-high details. - Lighting: So…" at bounding box center [533, 388] width 582 height 42
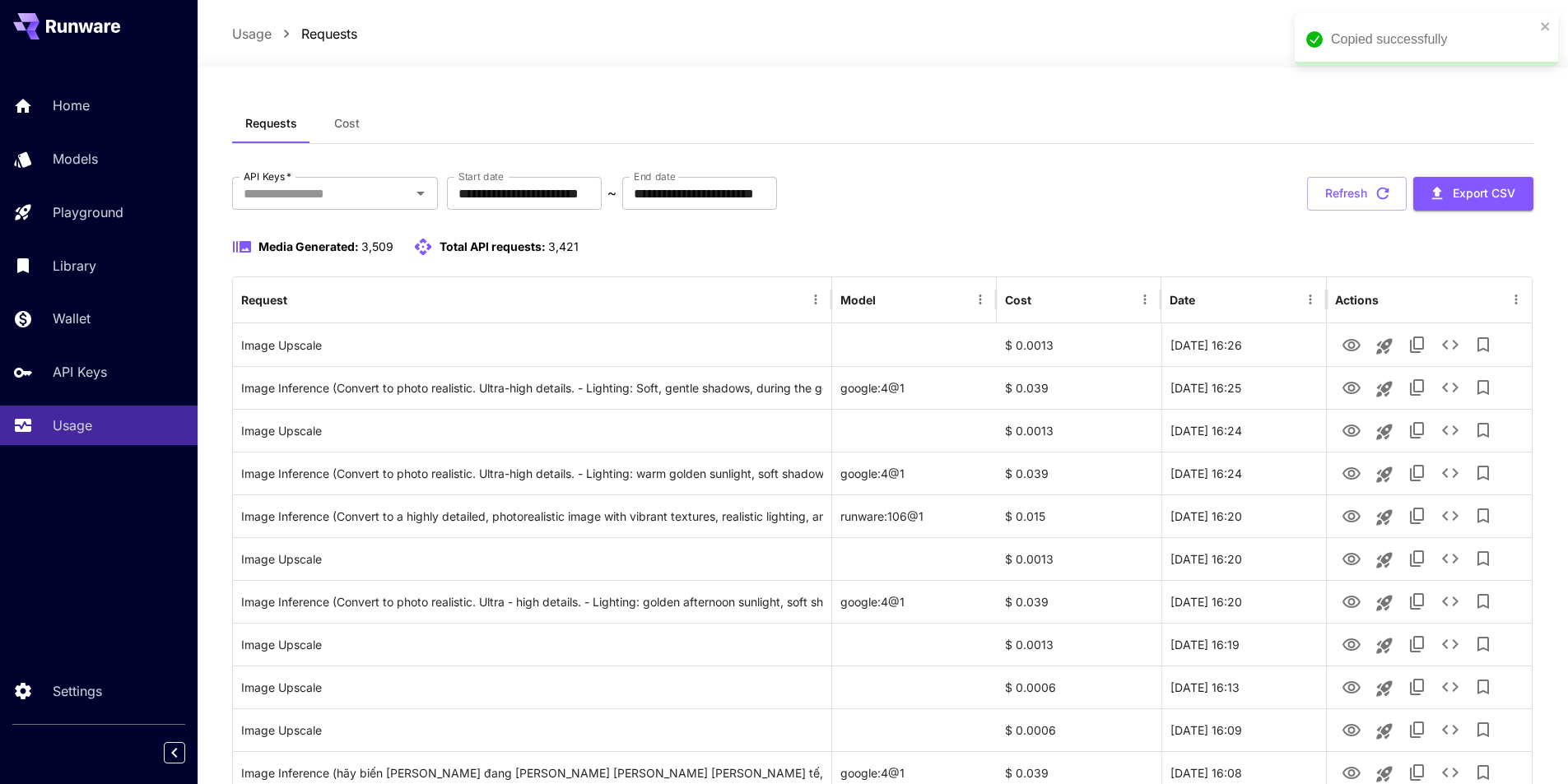
click at [71, 527] on div "Home Models Playground Library Wallet API Keys Usage Settings" at bounding box center [98, 392] width 198 height 784
click at [1369, 190] on button "Refresh" at bounding box center [1357, 193] width 99 height 33
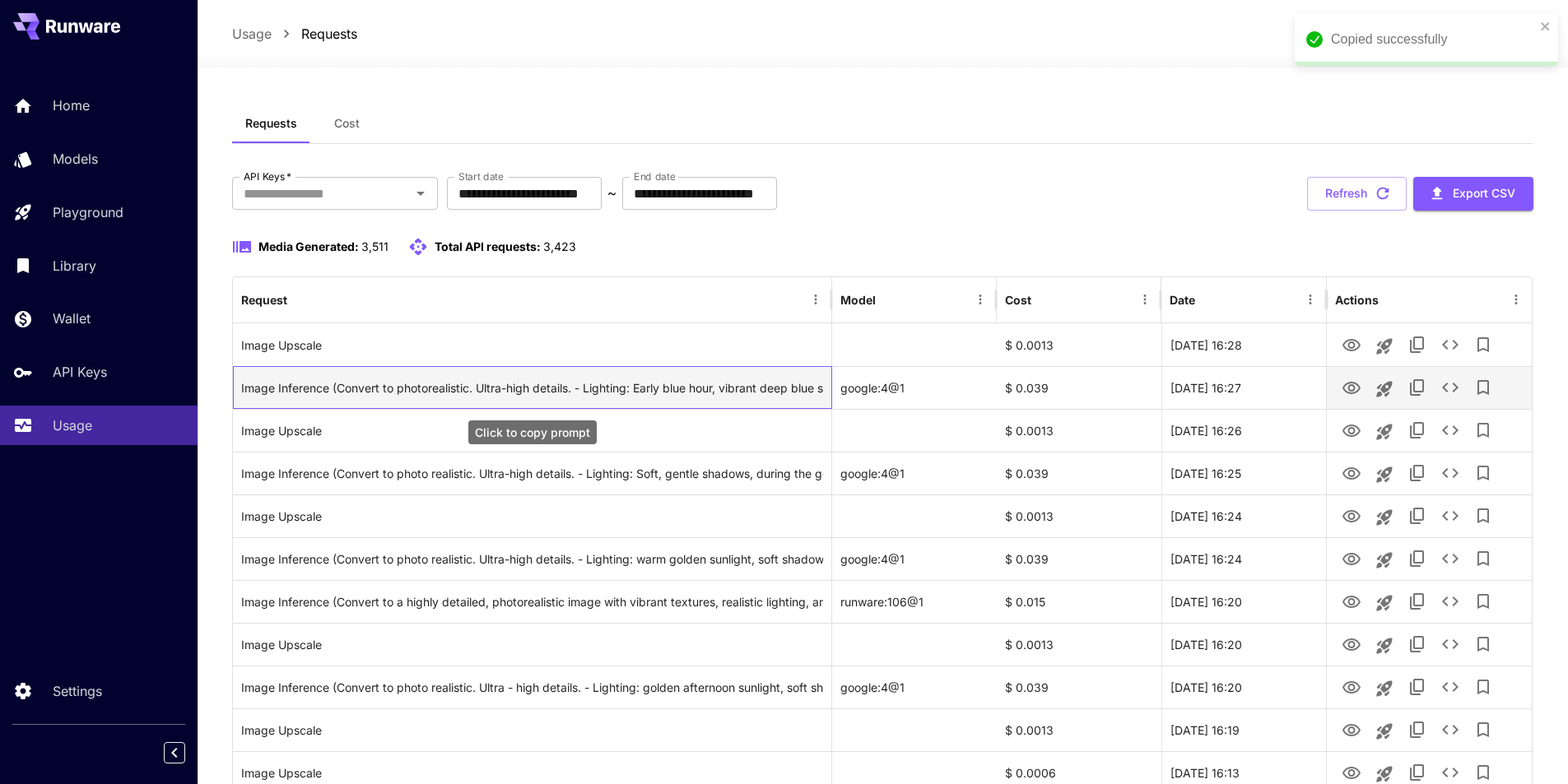
click at [755, 382] on div "Image Inference (Convert to photorealistic. Ultra-high details. - Lighting: Ear…" at bounding box center [533, 388] width 582 height 42
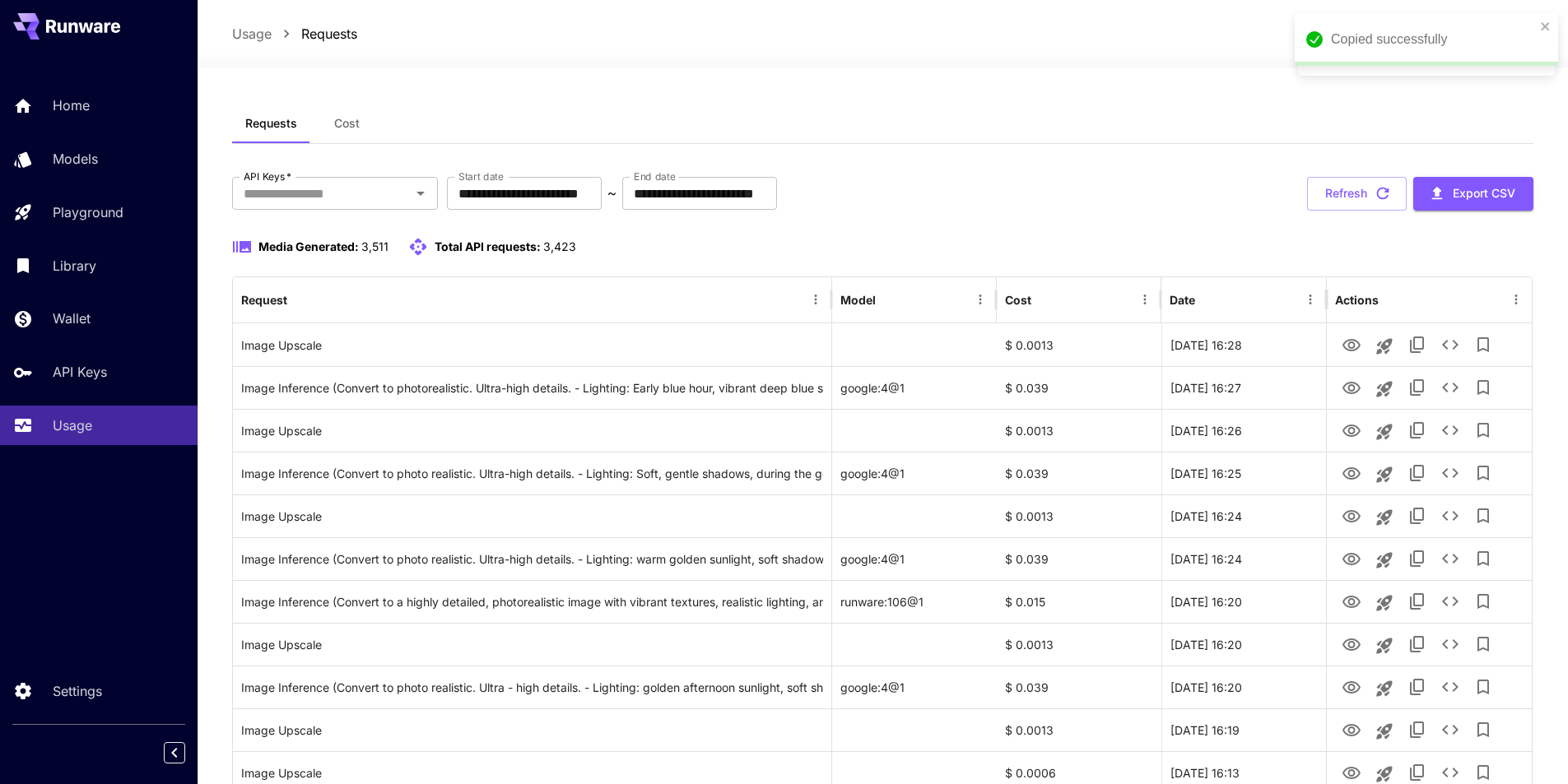
click at [56, 490] on div "Home Models Playground Library Wallet API Keys Usage Settings" at bounding box center [98, 392] width 198 height 784
click at [1355, 191] on button "Refresh" at bounding box center [1357, 193] width 99 height 33
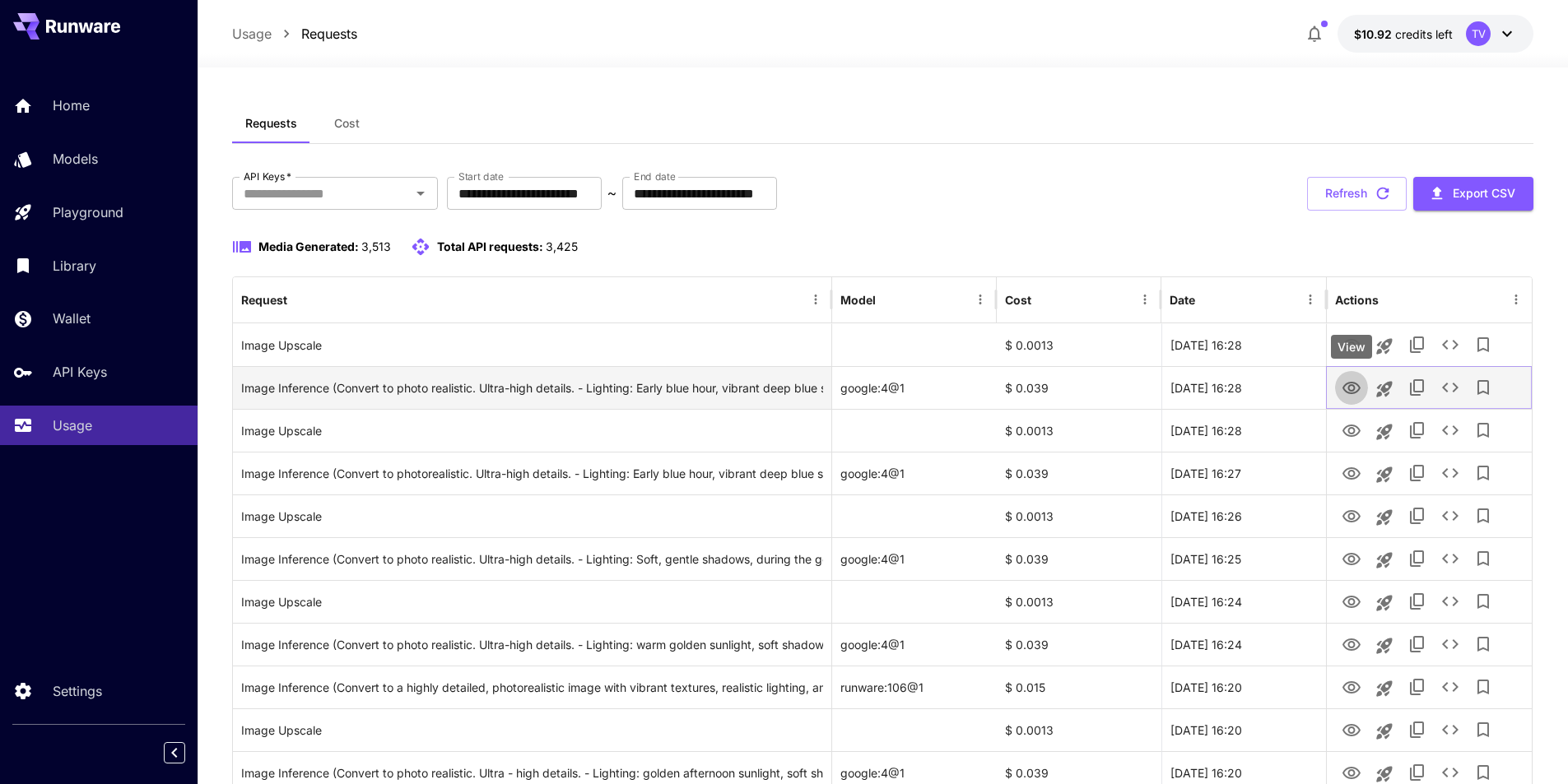
click at [1352, 389] on icon "View" at bounding box center [1351, 388] width 20 height 20
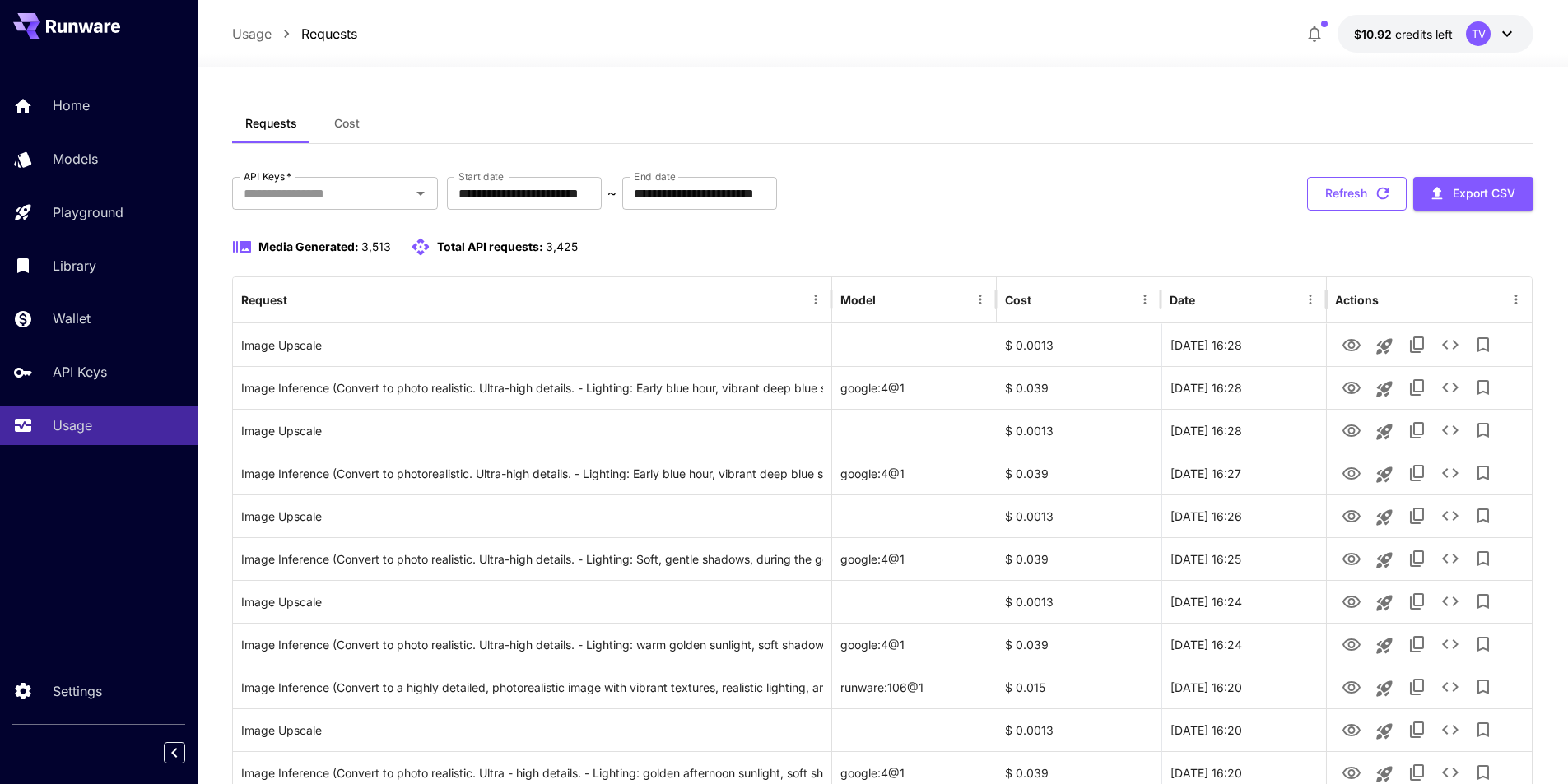
click at [1356, 197] on button "Refresh" at bounding box center [1357, 193] width 99 height 33
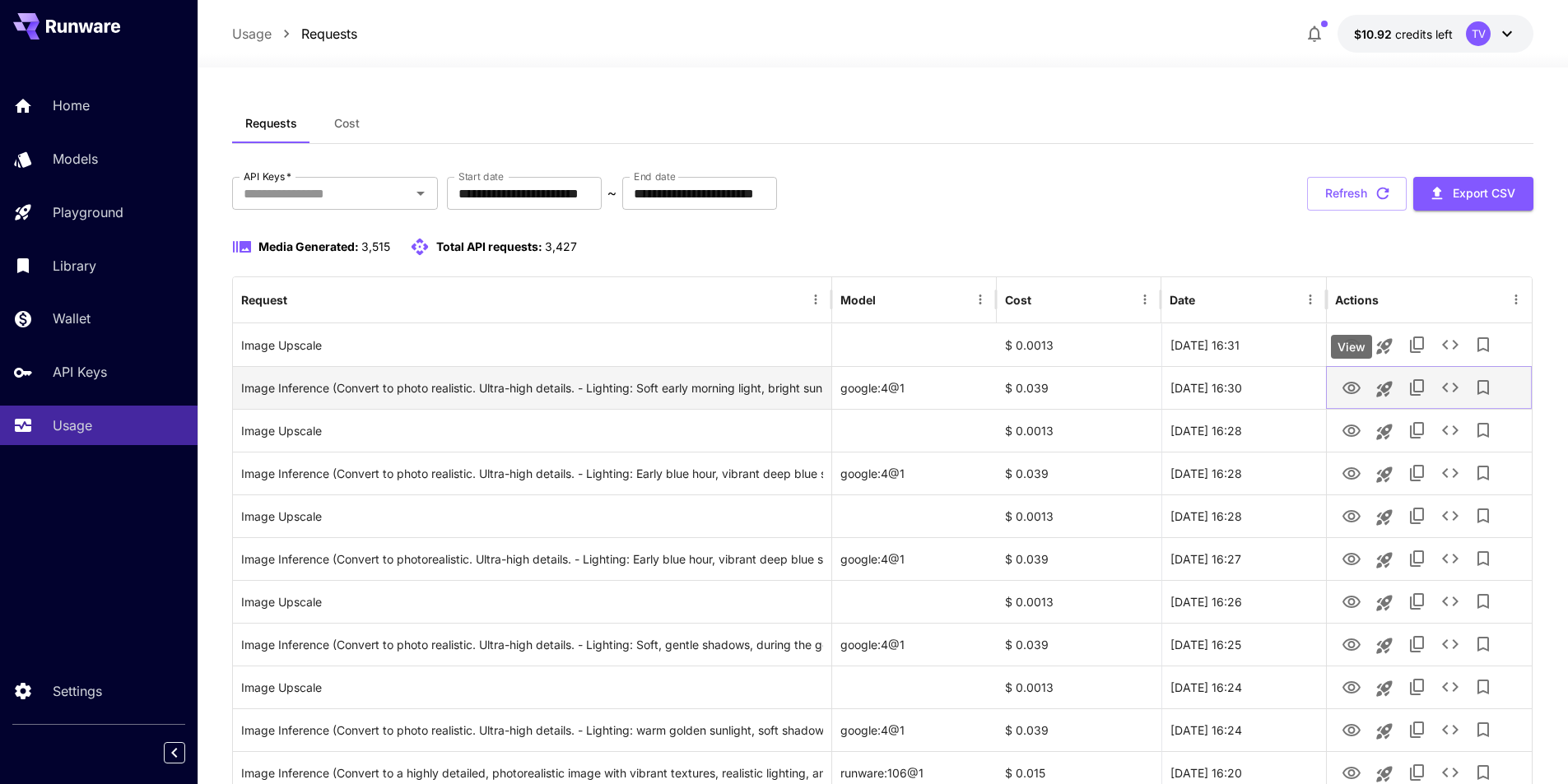
click at [1353, 390] on icon "View" at bounding box center [1351, 388] width 18 height 12
click at [671, 393] on div "Image Inference (Convert to photo realistic. Ultra-high details. - Lighting: So…" at bounding box center [533, 388] width 582 height 42
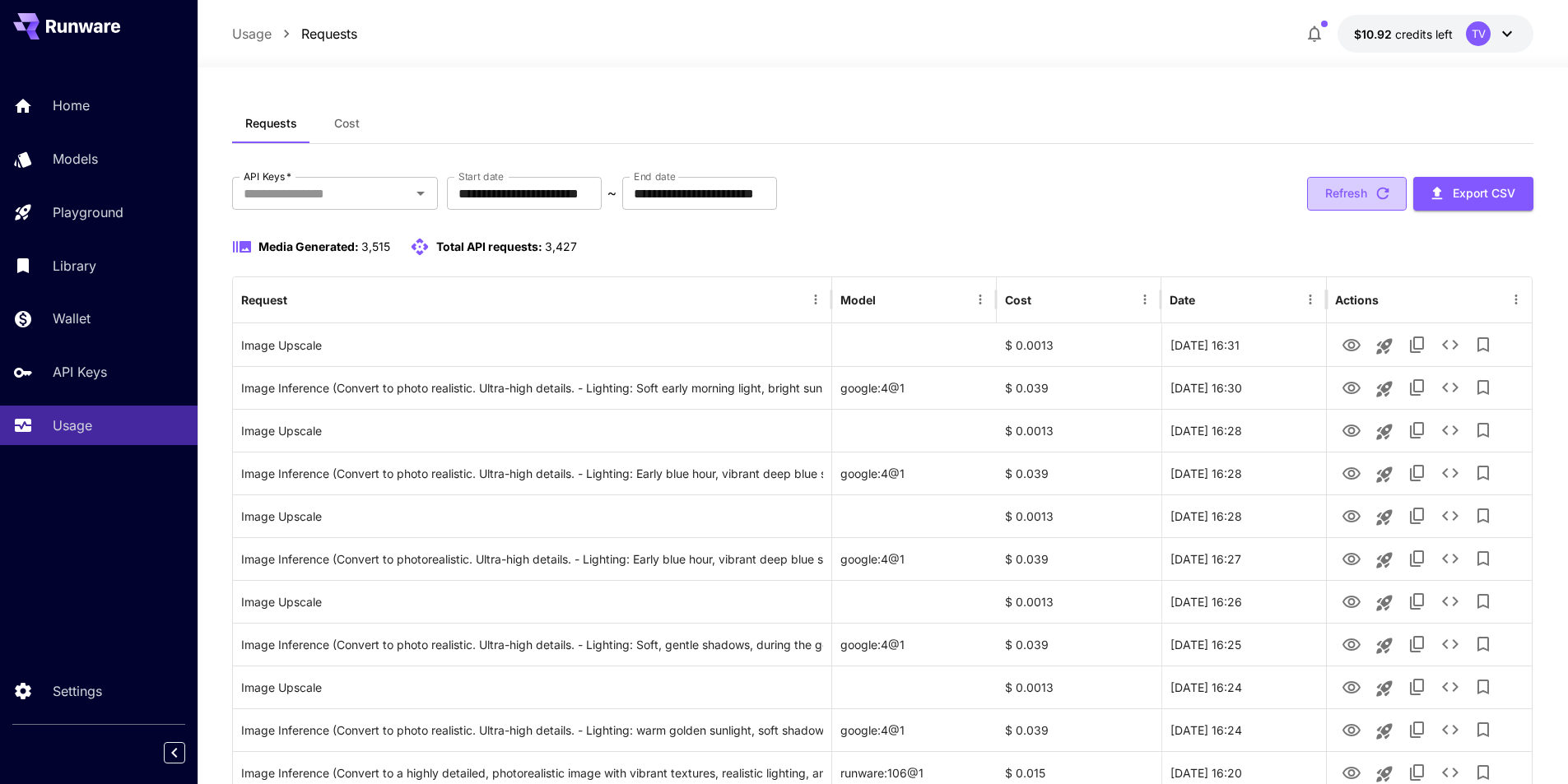
click at [1367, 191] on button "Refresh" at bounding box center [1357, 193] width 99 height 33
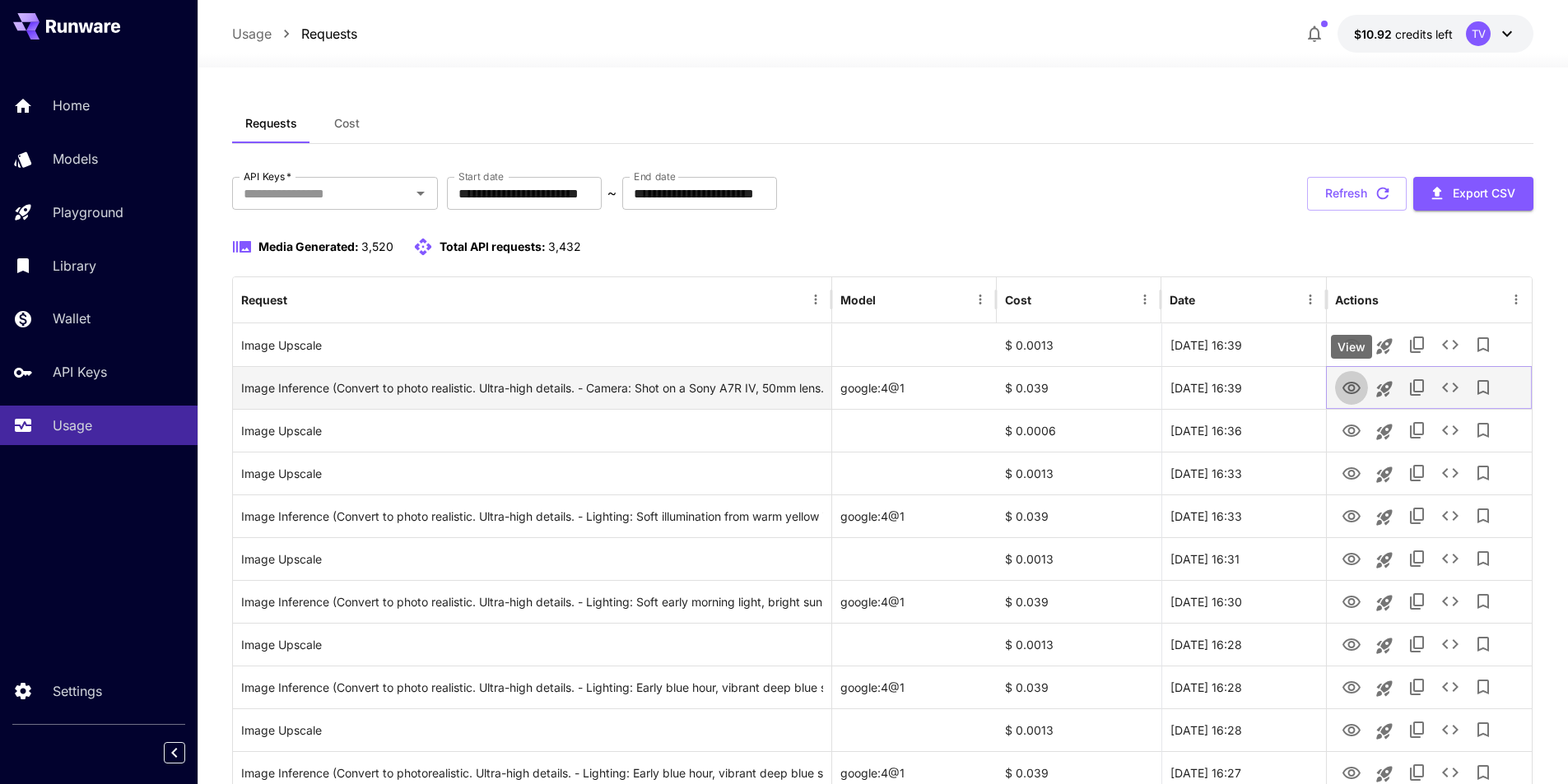
click at [1344, 383] on icon "View" at bounding box center [1351, 388] width 20 height 20
click at [693, 384] on div "Image Inference (Convert to photo realistic. Ultra-high details. - Camera: Shot…" at bounding box center [533, 388] width 582 height 42
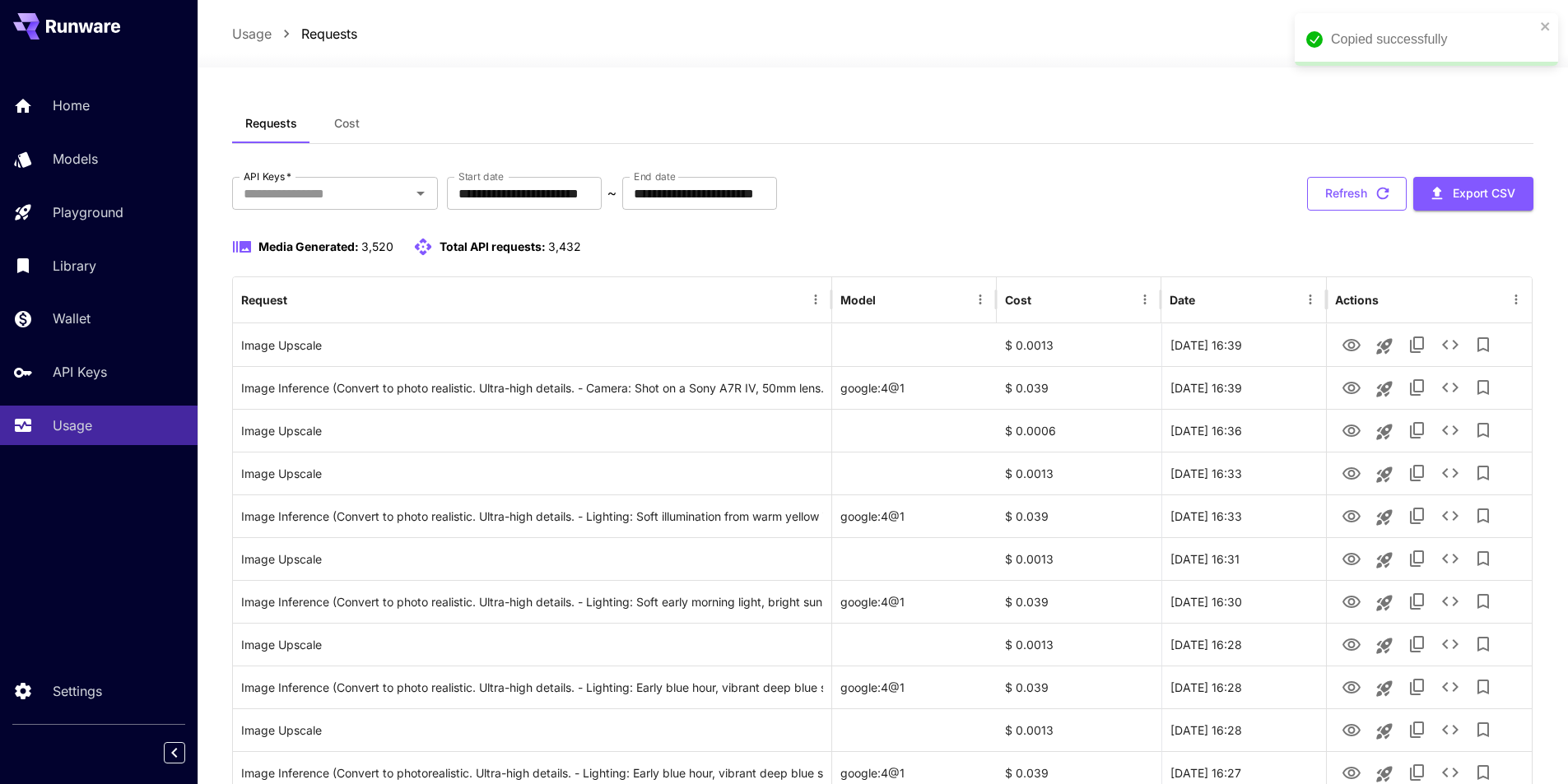
click at [1352, 182] on button "Refresh" at bounding box center [1357, 193] width 99 height 33
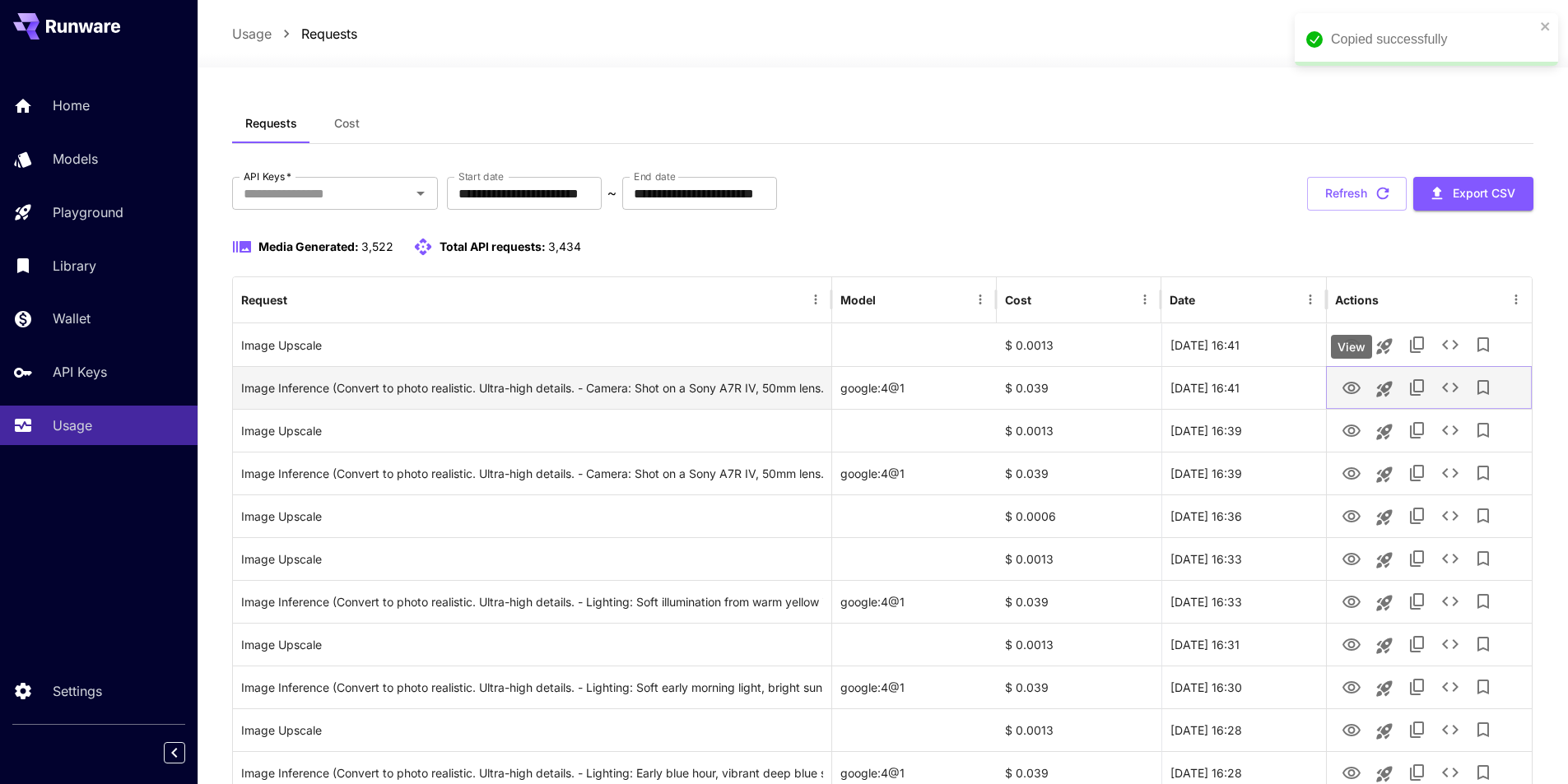
click at [1354, 387] on icon "View" at bounding box center [1351, 388] width 18 height 12
click at [754, 392] on div "Image Inference (Convert to photo realistic. Ultra-high details. - Camera: Shot…" at bounding box center [533, 388] width 582 height 42
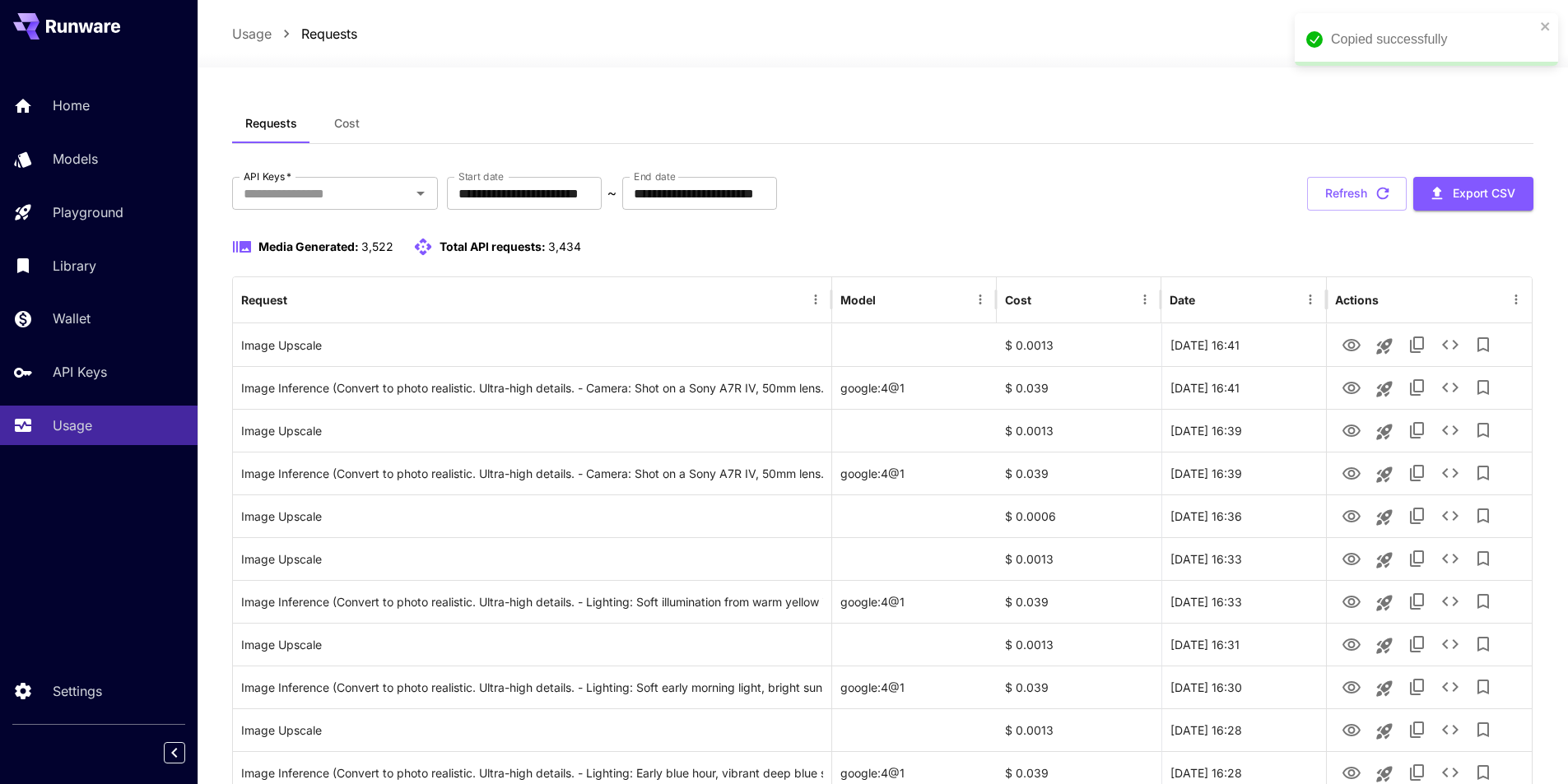
click at [224, 54] on div at bounding box center [883, 57] width 1371 height 20
click at [1332, 199] on button "Refresh" at bounding box center [1357, 193] width 99 height 33
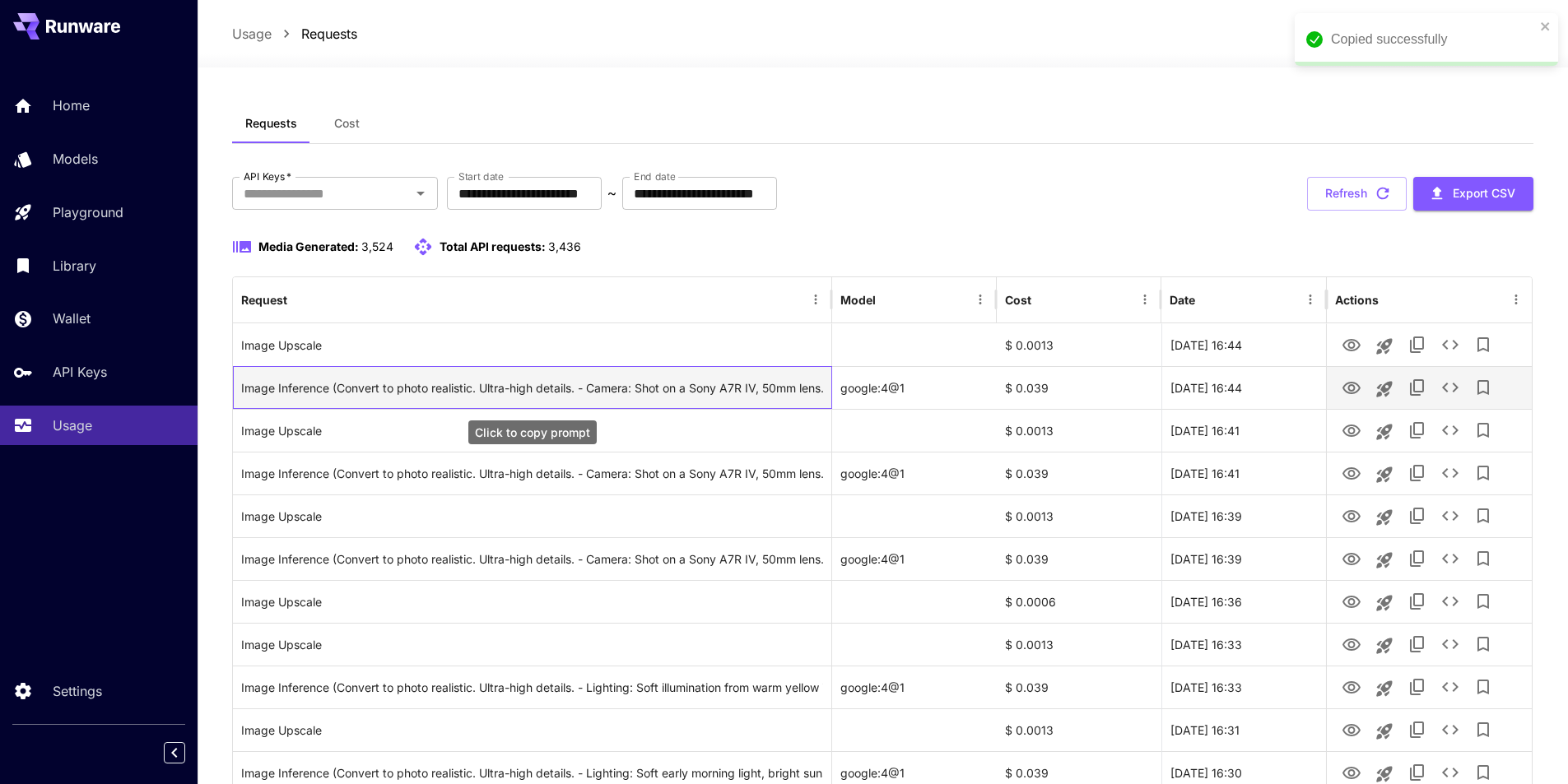
click at [759, 388] on div "Image Inference (Convert to photo realistic. Ultra-high details. - Camera: Shot…" at bounding box center [533, 388] width 582 height 42
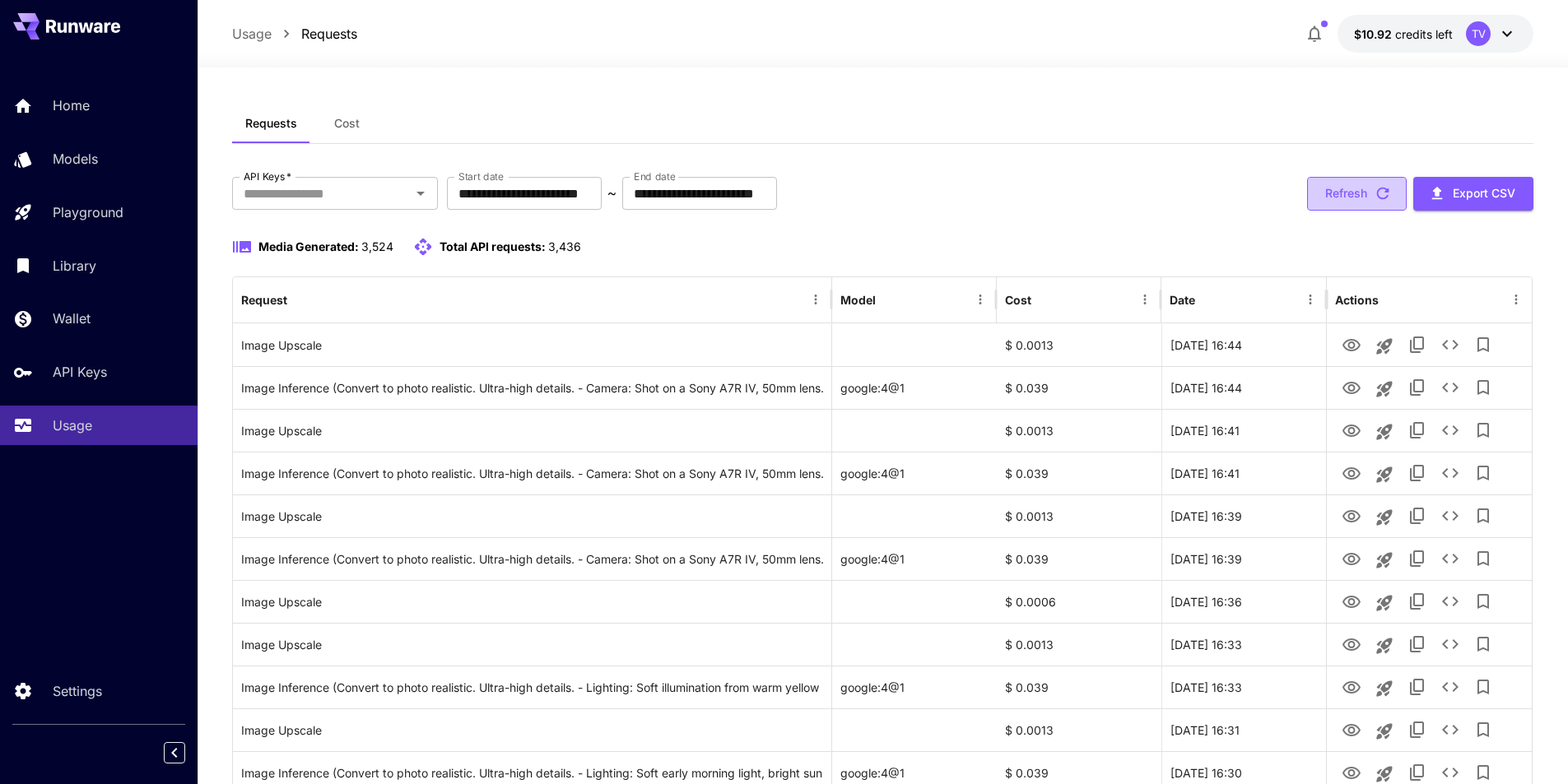
click at [1340, 187] on button "Refresh" at bounding box center [1357, 193] width 99 height 33
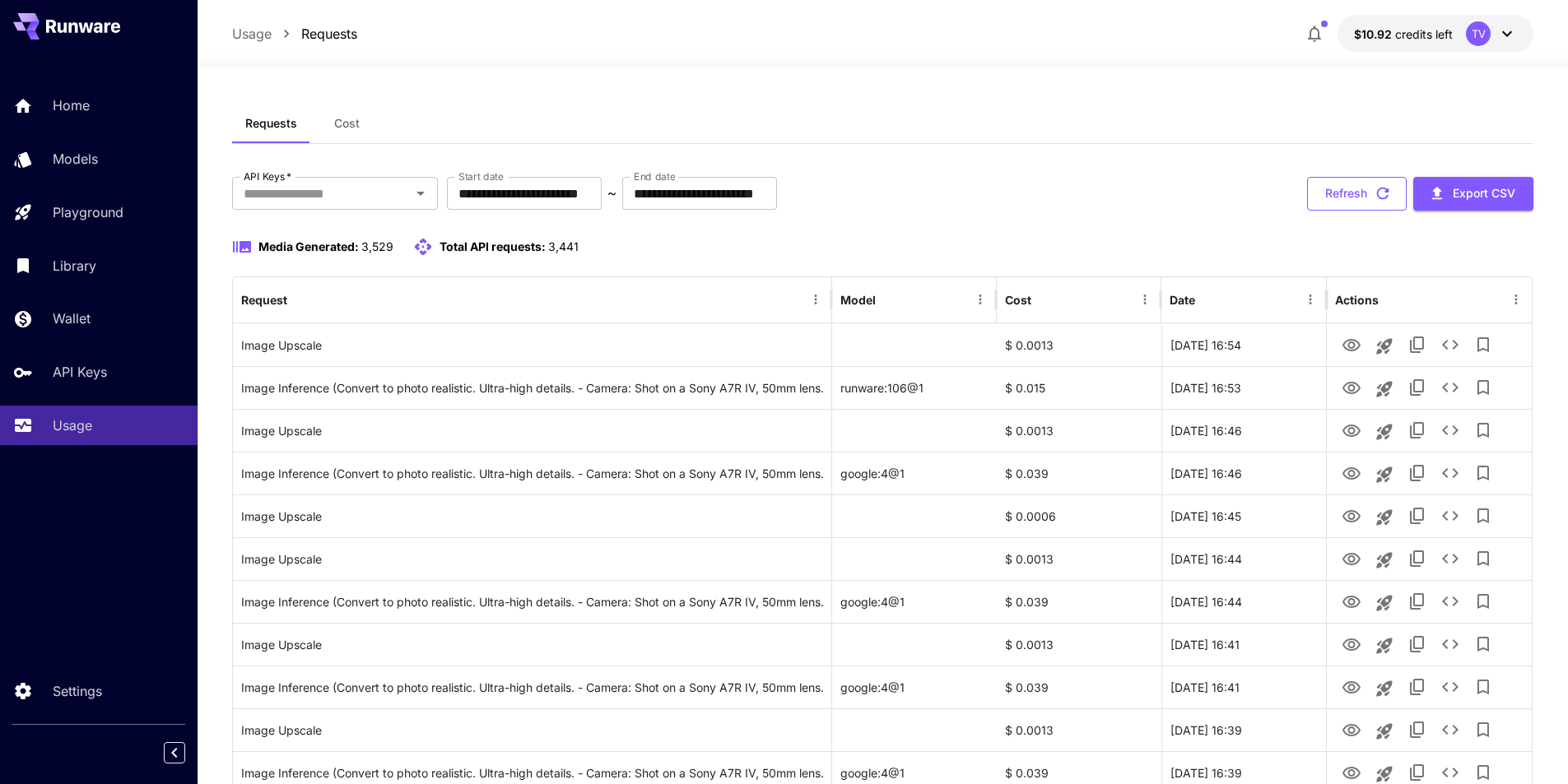
click at [1352, 180] on button "Refresh" at bounding box center [1357, 193] width 99 height 33
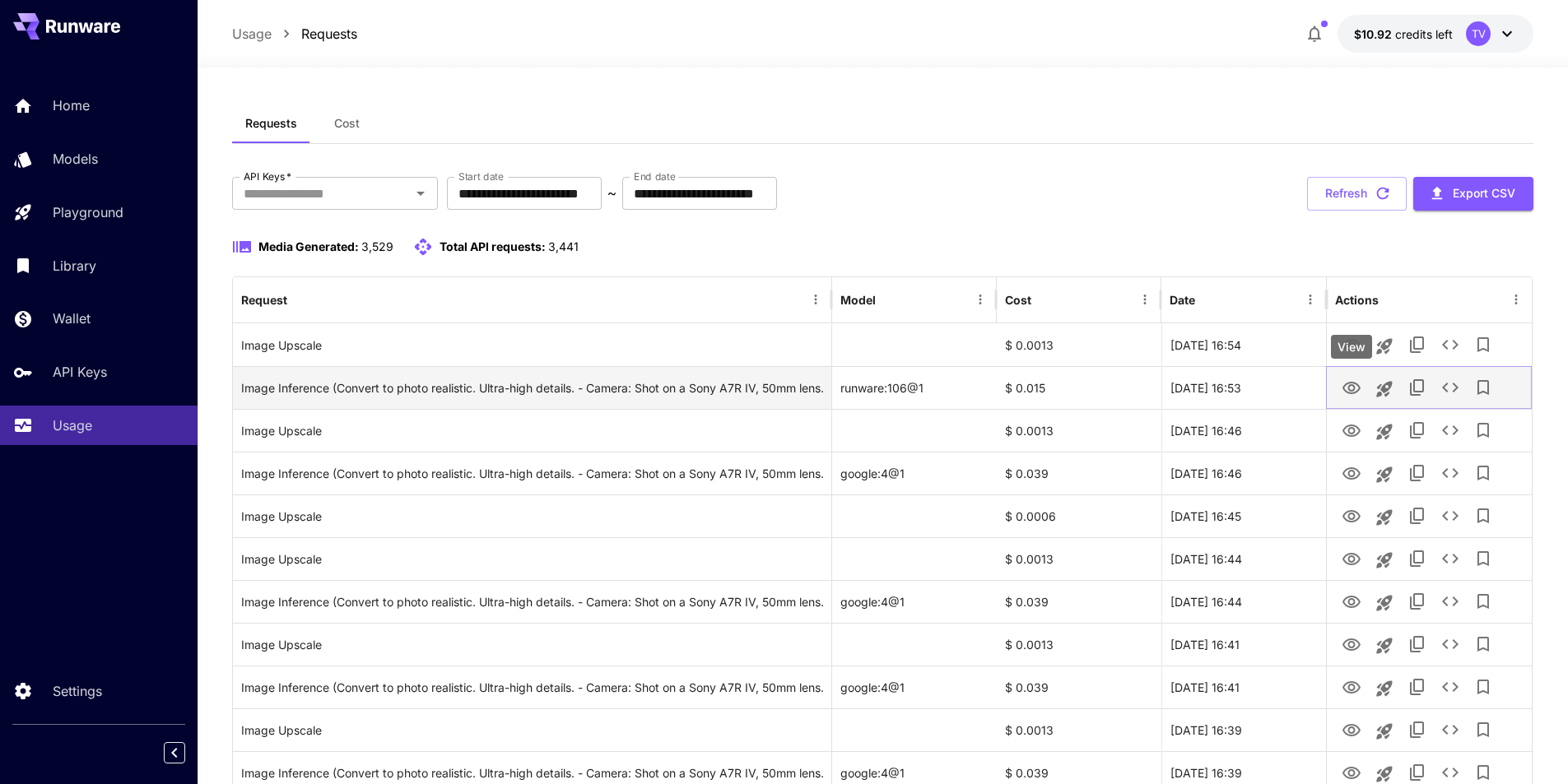
click at [1350, 390] on icon "View" at bounding box center [1351, 388] width 18 height 12
click at [771, 376] on div "Image Inference (Convert to photo realistic. Ultra-high details. - Camera: Shot…" at bounding box center [533, 388] width 582 height 42
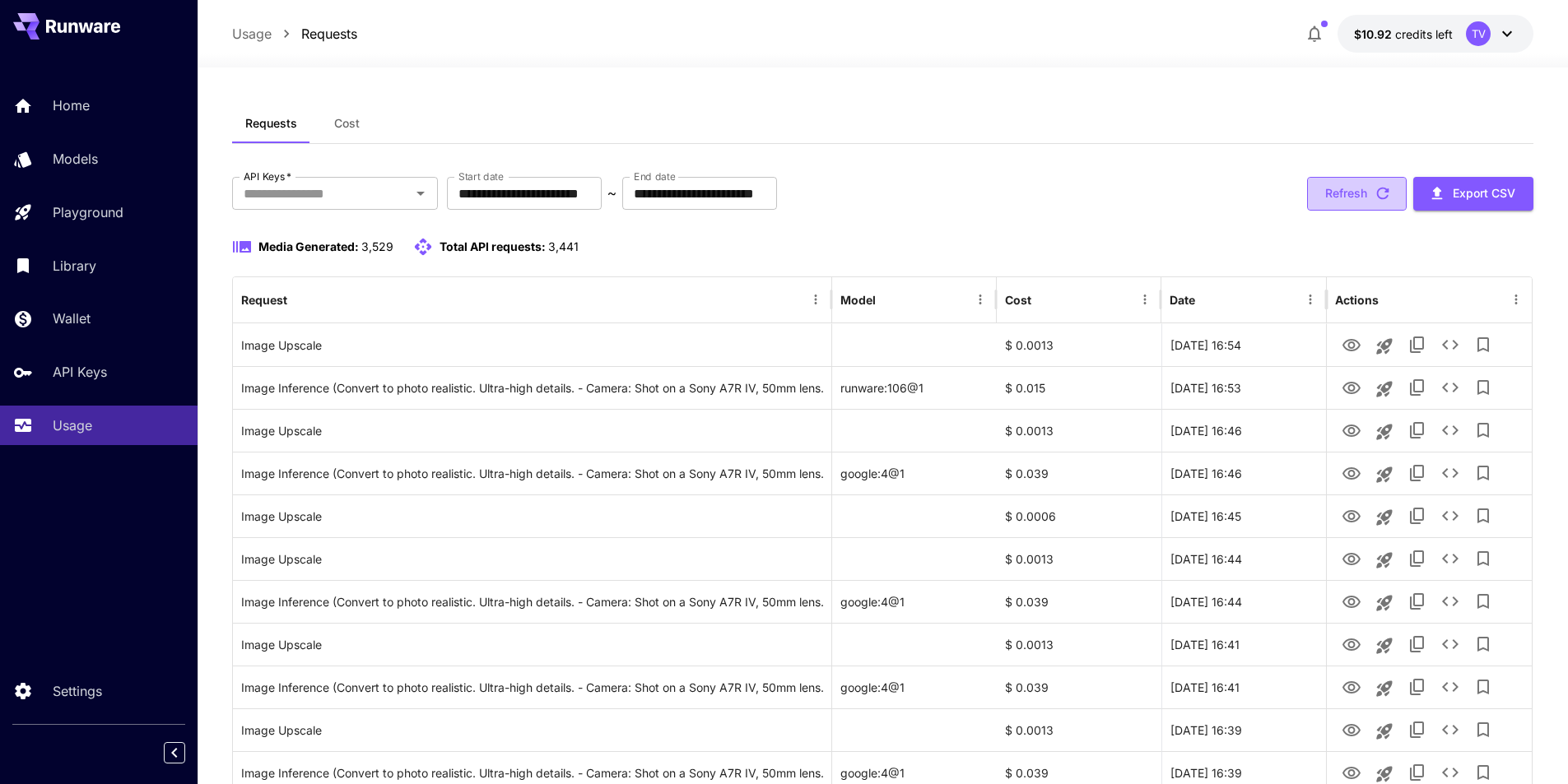
click at [1334, 187] on button "Refresh" at bounding box center [1357, 193] width 99 height 33
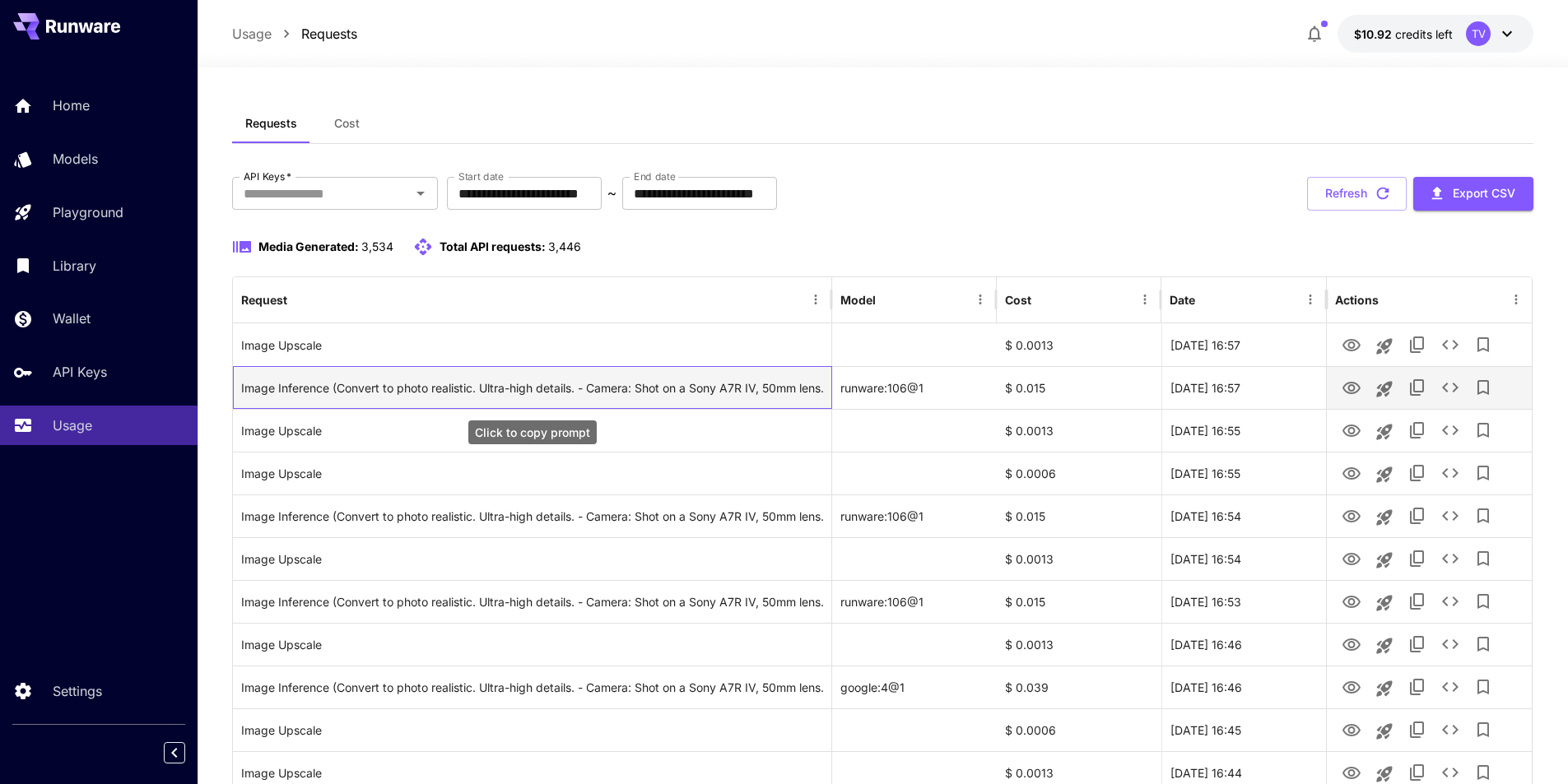
click at [603, 385] on div "Image Inference (Convert to photo realistic. Ultra-high details. - Camera: Shot…" at bounding box center [533, 388] width 582 height 42
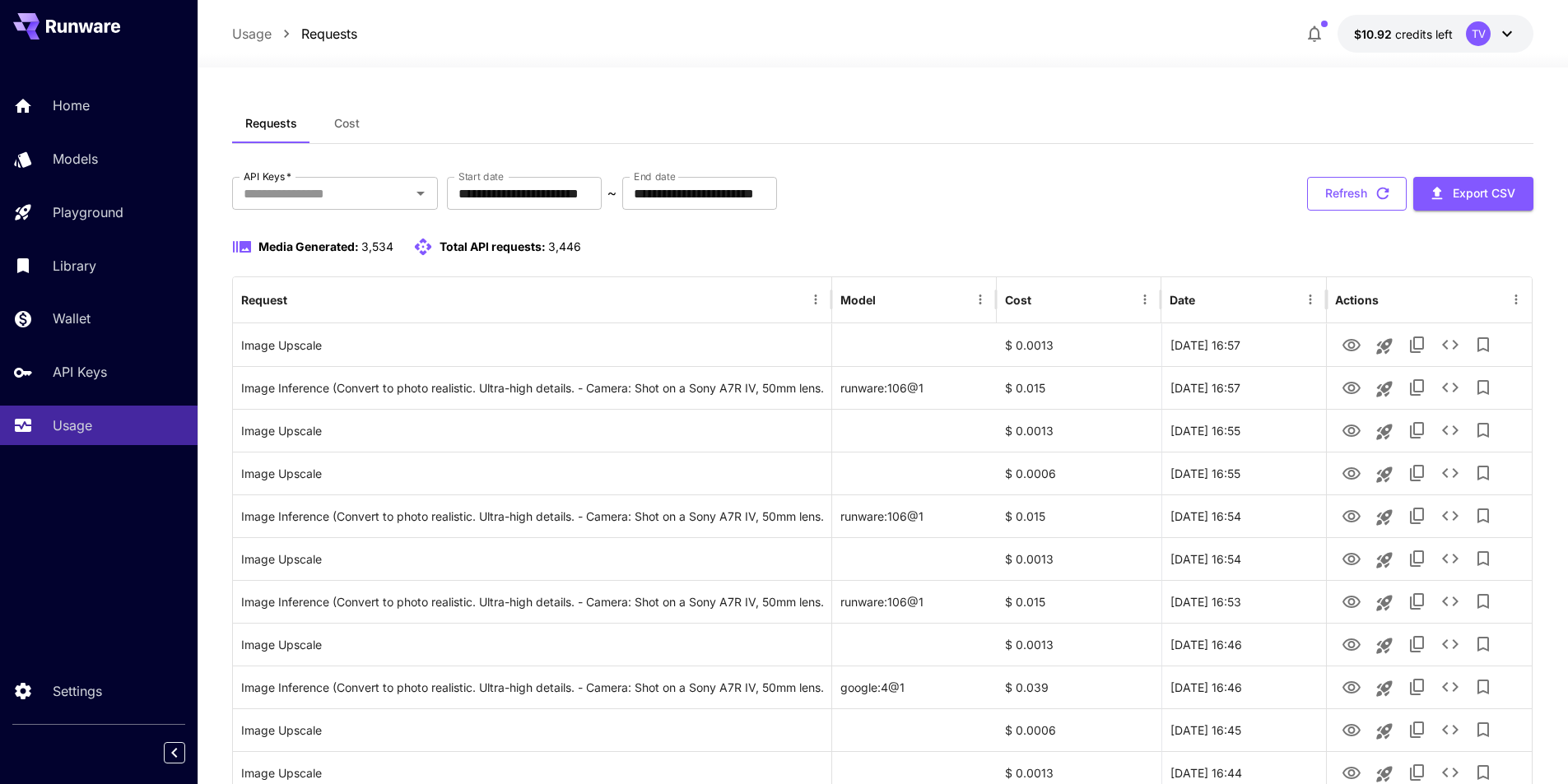
click at [1371, 194] on button "Refresh" at bounding box center [1357, 193] width 99 height 33
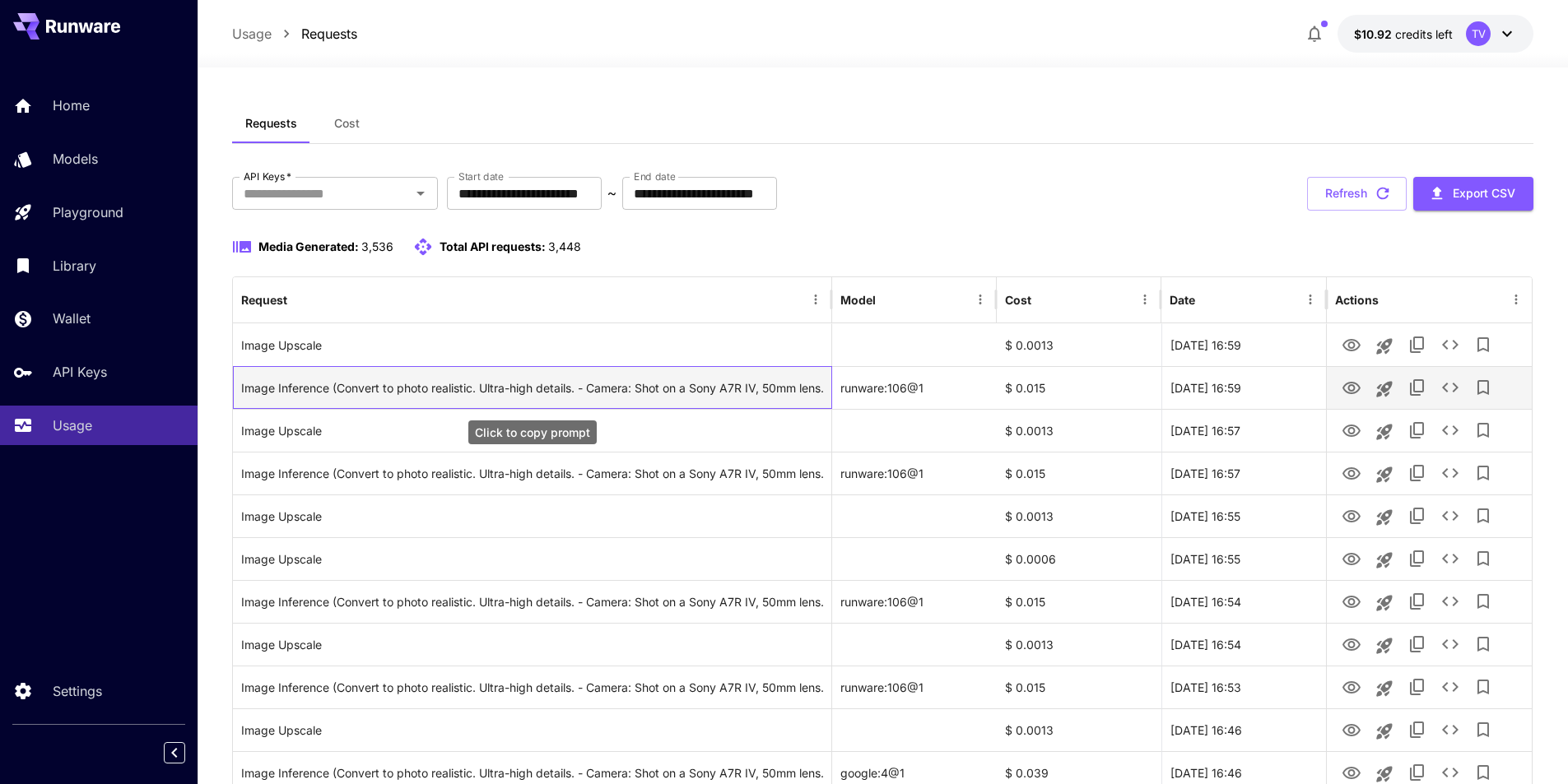
click at [587, 385] on div "Image Inference (Convert to photo realistic. Ultra-high details. - Camera: Shot…" at bounding box center [533, 388] width 582 height 42
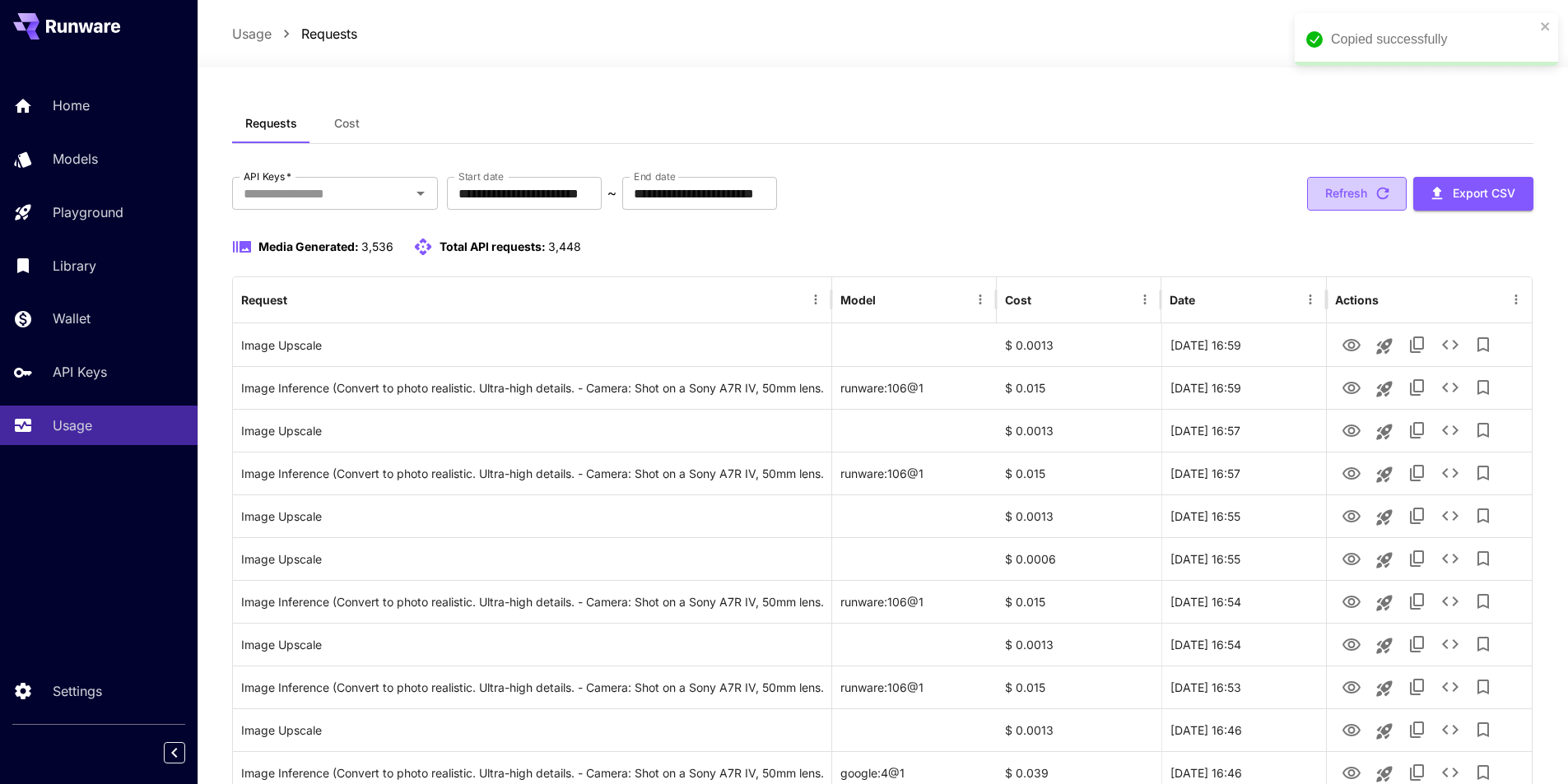
click at [1354, 193] on button "Refresh" at bounding box center [1357, 193] width 99 height 33
click at [1354, 194] on button "Refresh" at bounding box center [1357, 193] width 99 height 33
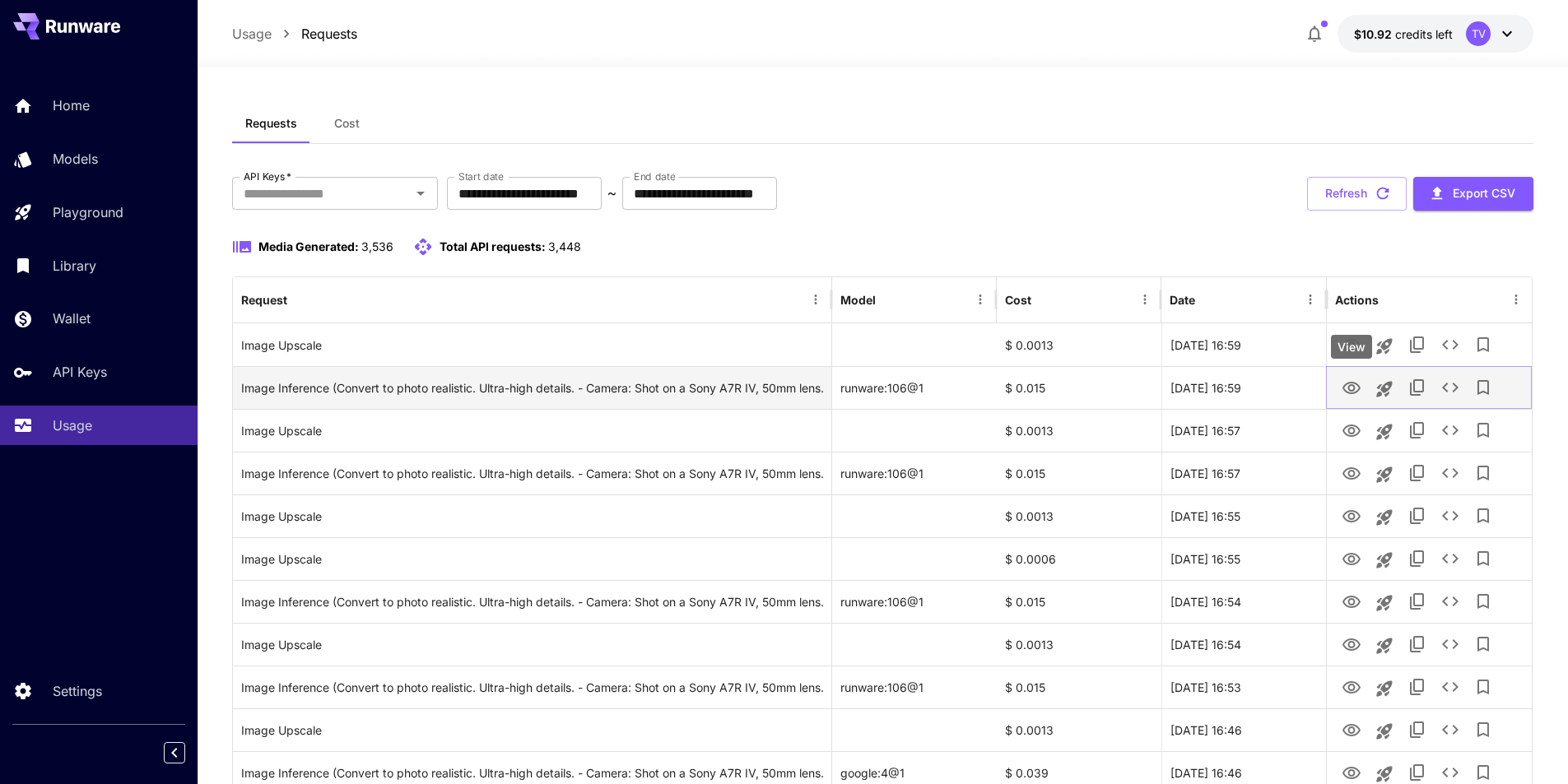
click at [1353, 387] on icon "View" at bounding box center [1351, 388] width 18 height 12
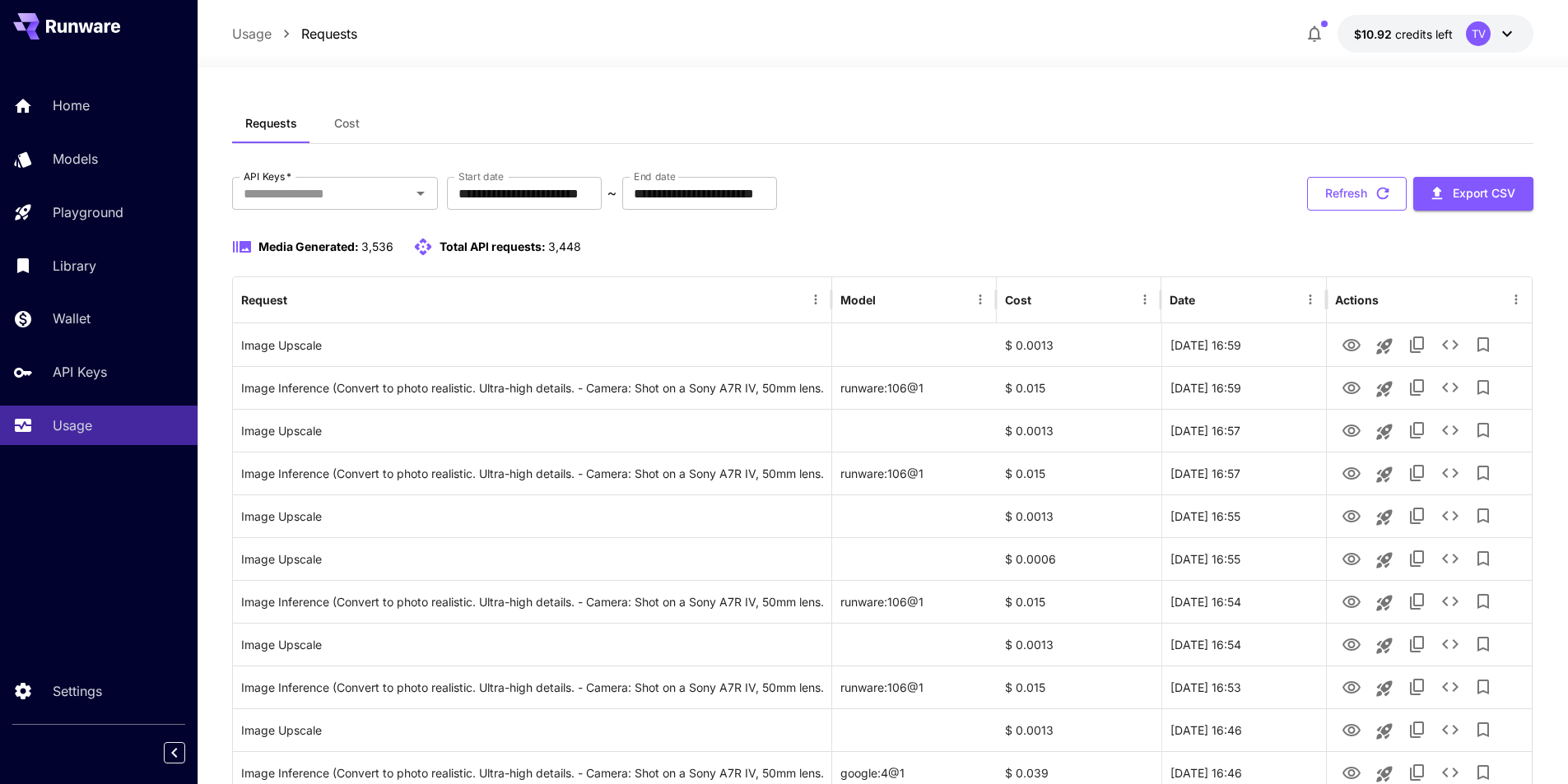
click at [1348, 193] on button "Refresh" at bounding box center [1357, 193] width 99 height 33
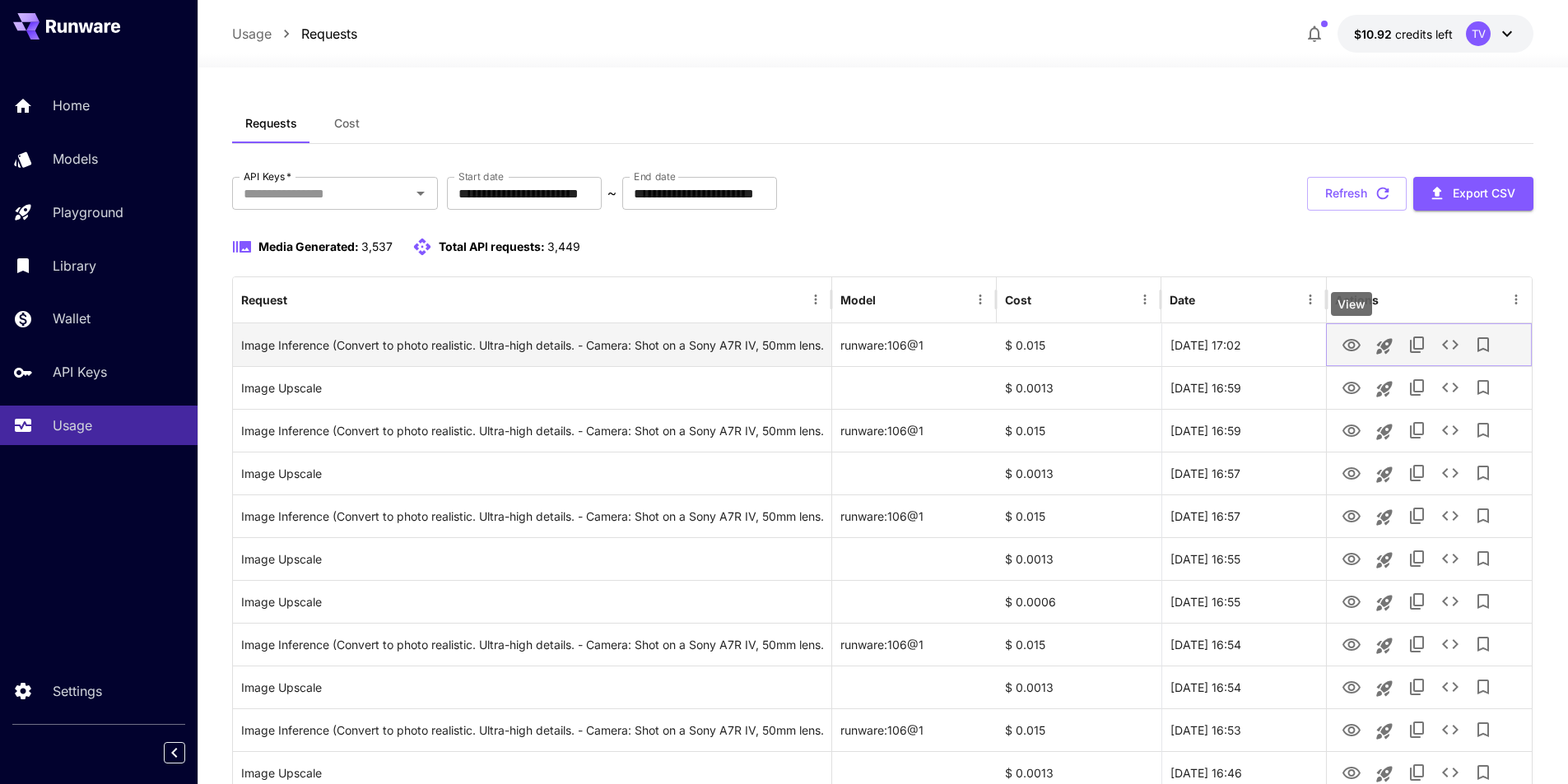
click at [1350, 343] on icon "View" at bounding box center [1351, 345] width 18 height 12
click at [606, 349] on div "Image Inference (Convert to photo realistic. Ultra-high details. - Camera: Shot…" at bounding box center [533, 345] width 582 height 42
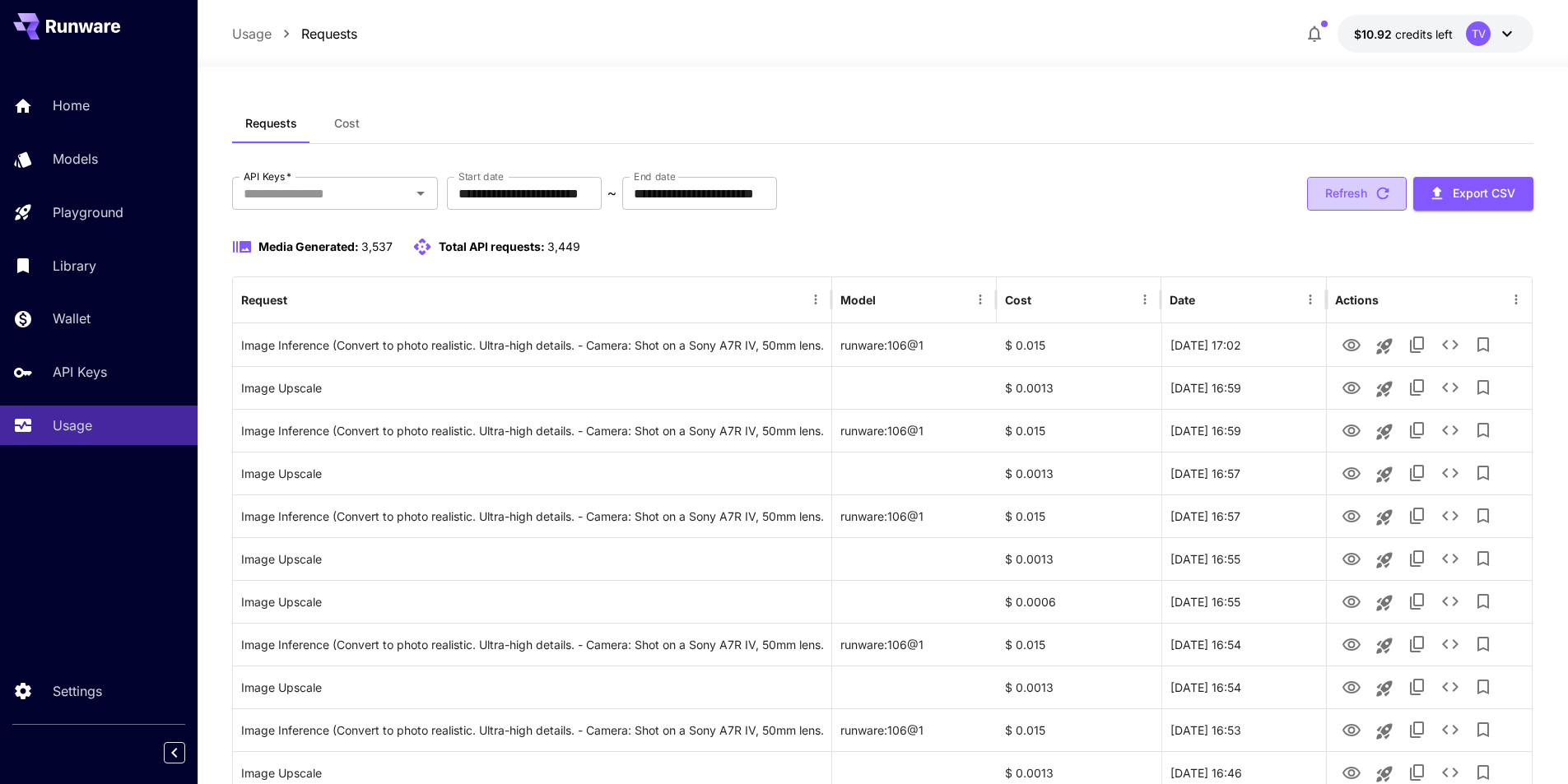
click at [1353, 193] on button "Refresh" at bounding box center [1357, 193] width 99 height 33
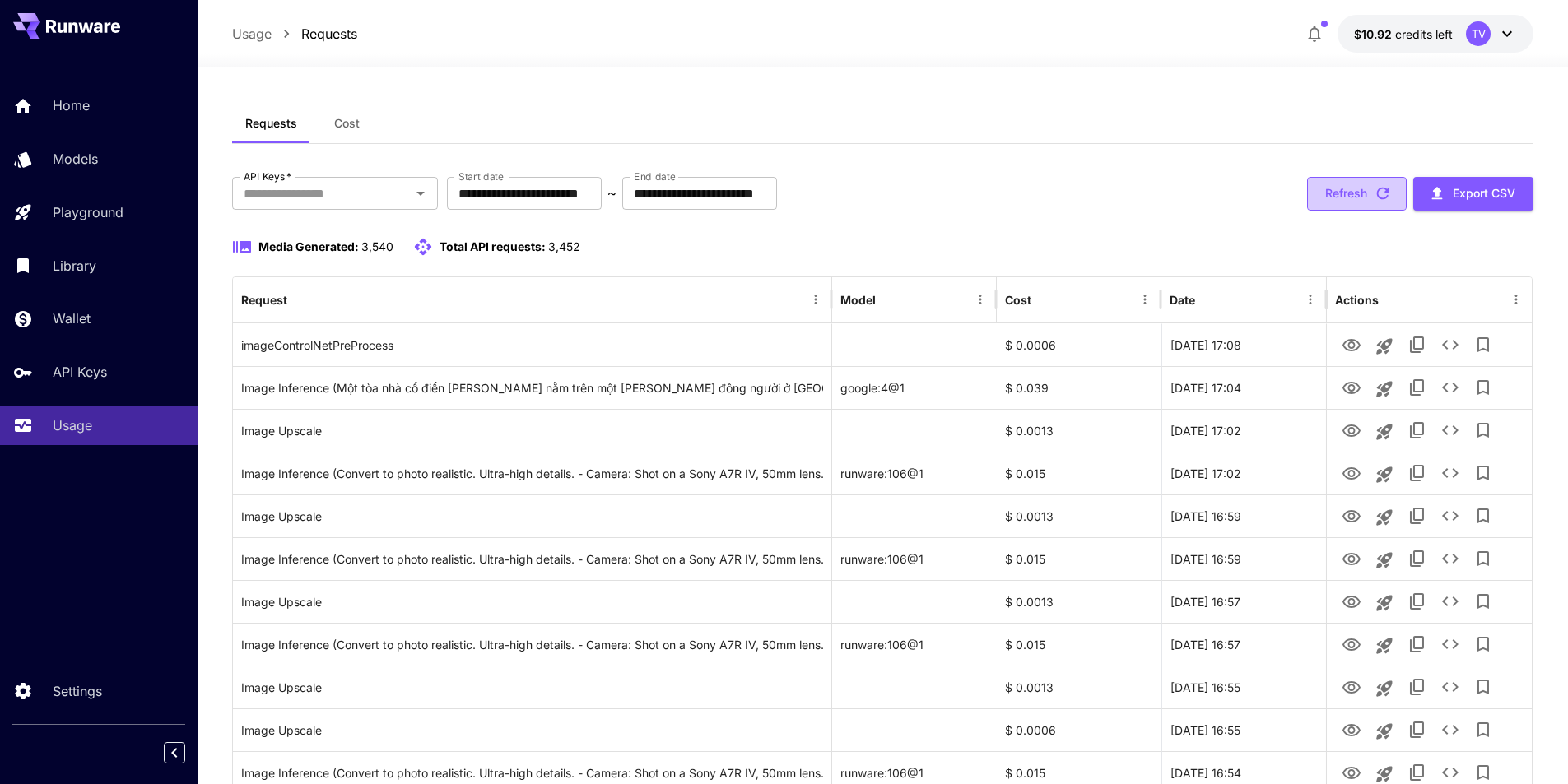
click at [1348, 203] on button "Refresh" at bounding box center [1357, 193] width 99 height 33
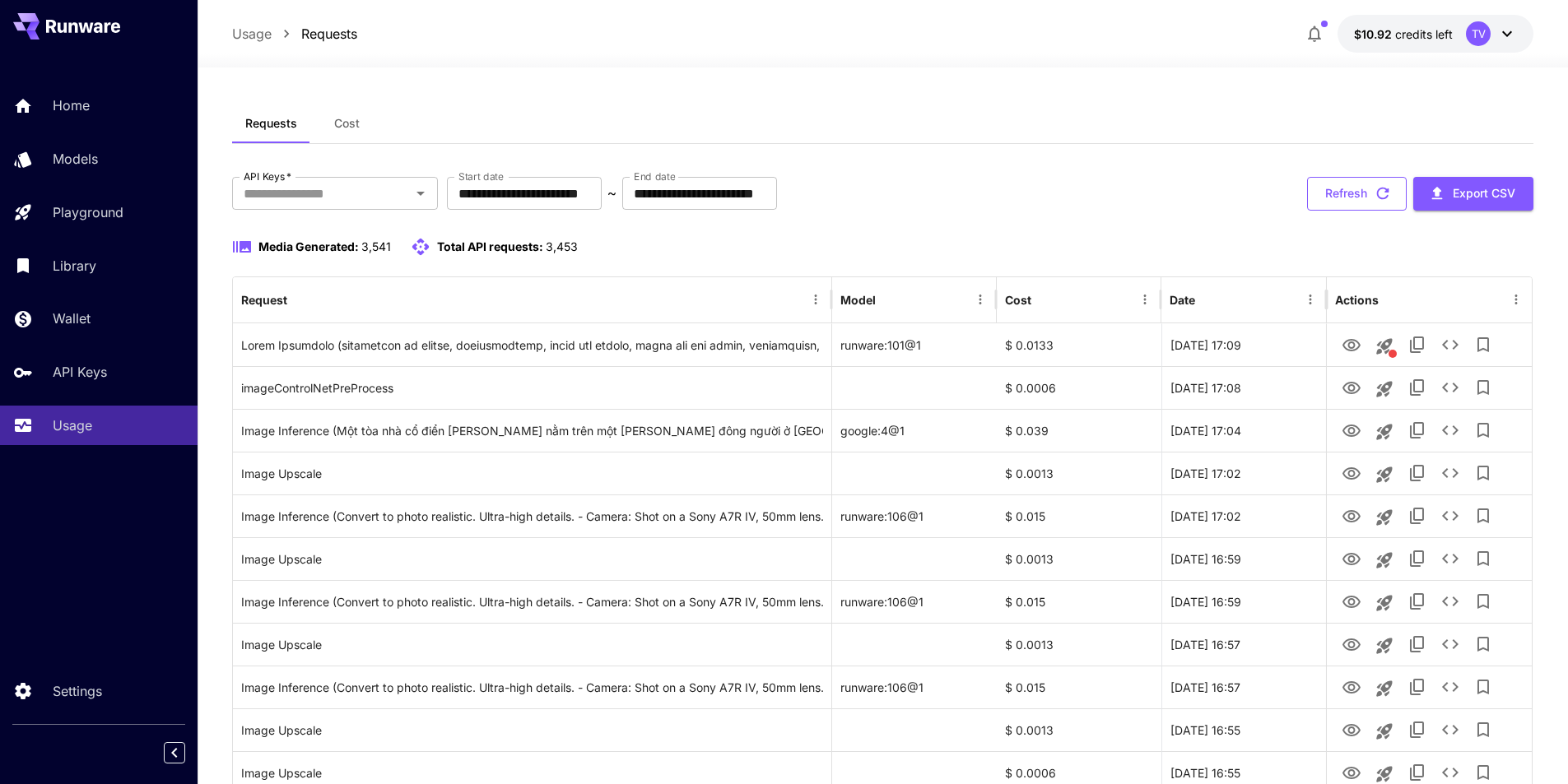
click at [1362, 187] on button "Refresh" at bounding box center [1357, 193] width 99 height 33
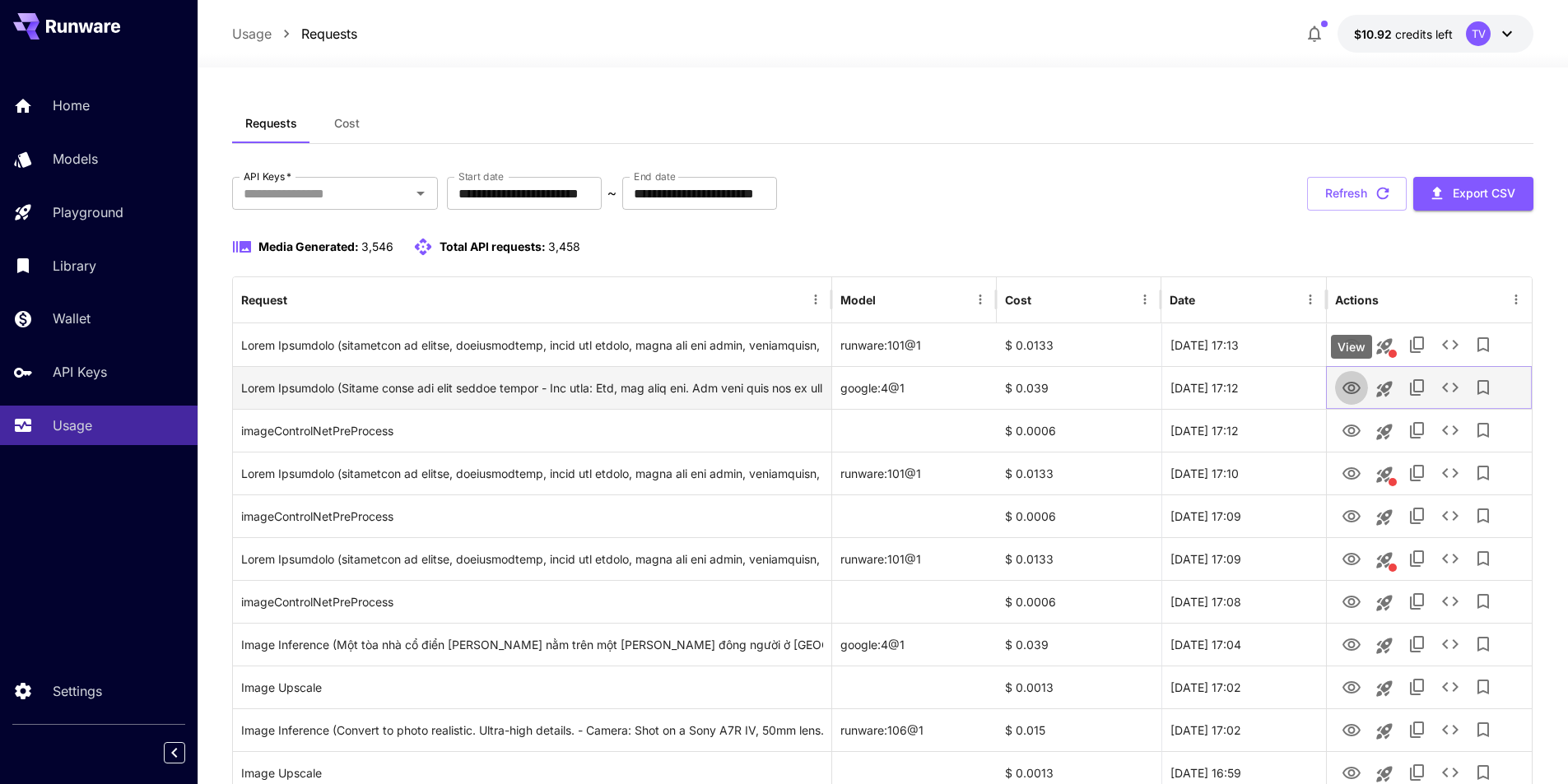
click at [1354, 388] on icon "View" at bounding box center [1351, 388] width 18 height 12
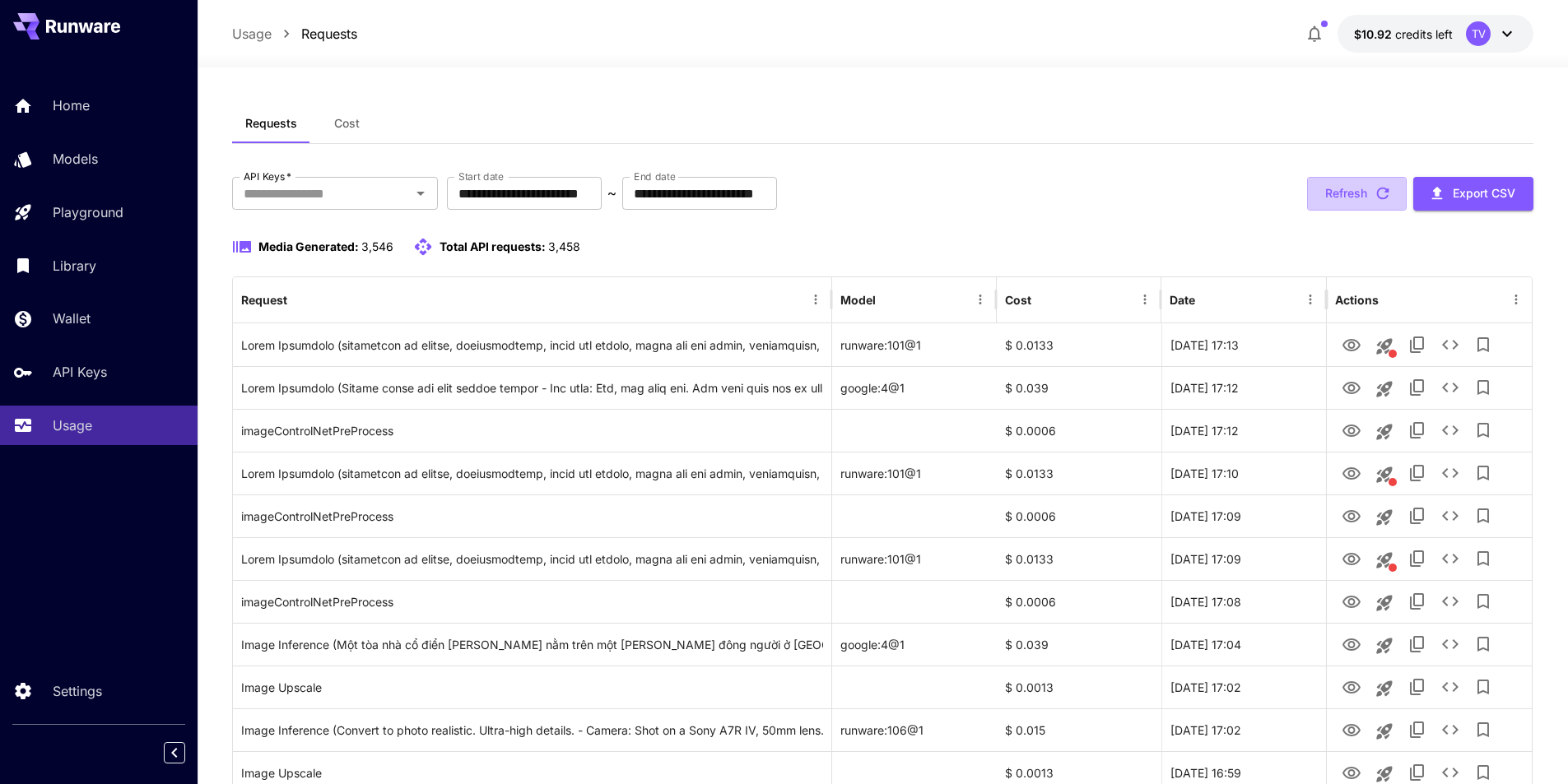
click at [1363, 189] on button "Refresh" at bounding box center [1357, 193] width 99 height 33
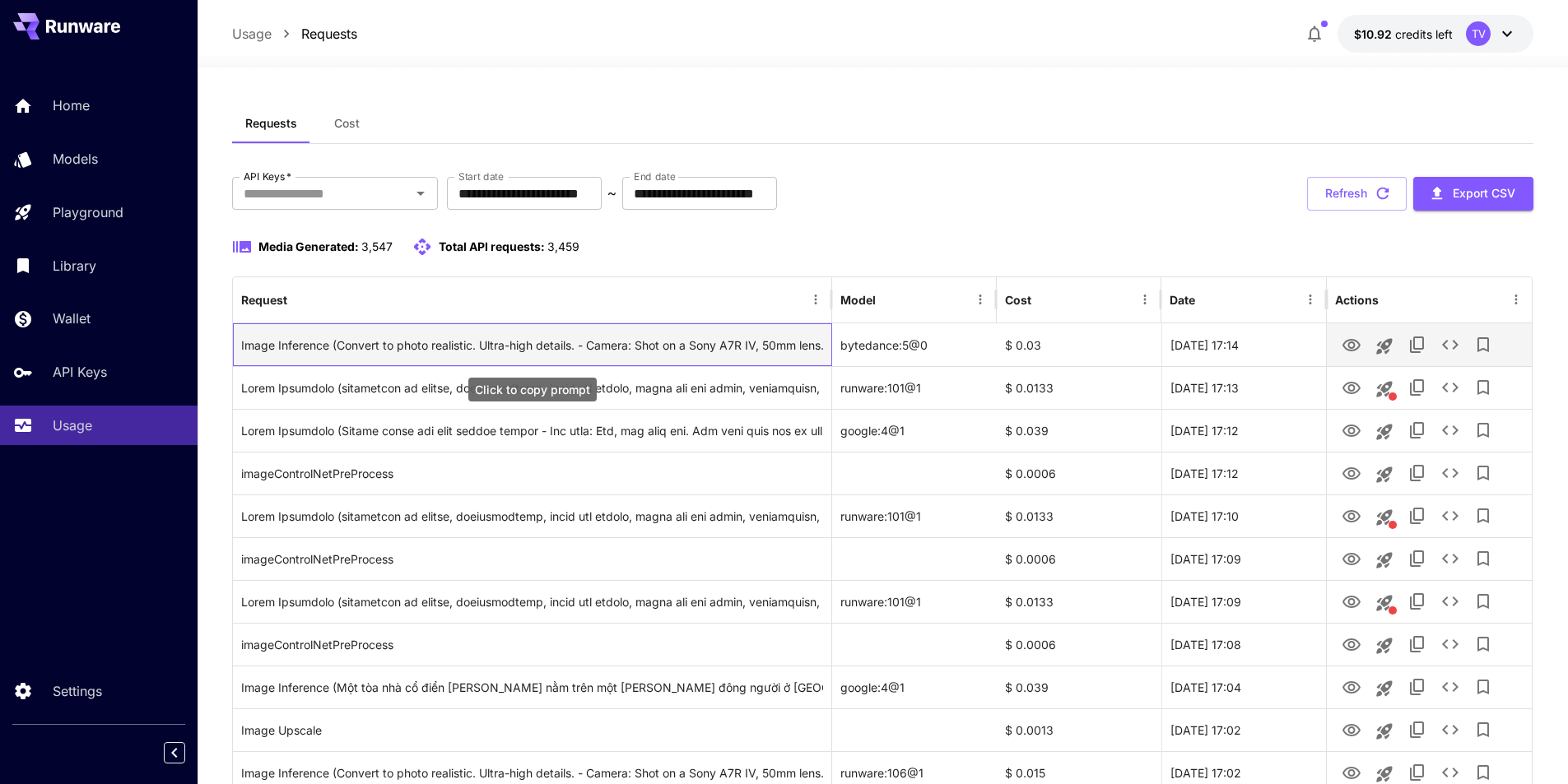
click at [754, 342] on div "Image Inference (Convert to photo realistic. Ultra-high details. - Camera: Shot…" at bounding box center [533, 345] width 582 height 42
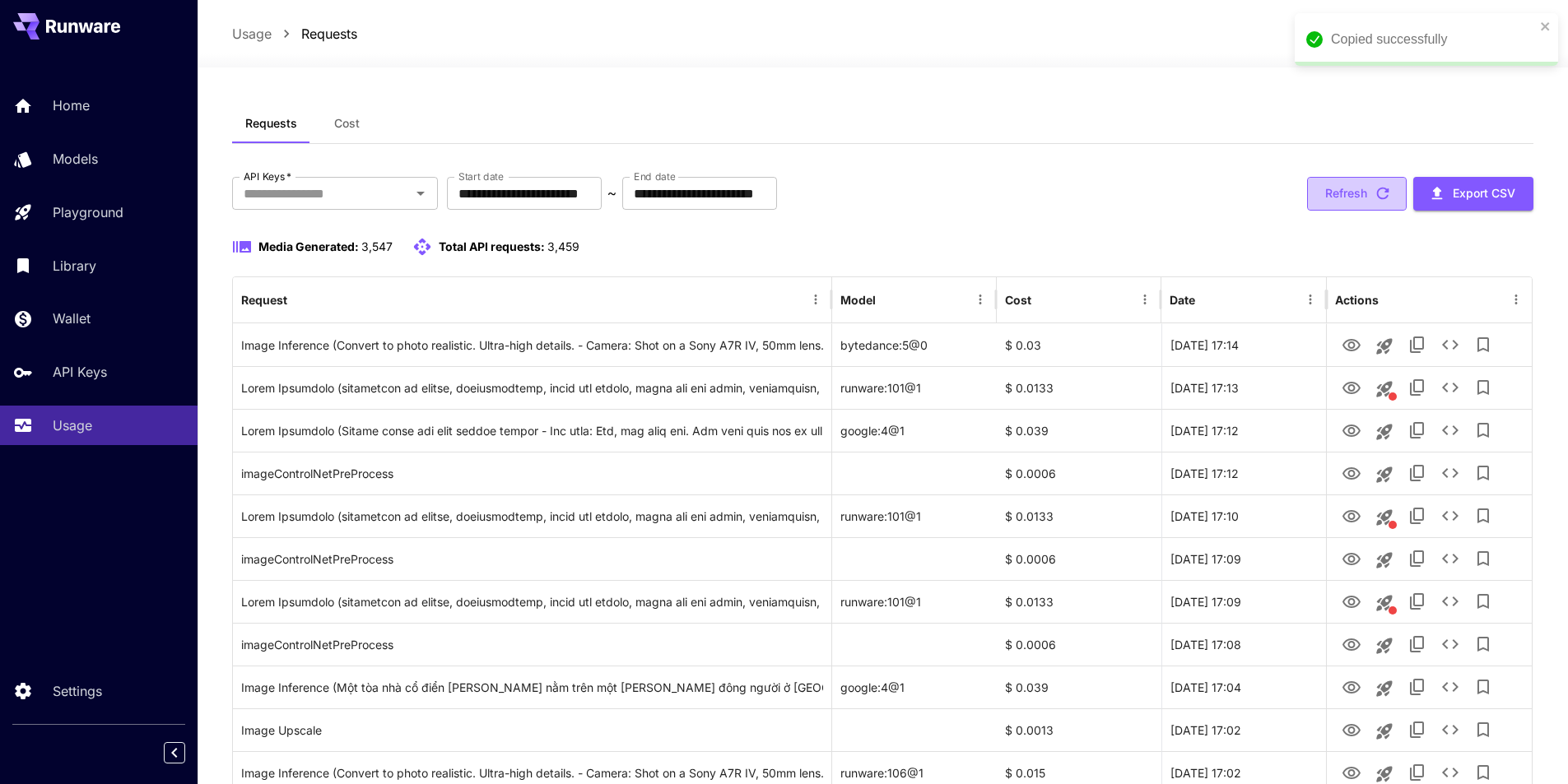
click at [1353, 199] on button "Refresh" at bounding box center [1357, 193] width 99 height 33
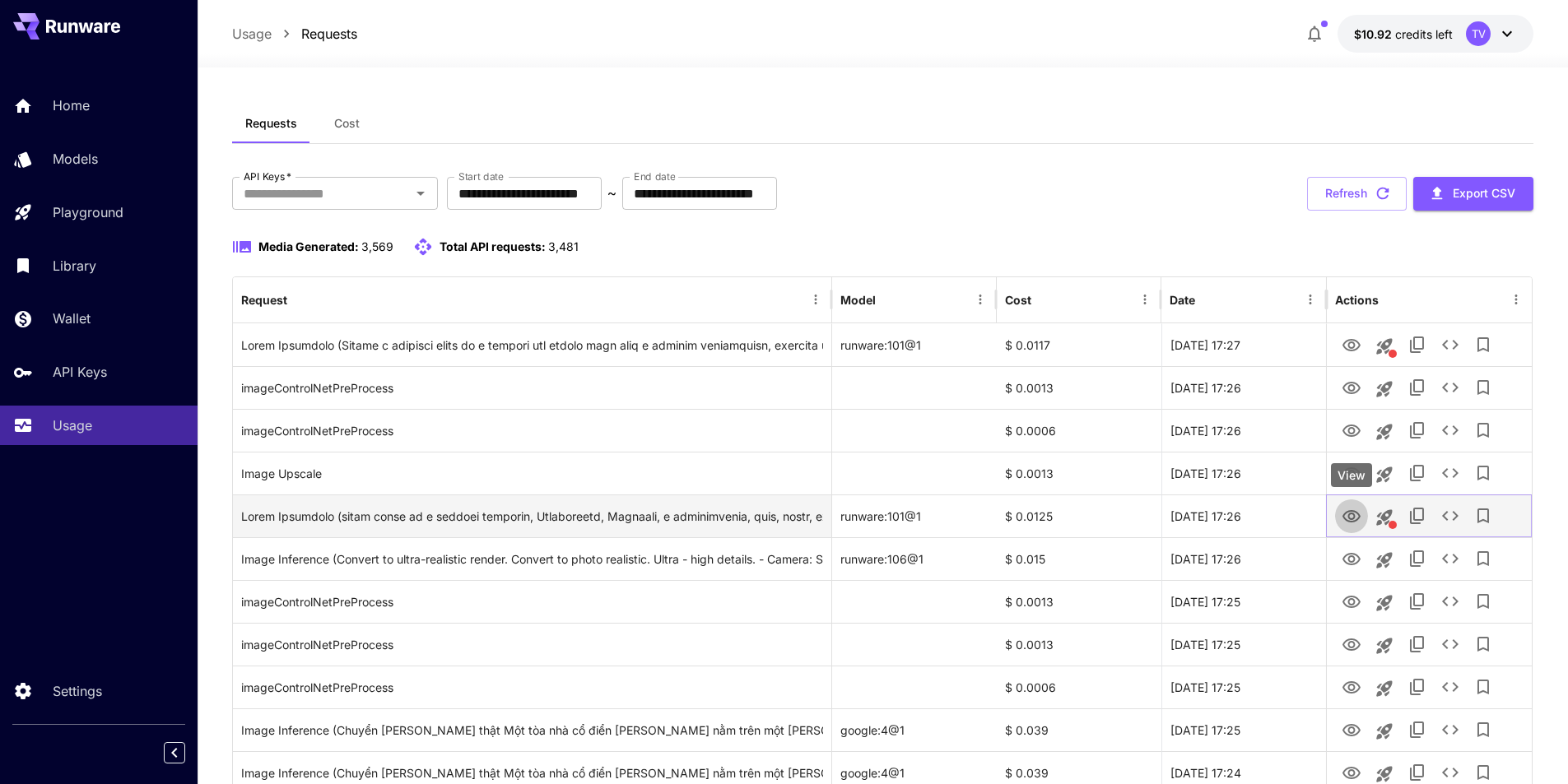
click at [1351, 522] on icon "View" at bounding box center [1351, 516] width 20 height 20
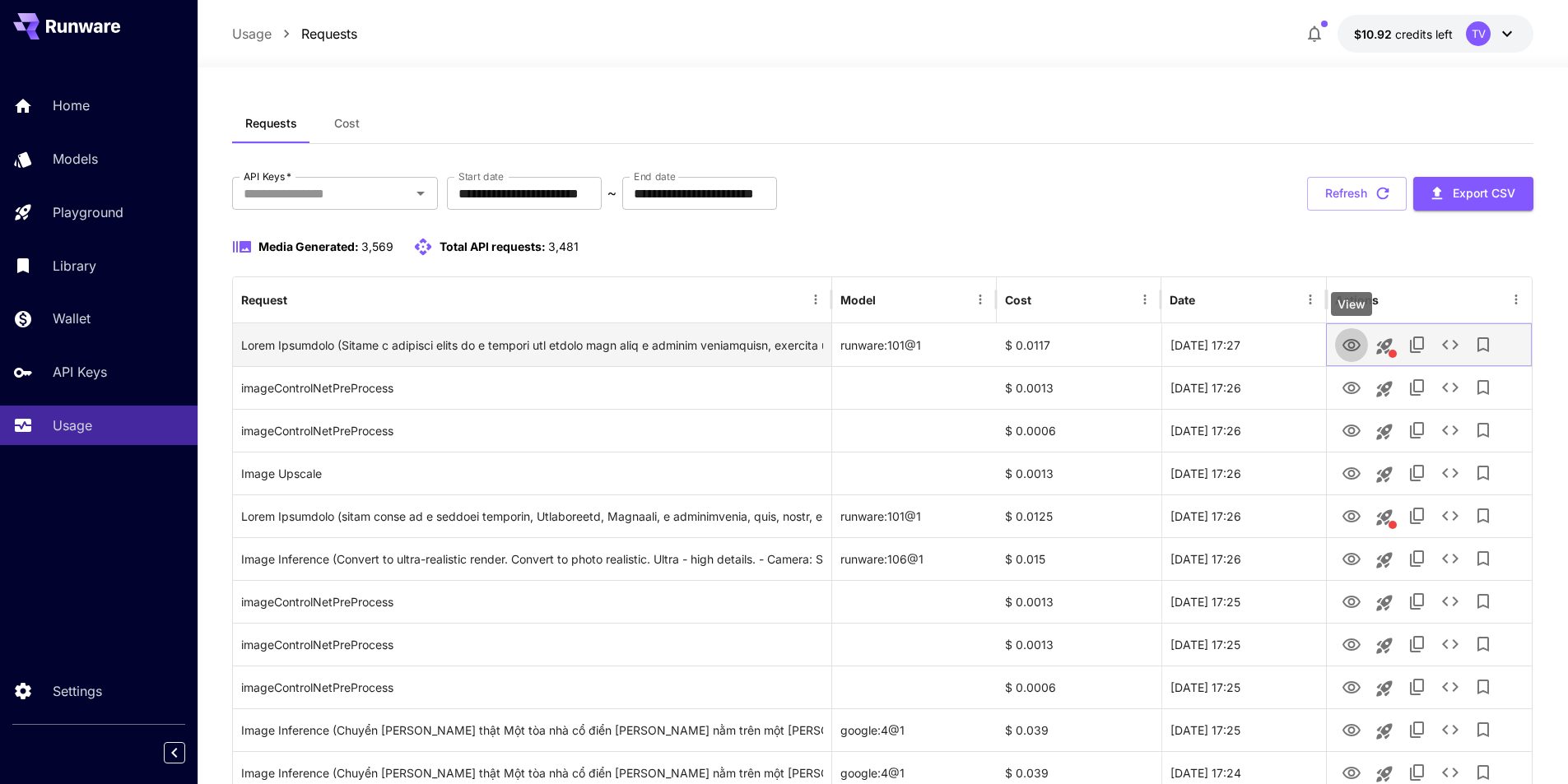
click at [1355, 345] on icon "View" at bounding box center [1351, 345] width 20 height 20
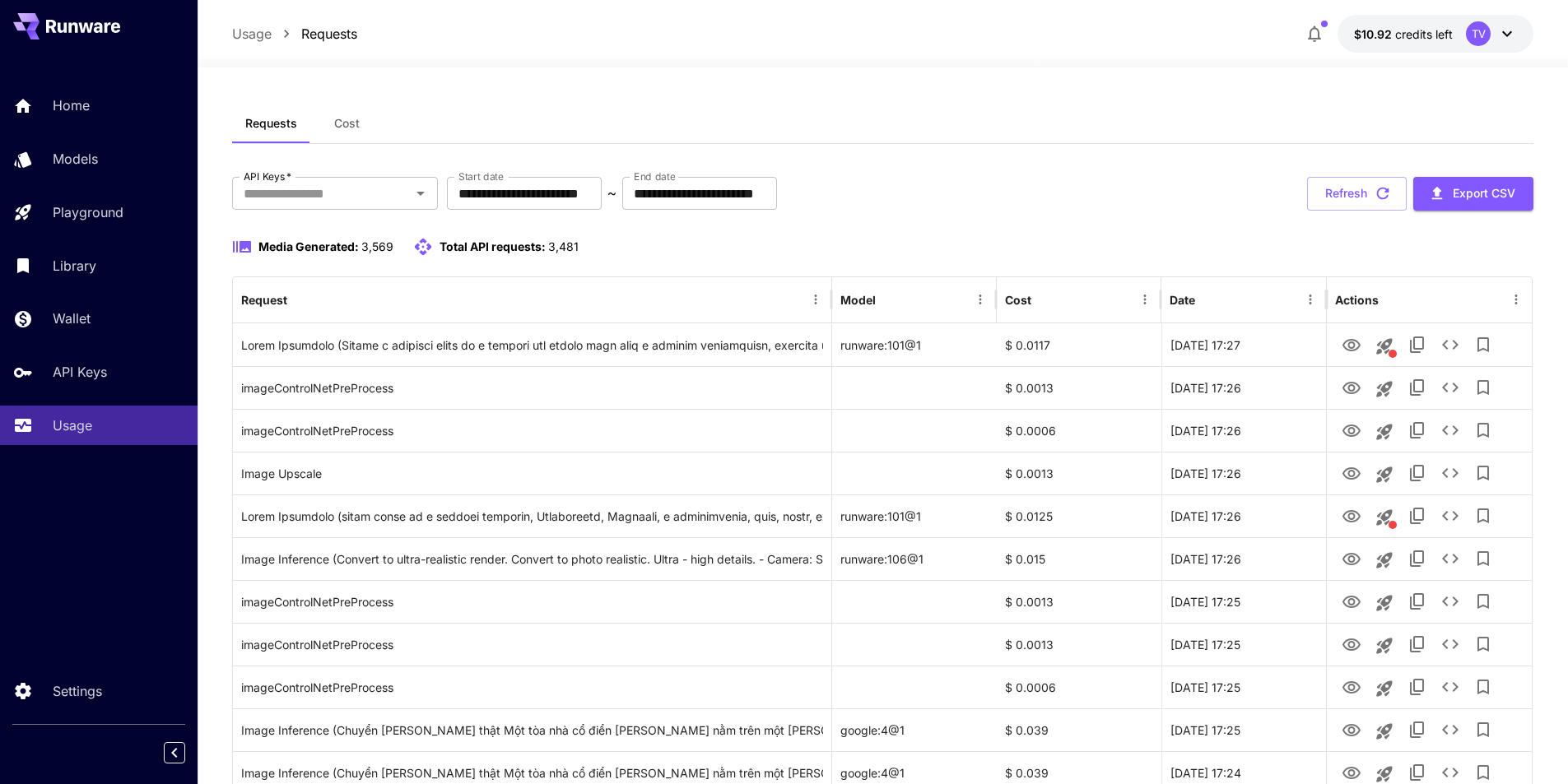
click at [1369, 184] on div "Refresh Export CSV" at bounding box center [1421, 193] width 226 height 33
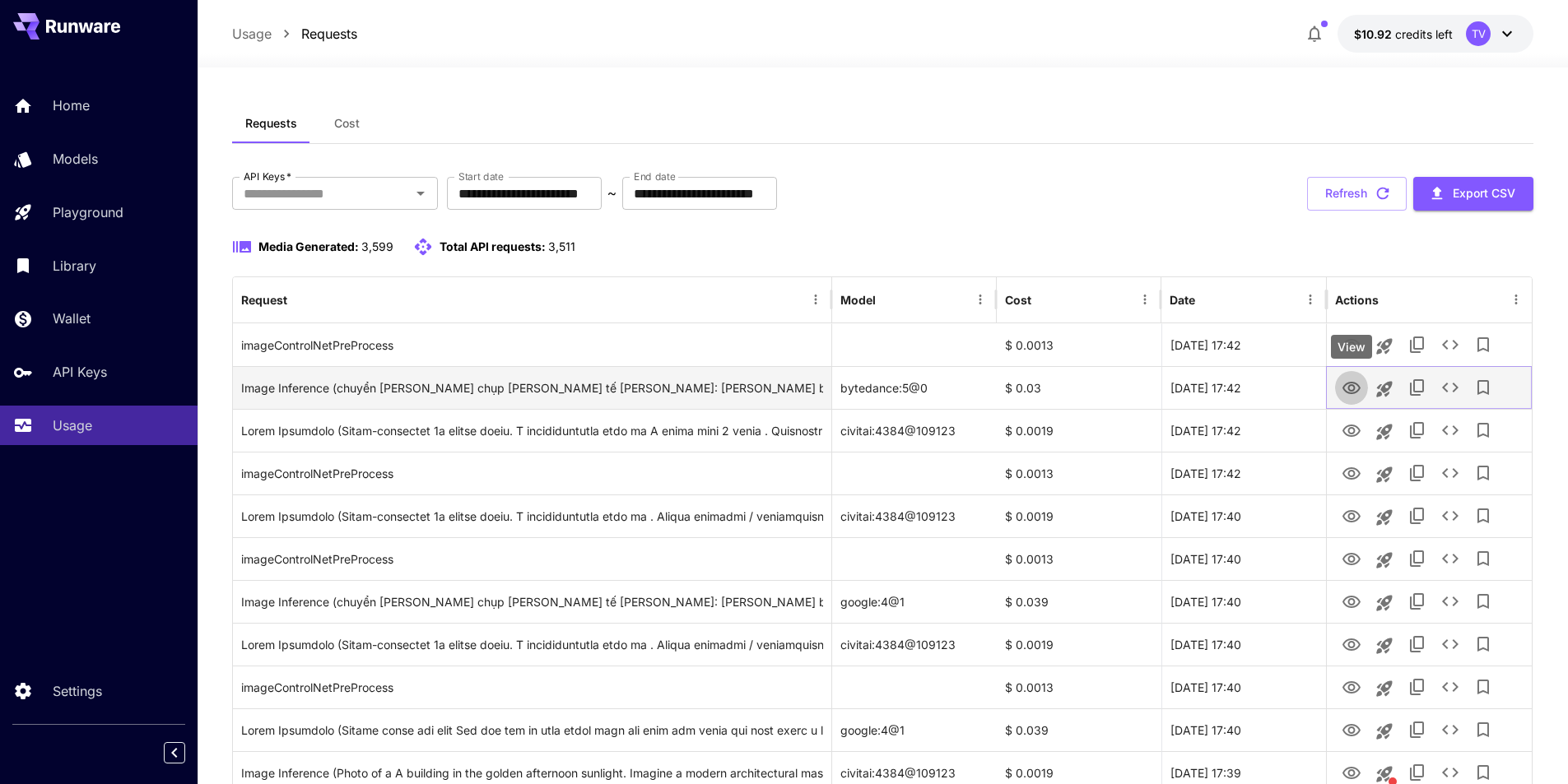
click at [1355, 390] on icon "View" at bounding box center [1351, 388] width 20 height 20
click at [768, 388] on div "Image Inference (chuyển thành ảnh chụp thực tế chuyên nghiệp: ánh sáng ban ngày…" at bounding box center [533, 388] width 582 height 42
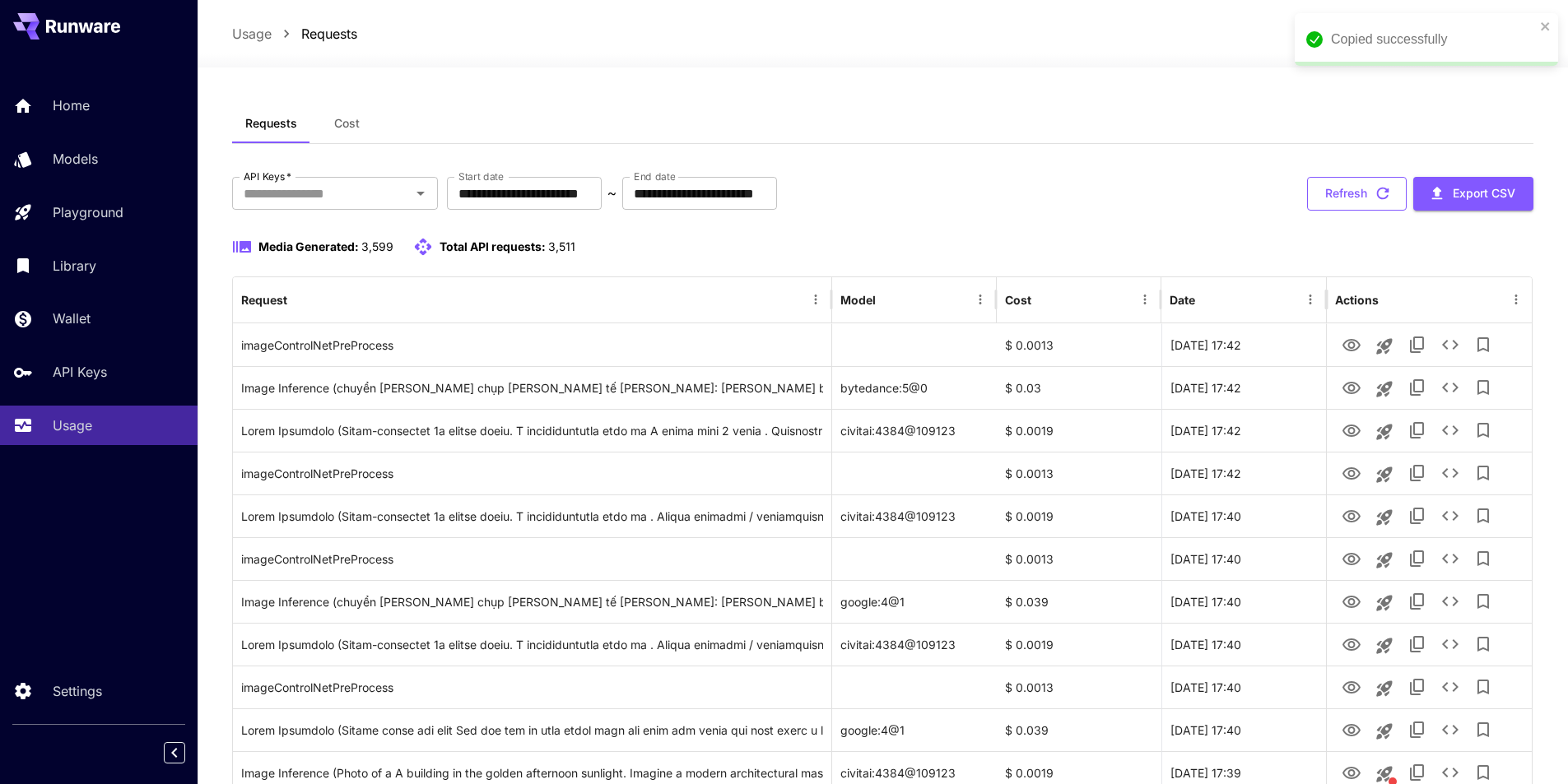
click at [1335, 188] on button "Refresh" at bounding box center [1357, 193] width 99 height 33
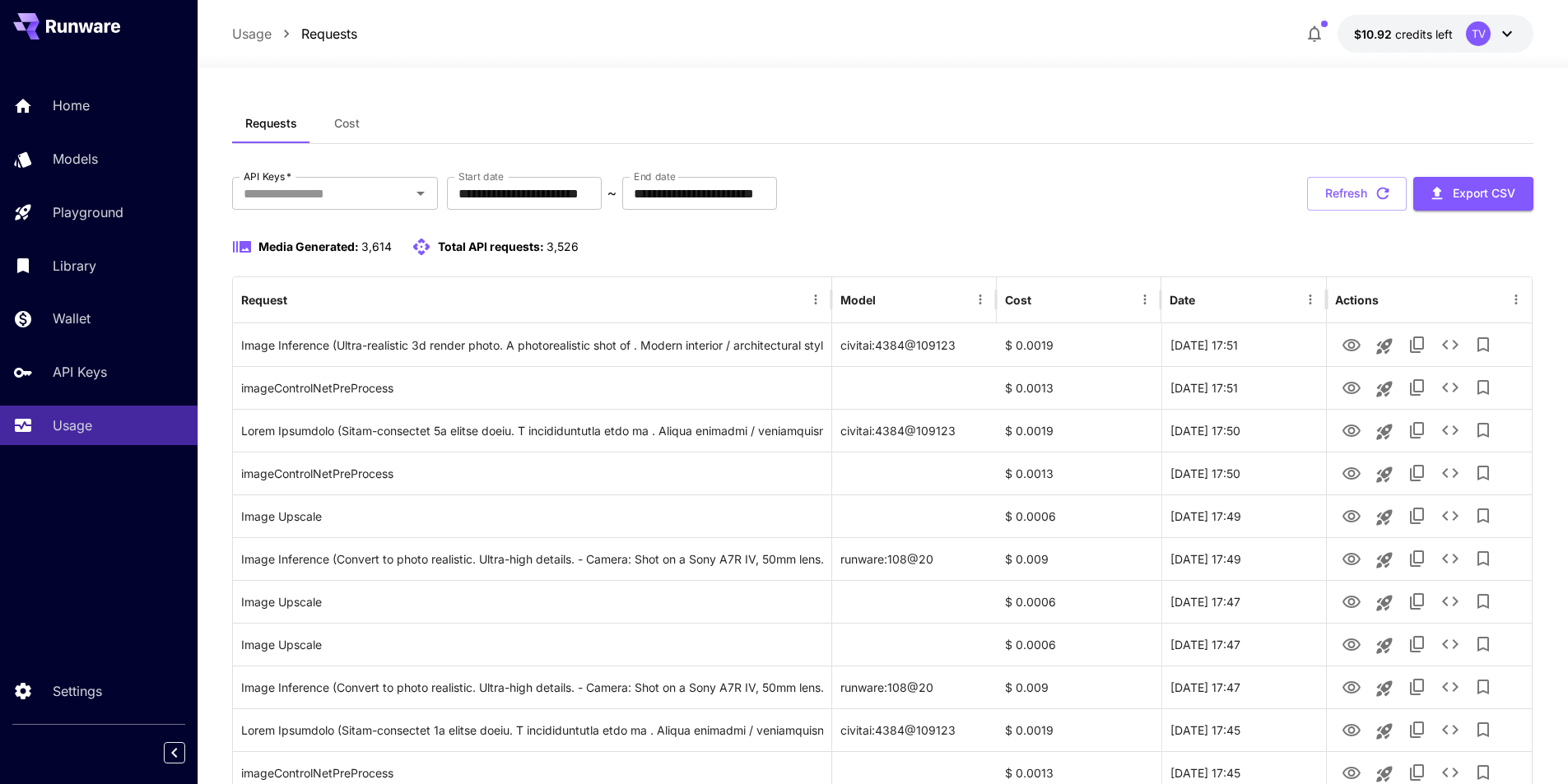
drag, startPoint x: 783, startPoint y: 45, endPoint x: 770, endPoint y: 33, distance: 17.7
click at [783, 43] on div "Usage Requests $10.92 credits left TV" at bounding box center [883, 33] width 1303 height 38
